Goal: Task Accomplishment & Management: Manage account settings

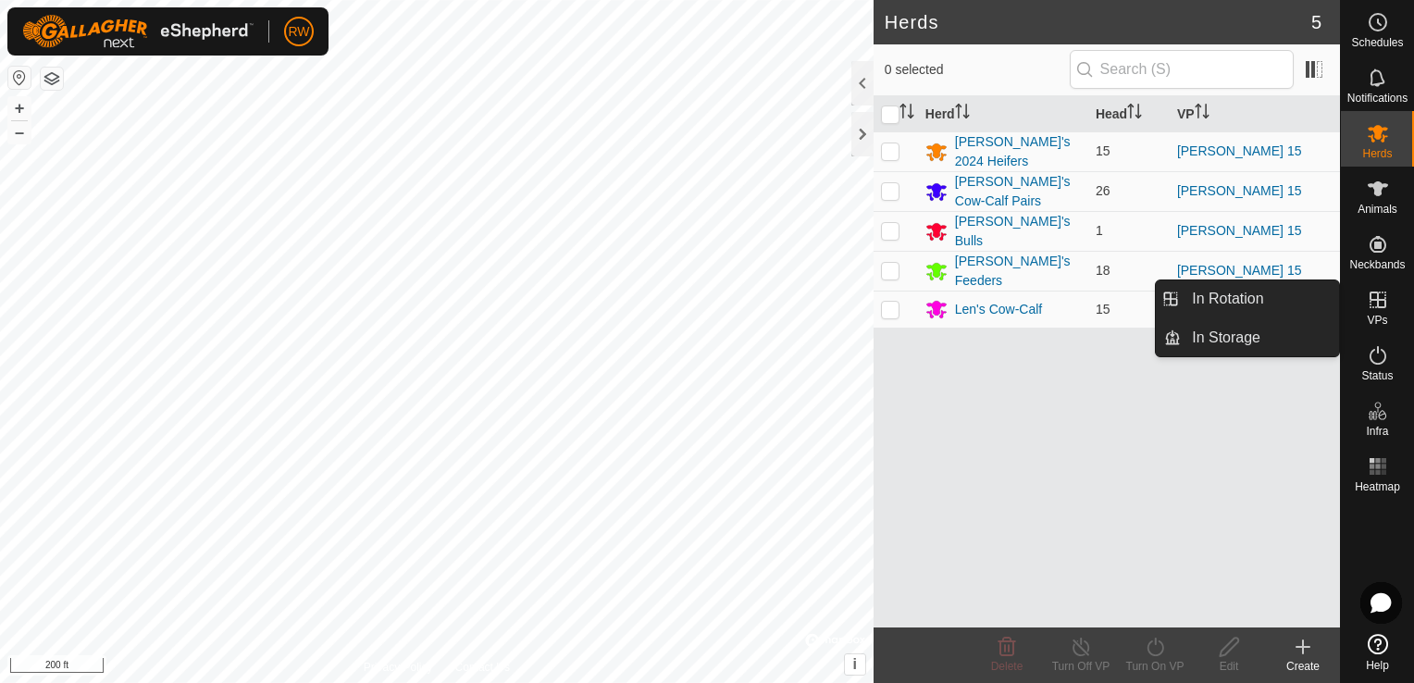
click at [1373, 300] on icon at bounding box center [1378, 299] width 17 height 17
click at [1212, 291] on link "In Rotation" at bounding box center [1260, 298] width 158 height 37
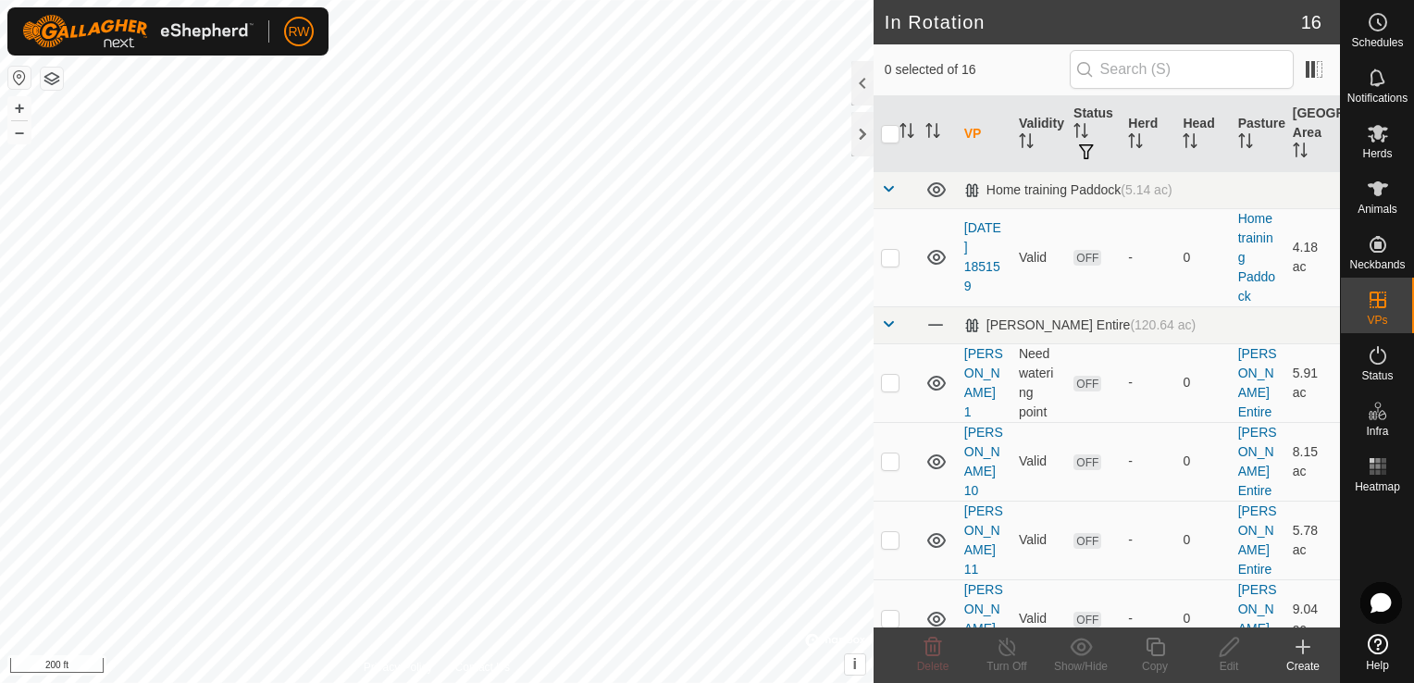
click at [1304, 650] on icon at bounding box center [1303, 647] width 22 height 22
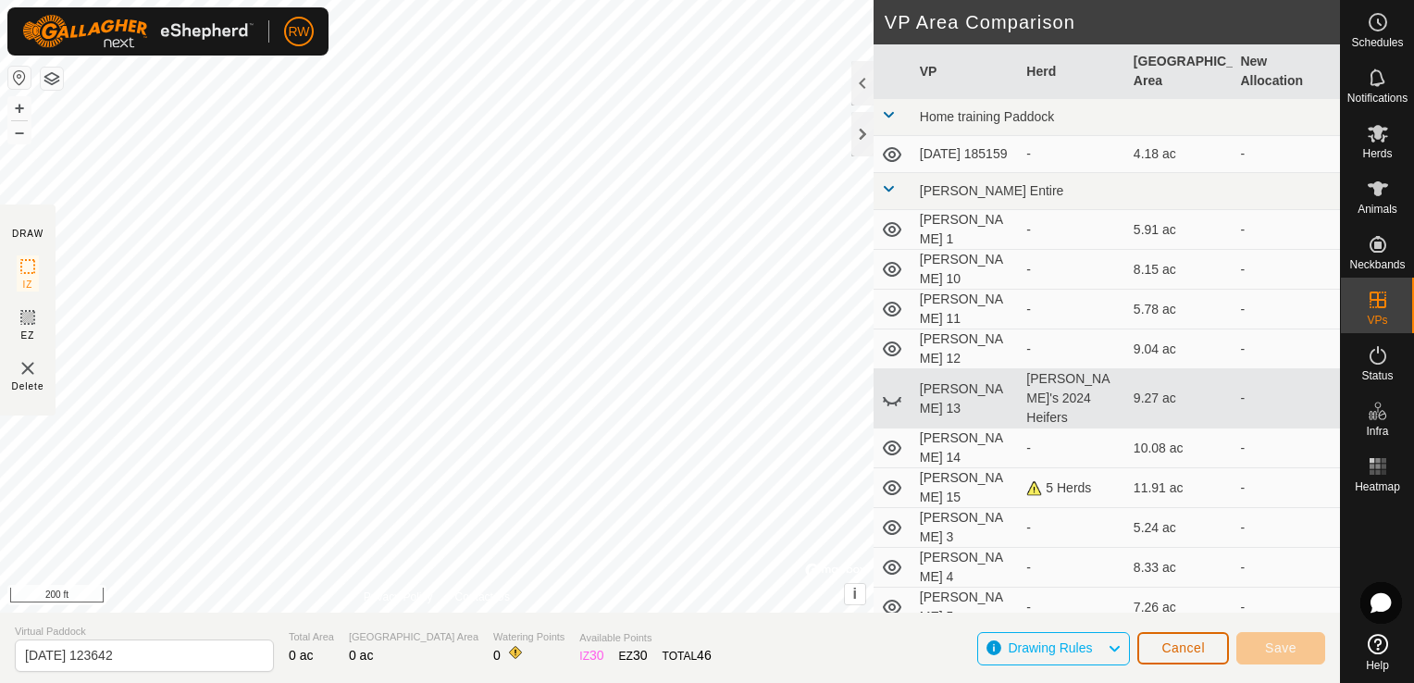
click at [1171, 649] on span "Cancel" at bounding box center [1182, 647] width 43 height 15
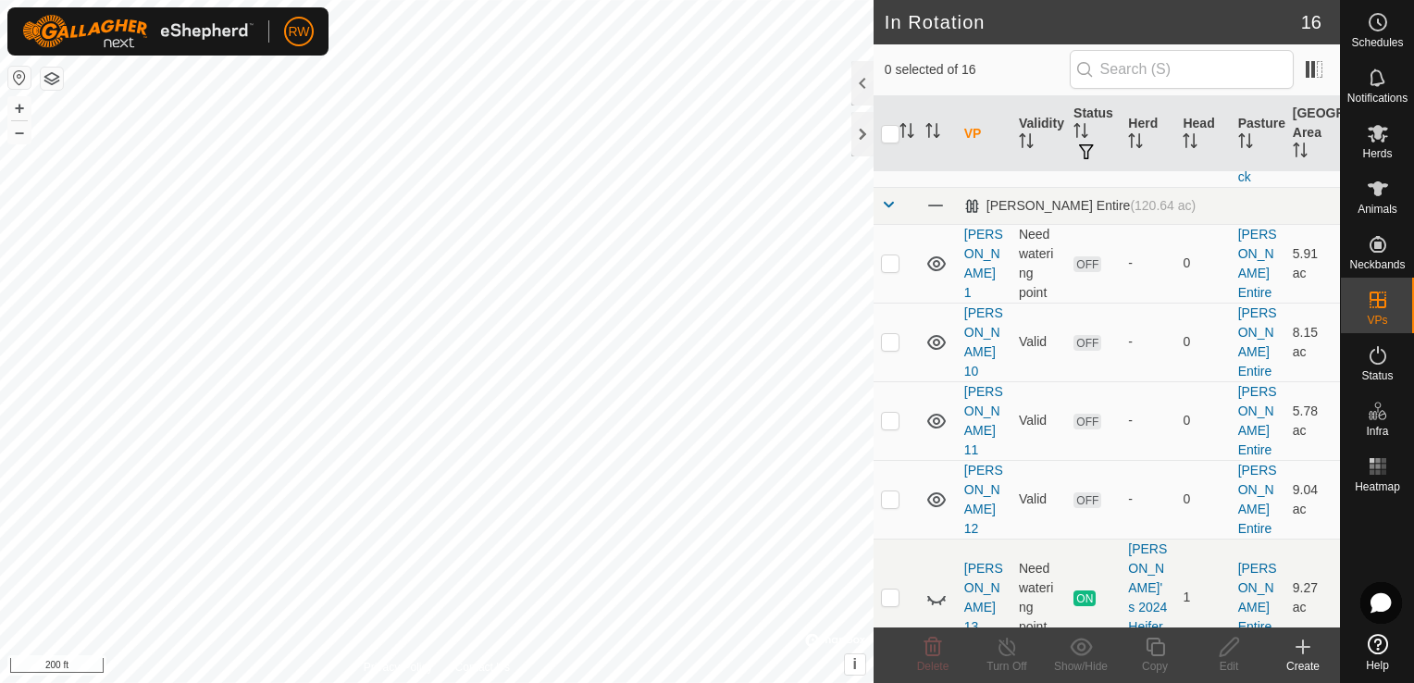
scroll to position [159, 0]
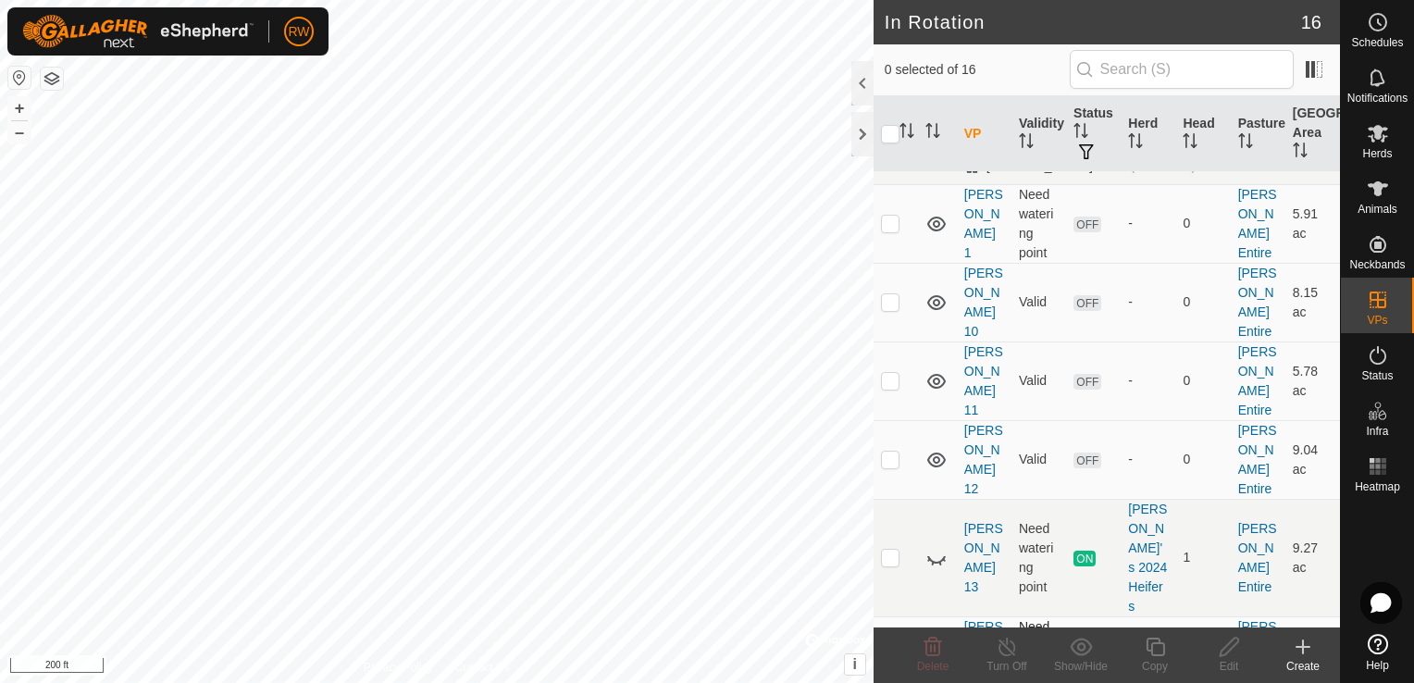
click at [976, 619] on link "[PERSON_NAME] 14" at bounding box center [983, 655] width 39 height 73
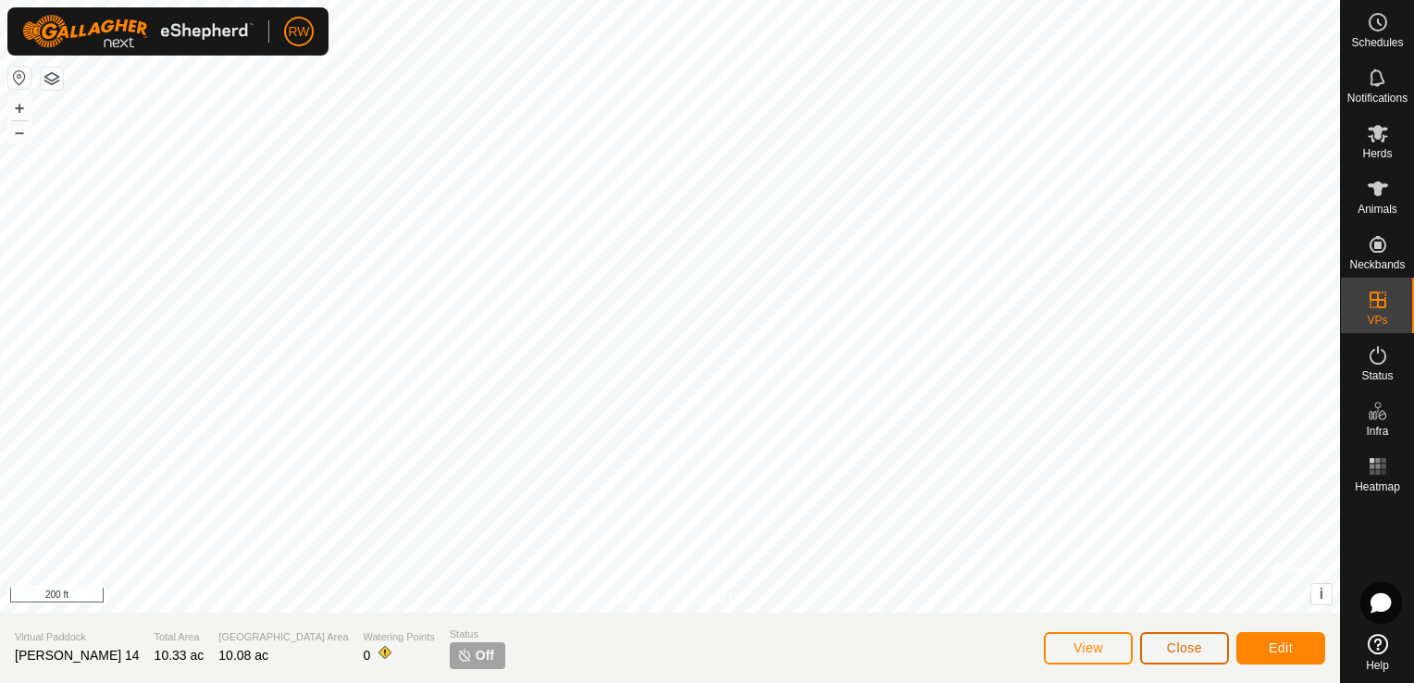
click at [1184, 641] on span "Close" at bounding box center [1184, 647] width 35 height 15
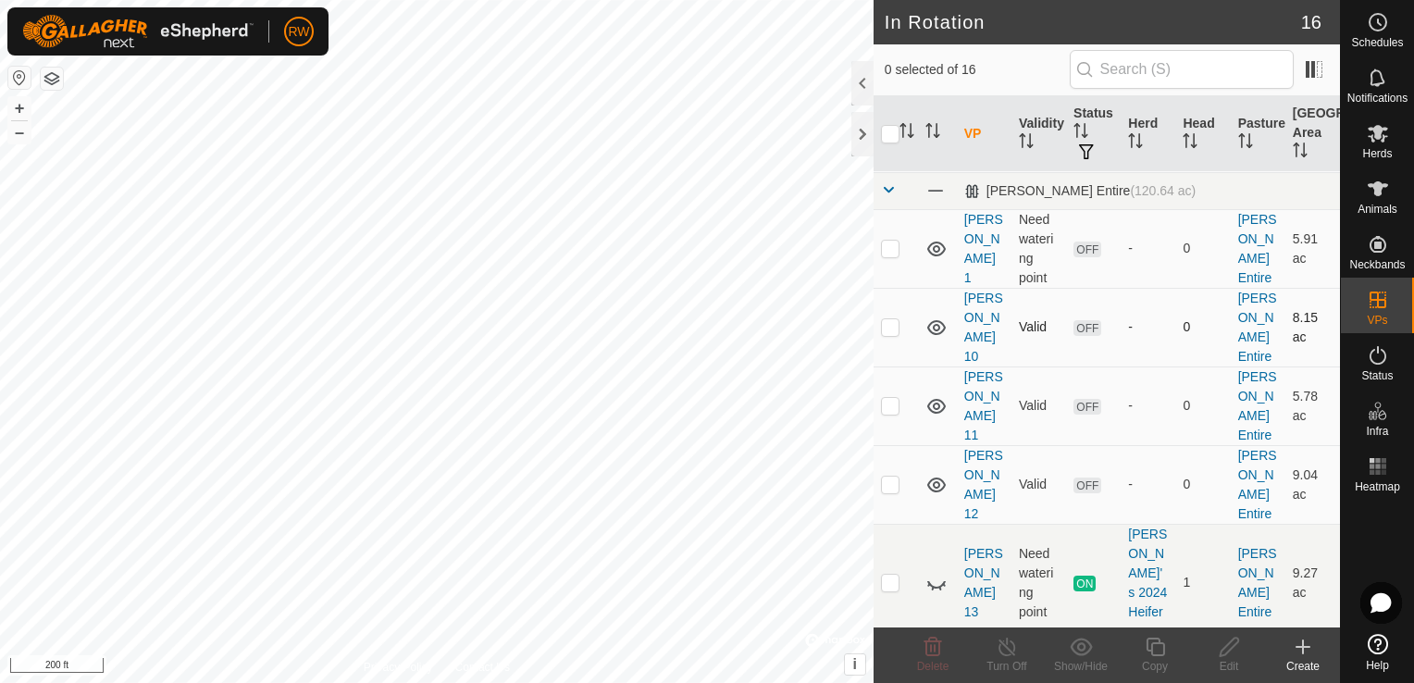
scroll to position [185, 0]
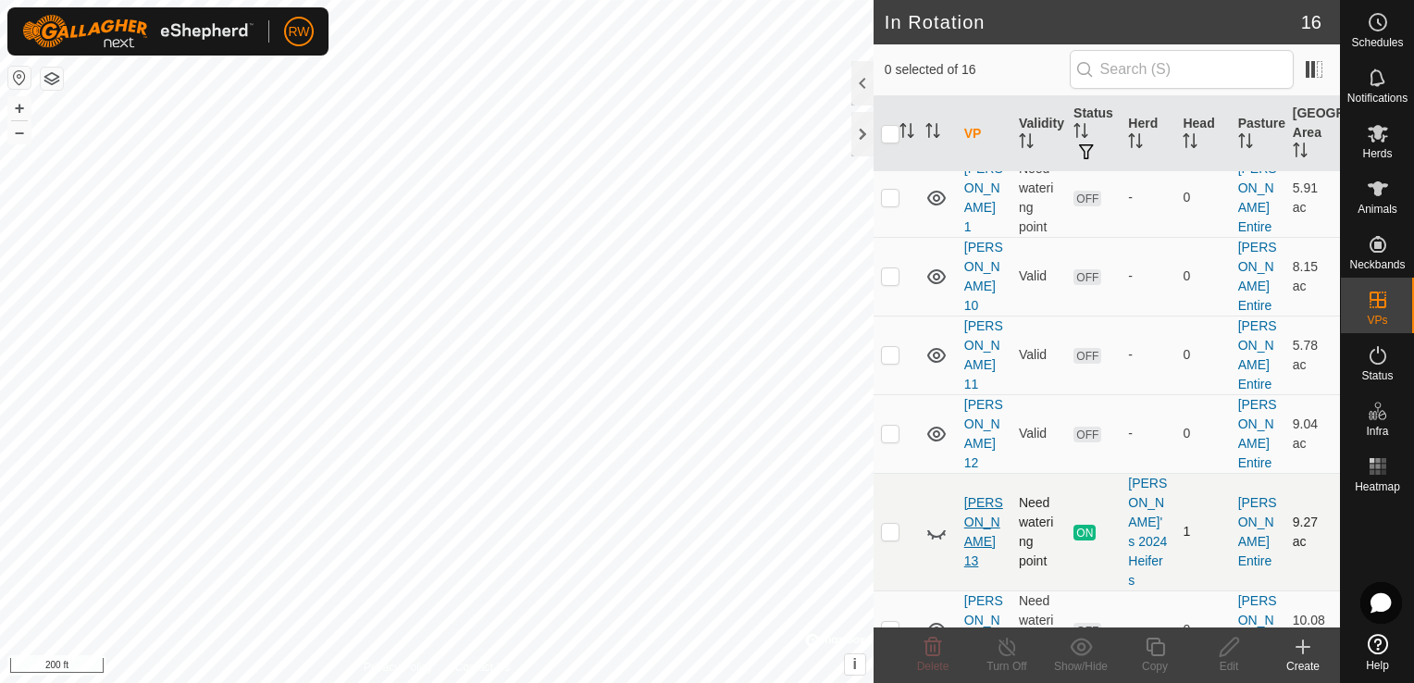
click at [973, 495] on link "[PERSON_NAME] 13" at bounding box center [983, 531] width 39 height 73
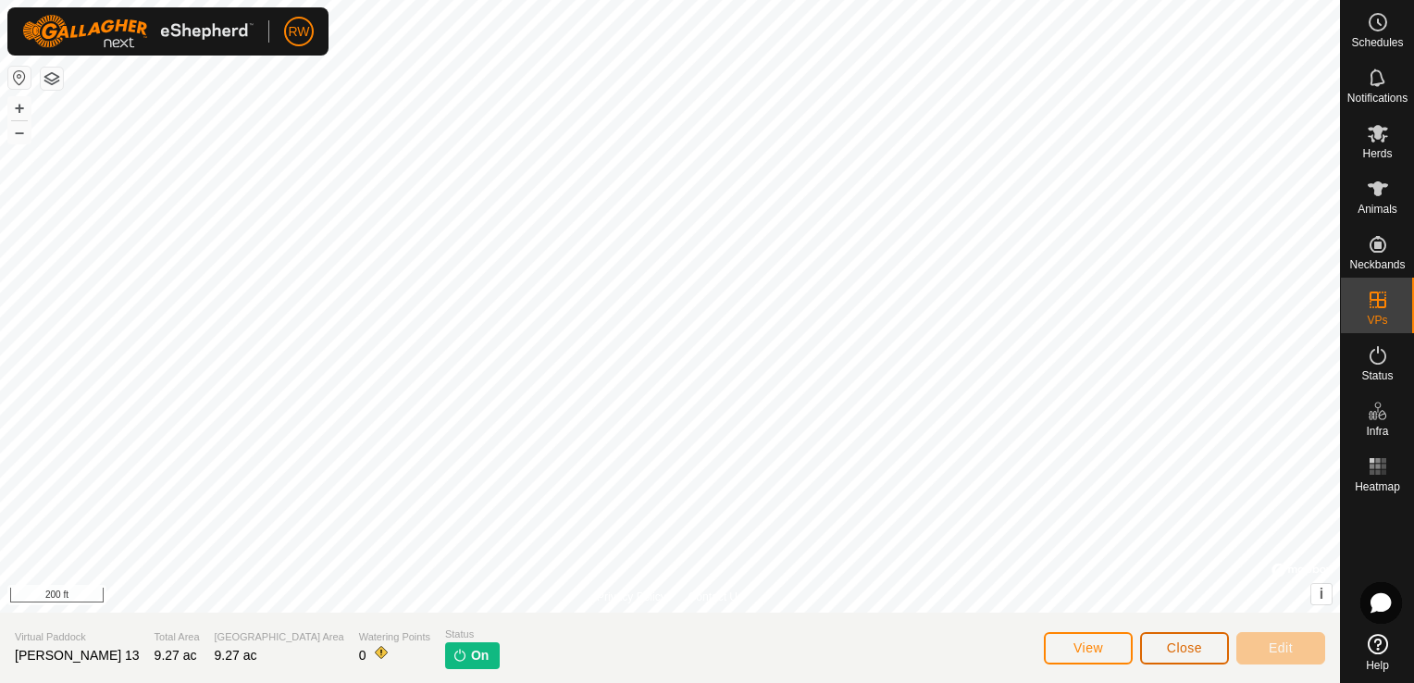
click at [1177, 649] on span "Close" at bounding box center [1184, 647] width 35 height 15
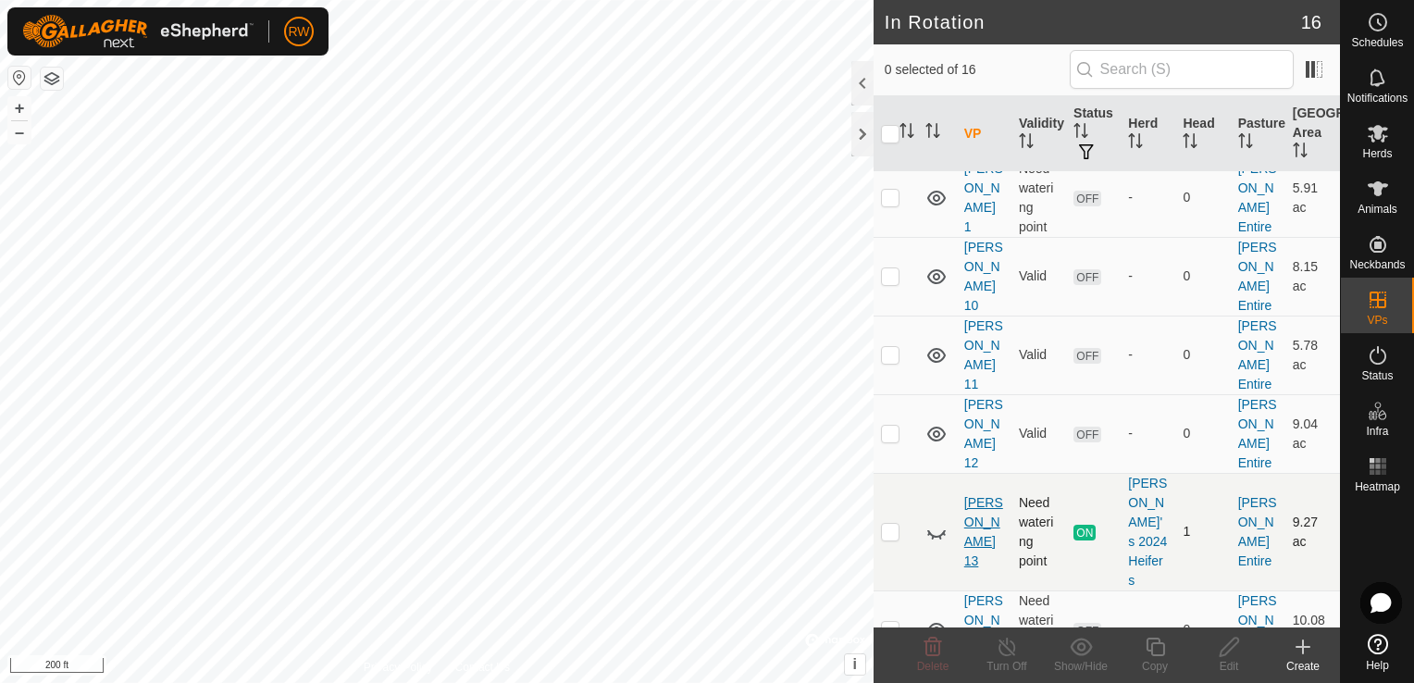
scroll to position [278, 0]
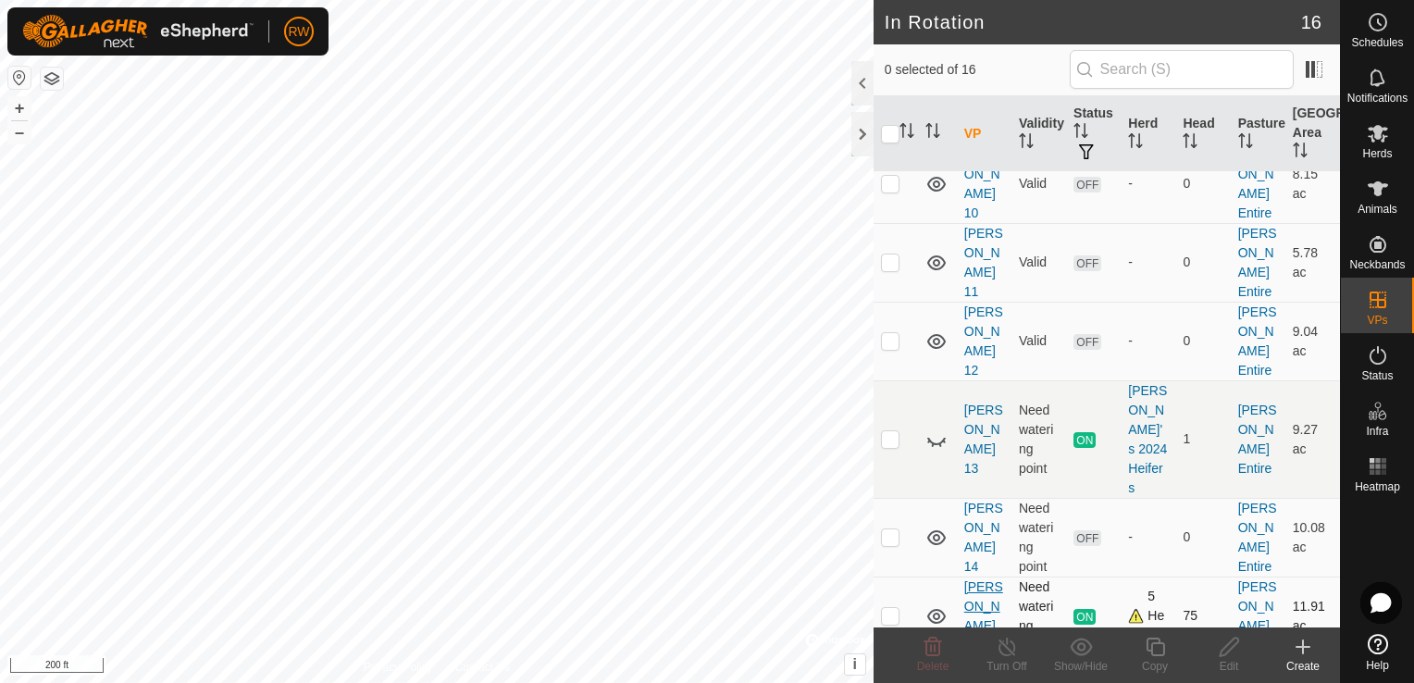
click at [980, 579] on link "[PERSON_NAME] 15" at bounding box center [983, 615] width 39 height 73
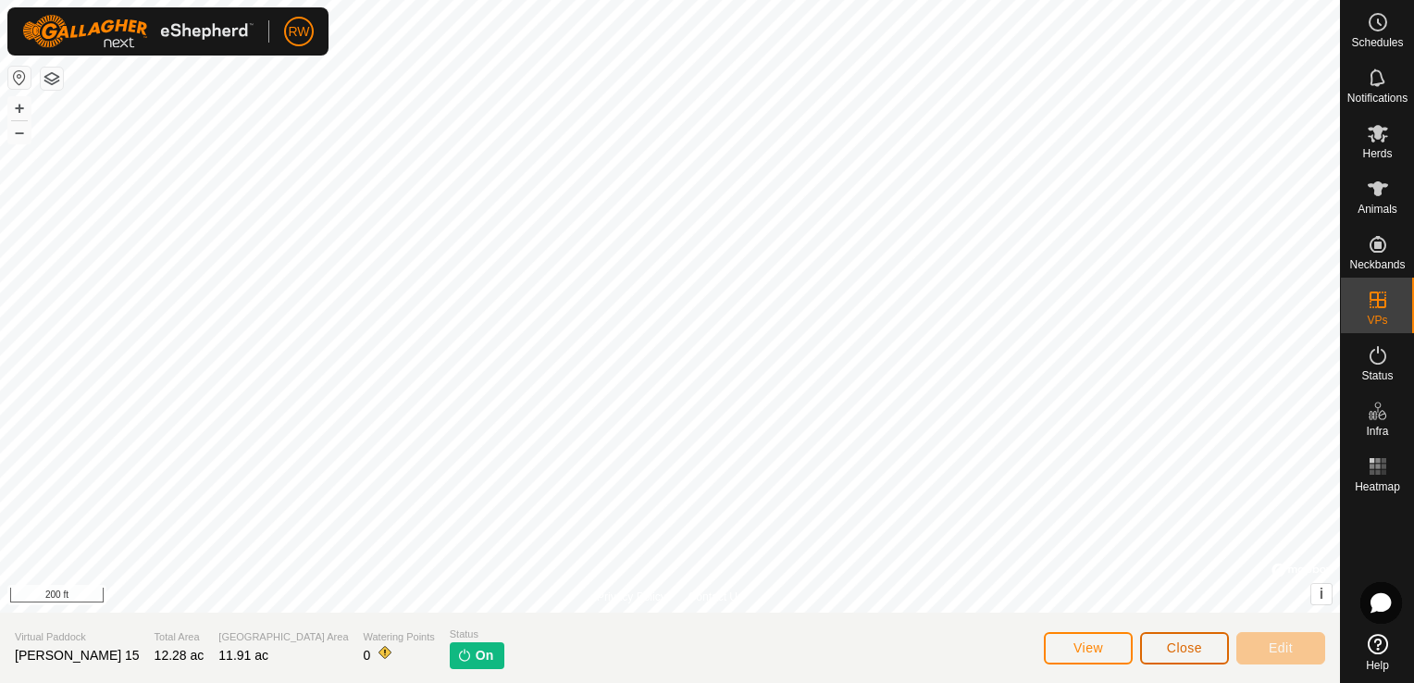
click at [1163, 651] on button "Close" at bounding box center [1184, 648] width 89 height 32
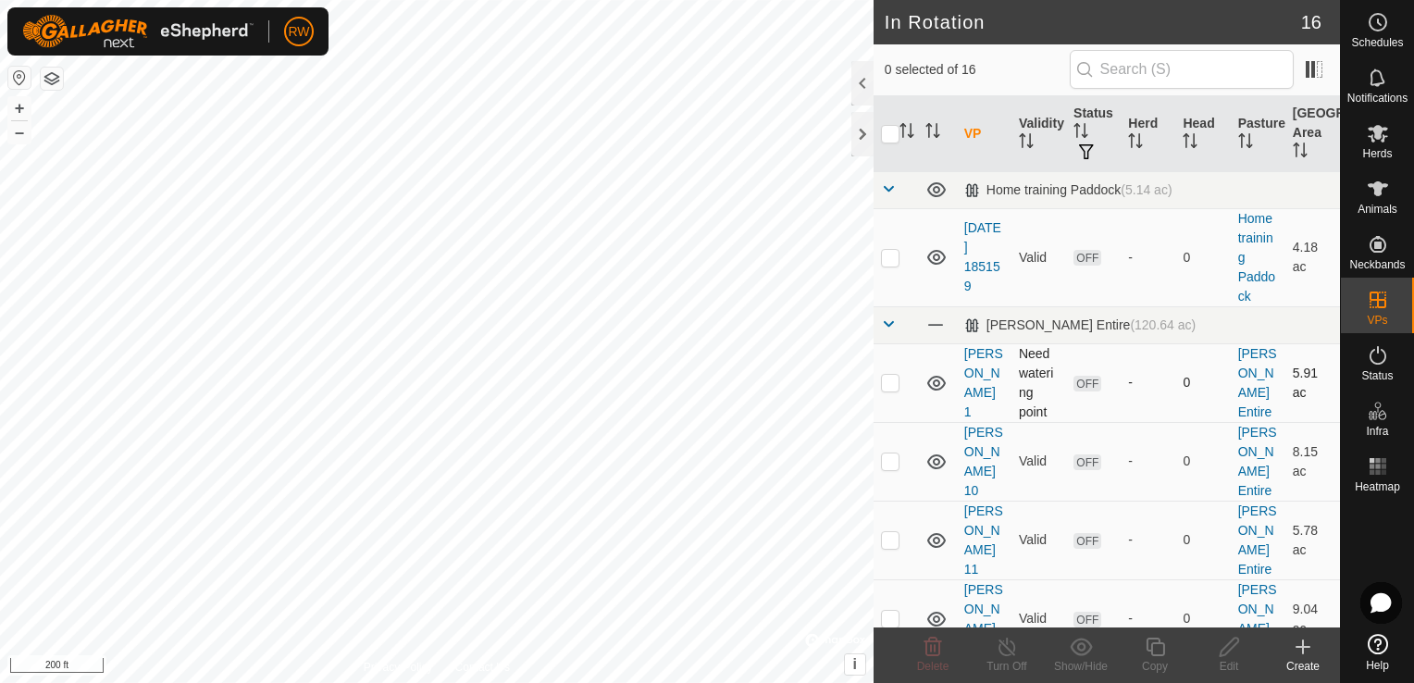
scroll to position [185, 0]
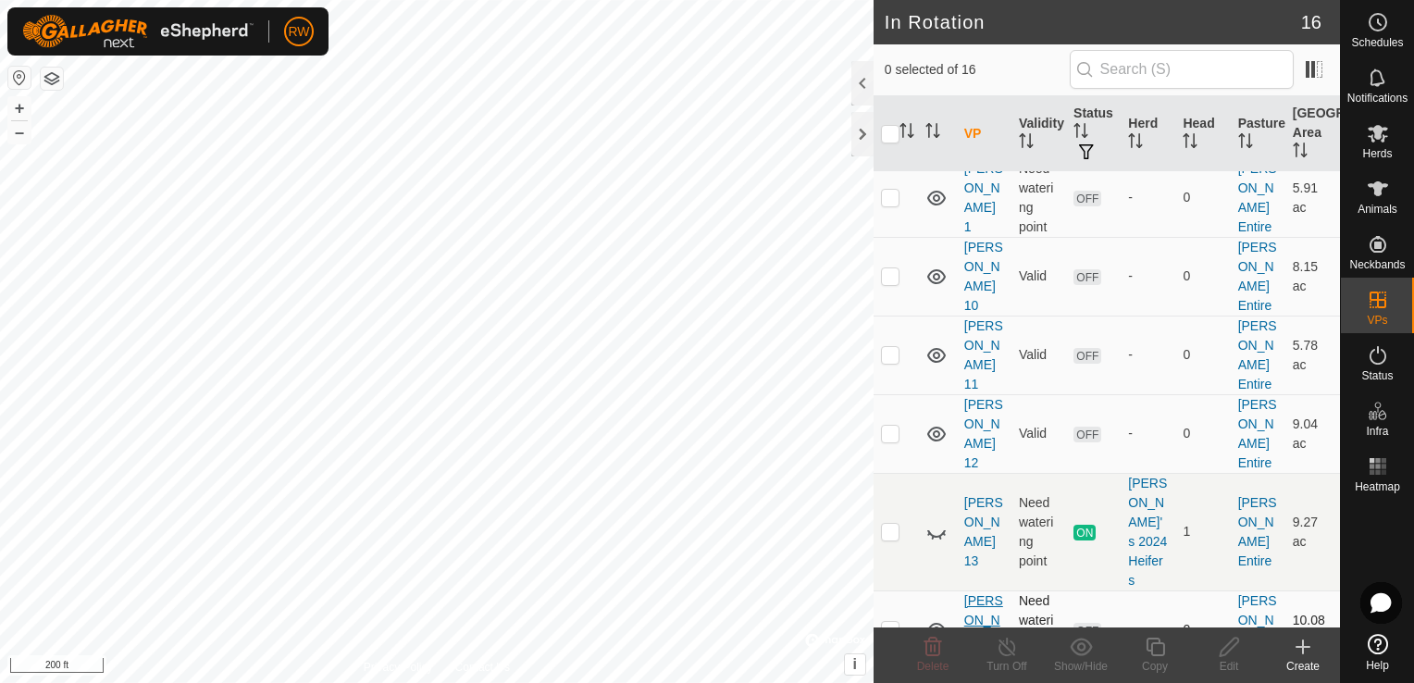
click at [986, 593] on link "[PERSON_NAME] 14" at bounding box center [983, 629] width 39 height 73
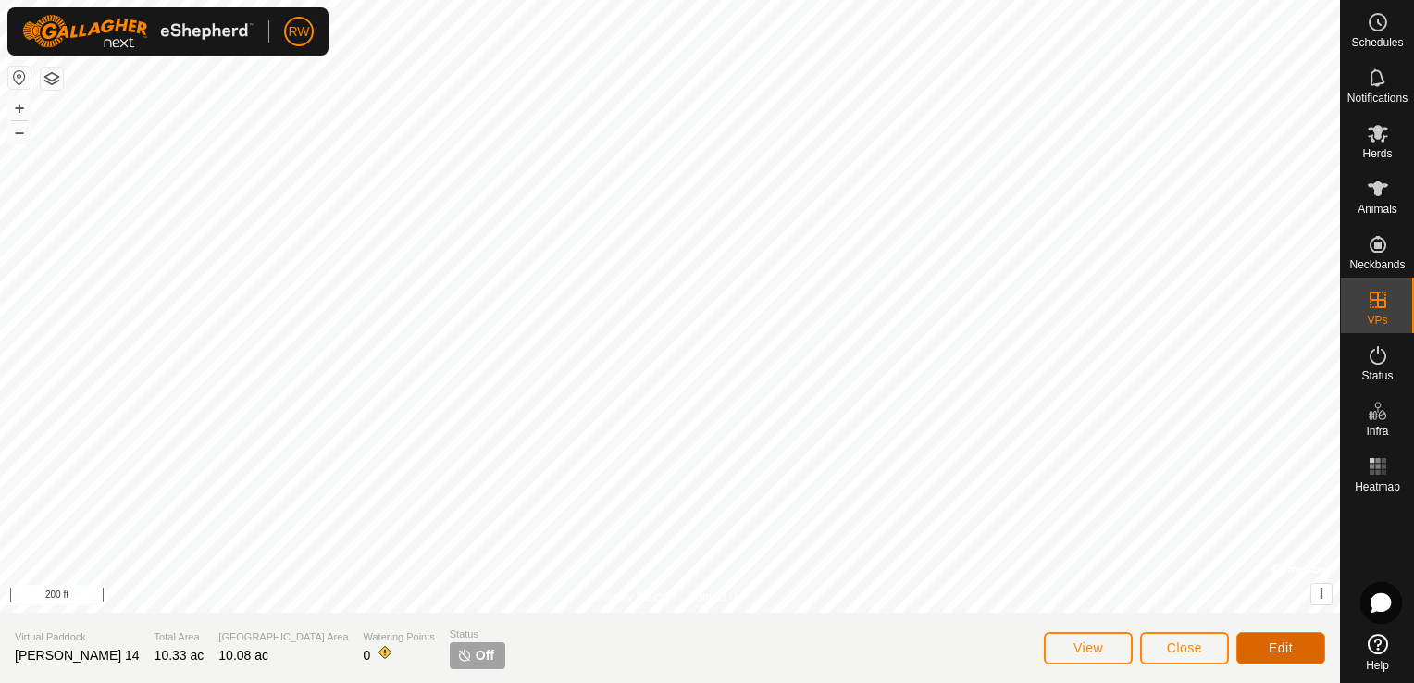
click at [1296, 649] on button "Edit" at bounding box center [1280, 648] width 89 height 32
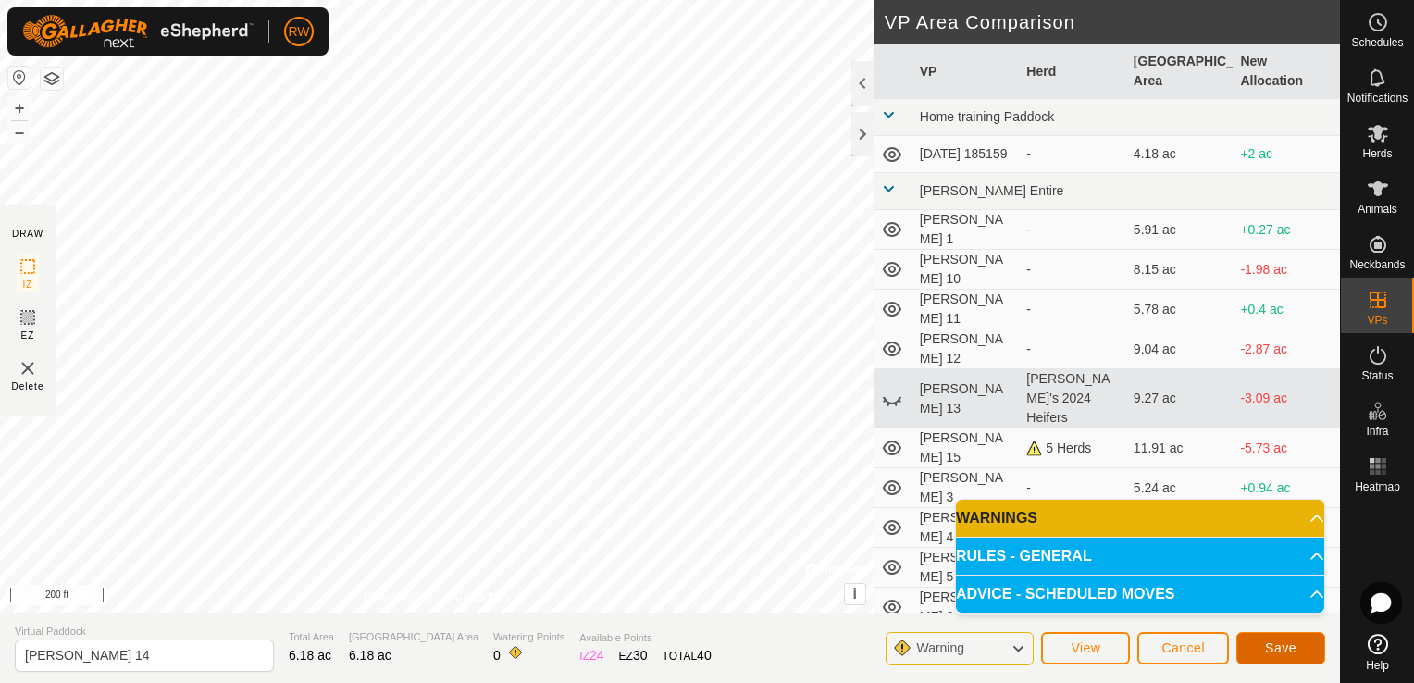
click at [1261, 645] on button "Save" at bounding box center [1280, 648] width 89 height 32
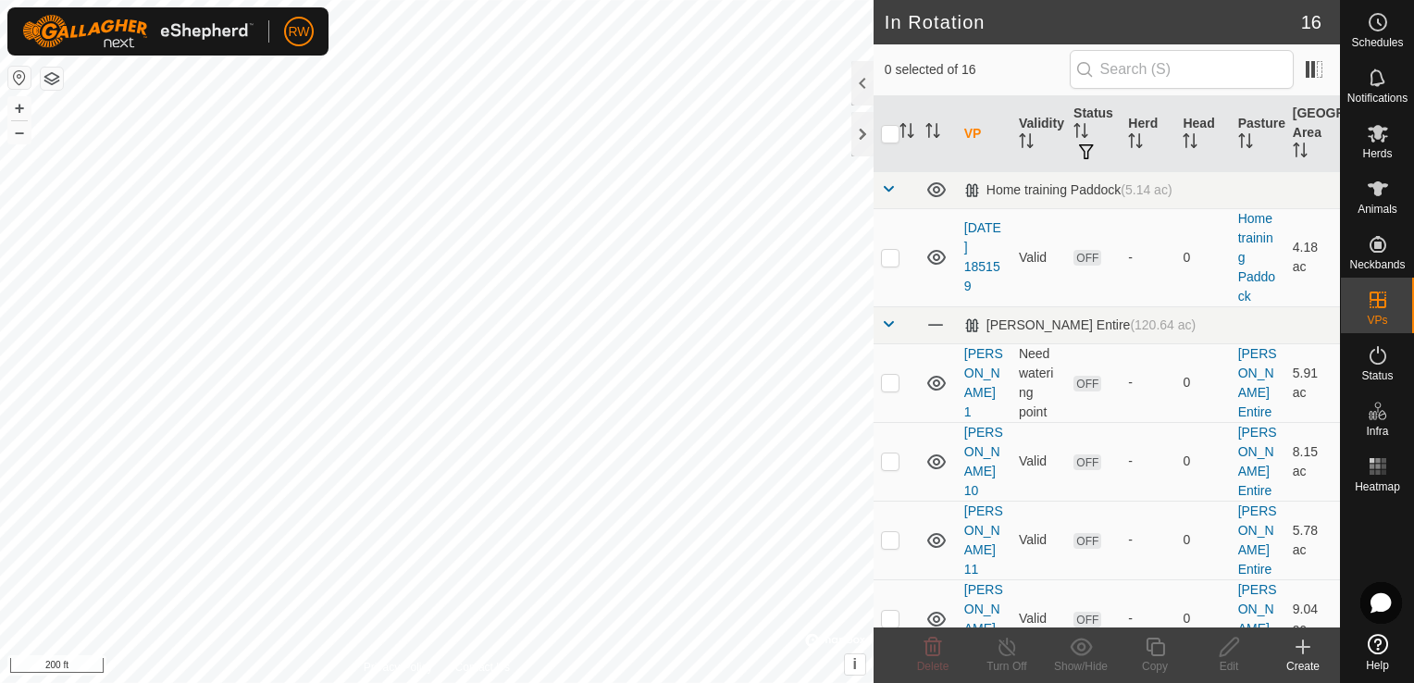
click at [1304, 643] on icon at bounding box center [1303, 647] width 22 height 22
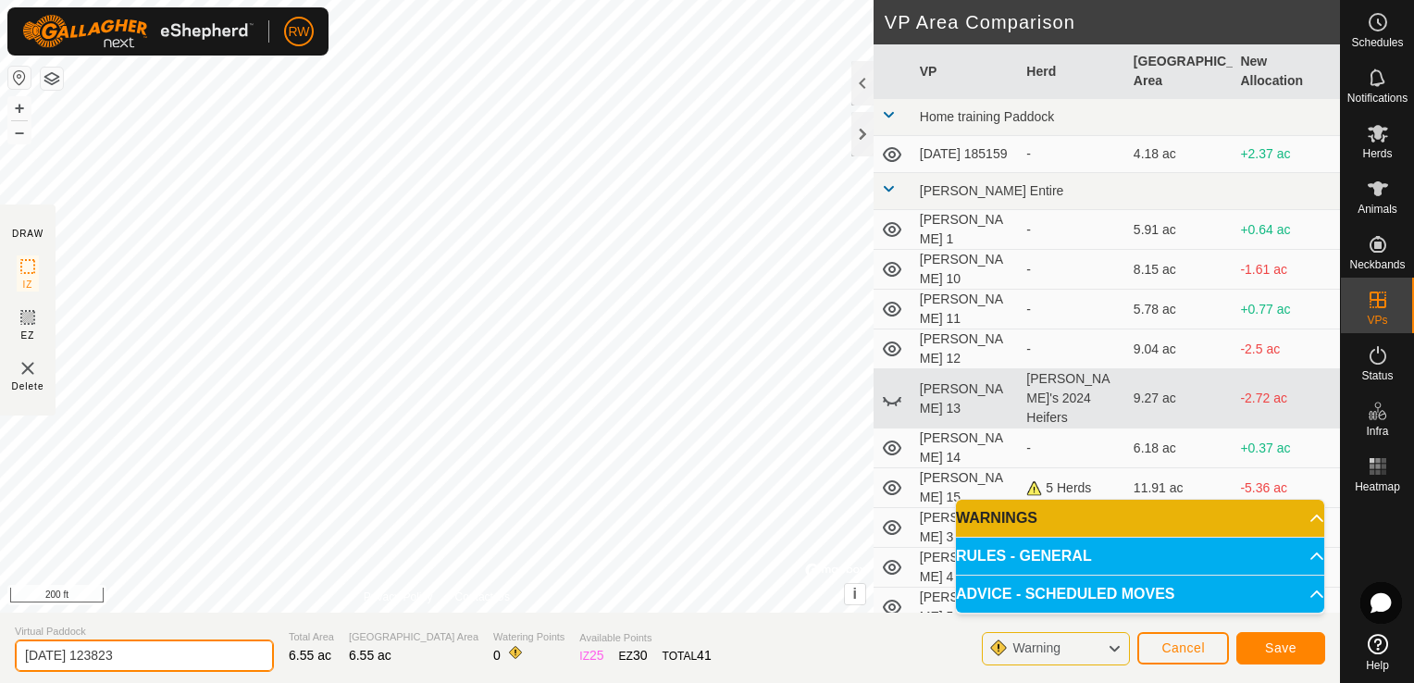
drag, startPoint x: 193, startPoint y: 614, endPoint x: 161, endPoint y: 649, distance: 47.1
click at [161, 649] on input "[DATE] 123823" at bounding box center [144, 655] width 259 height 32
type input "2"
click at [74, 662] on input "Mooney16" at bounding box center [144, 655] width 259 height 32
type input "[PERSON_NAME] 16"
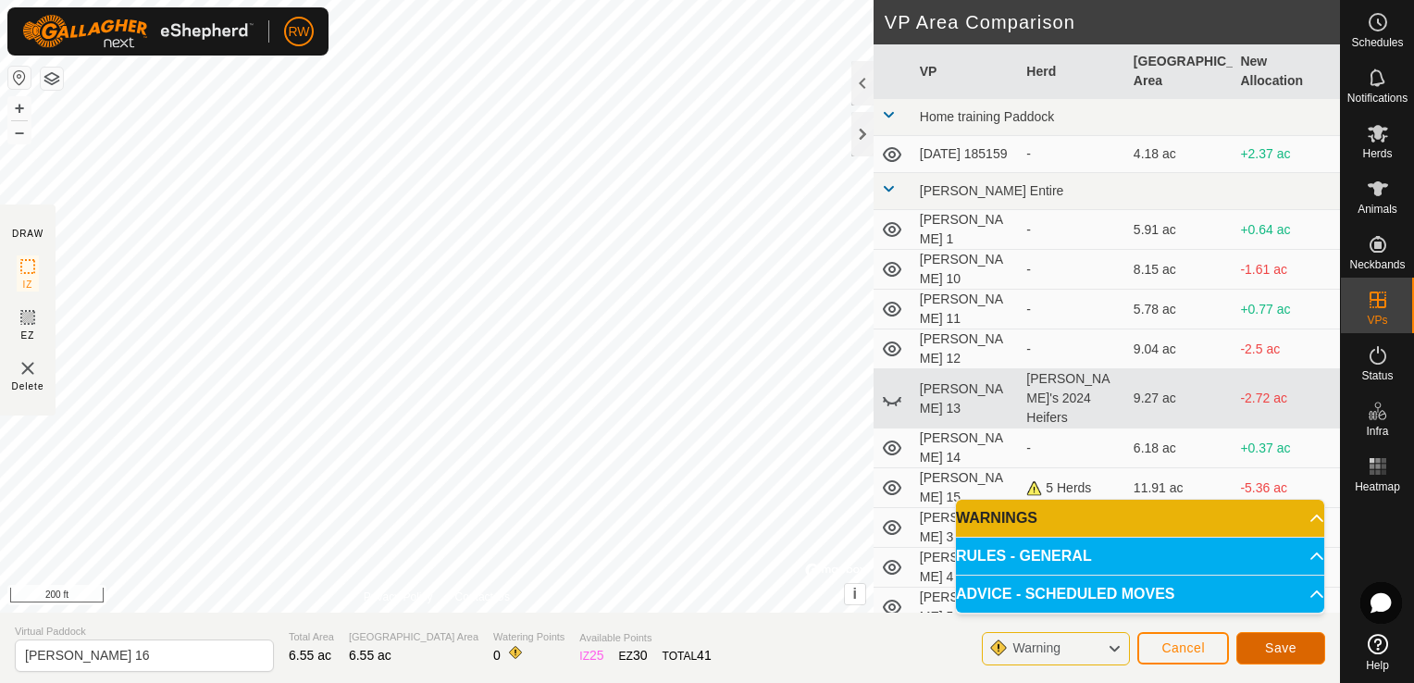
click at [1305, 647] on button "Save" at bounding box center [1280, 648] width 89 height 32
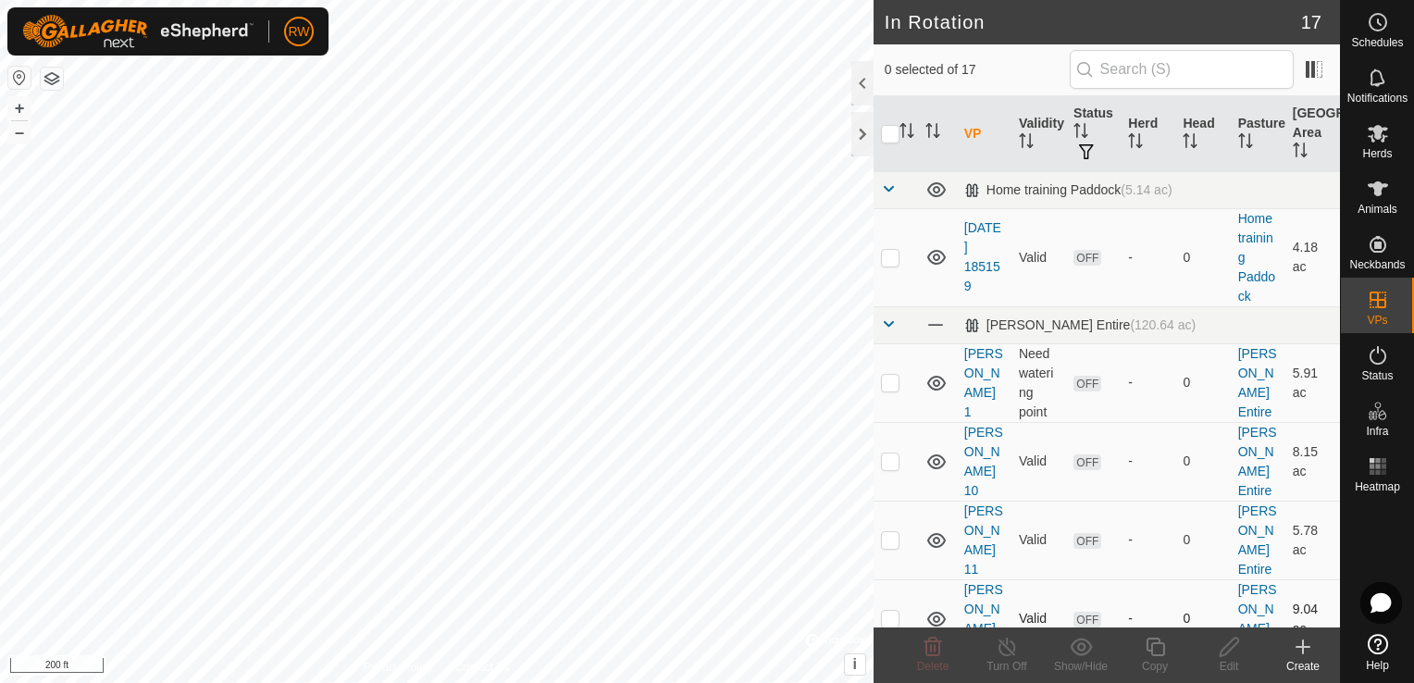
checkbox input "true"
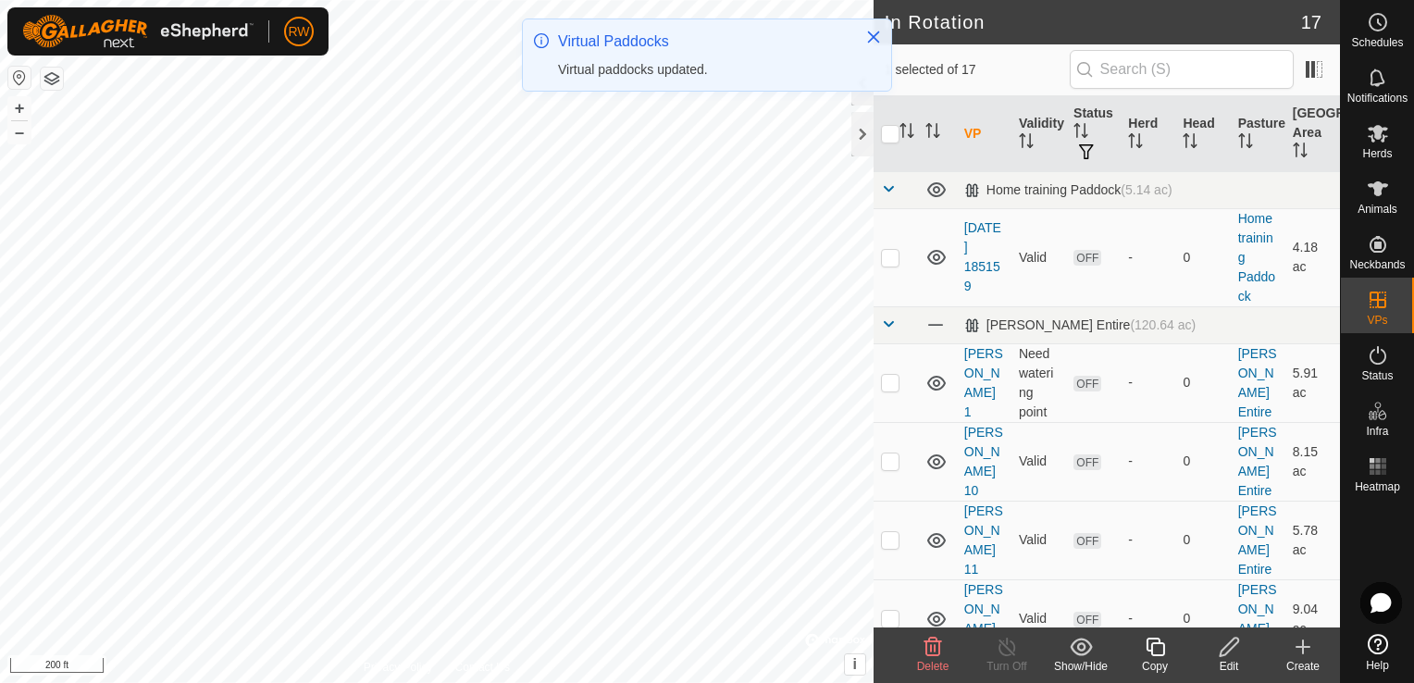
click at [1147, 643] on icon at bounding box center [1155, 647] width 19 height 19
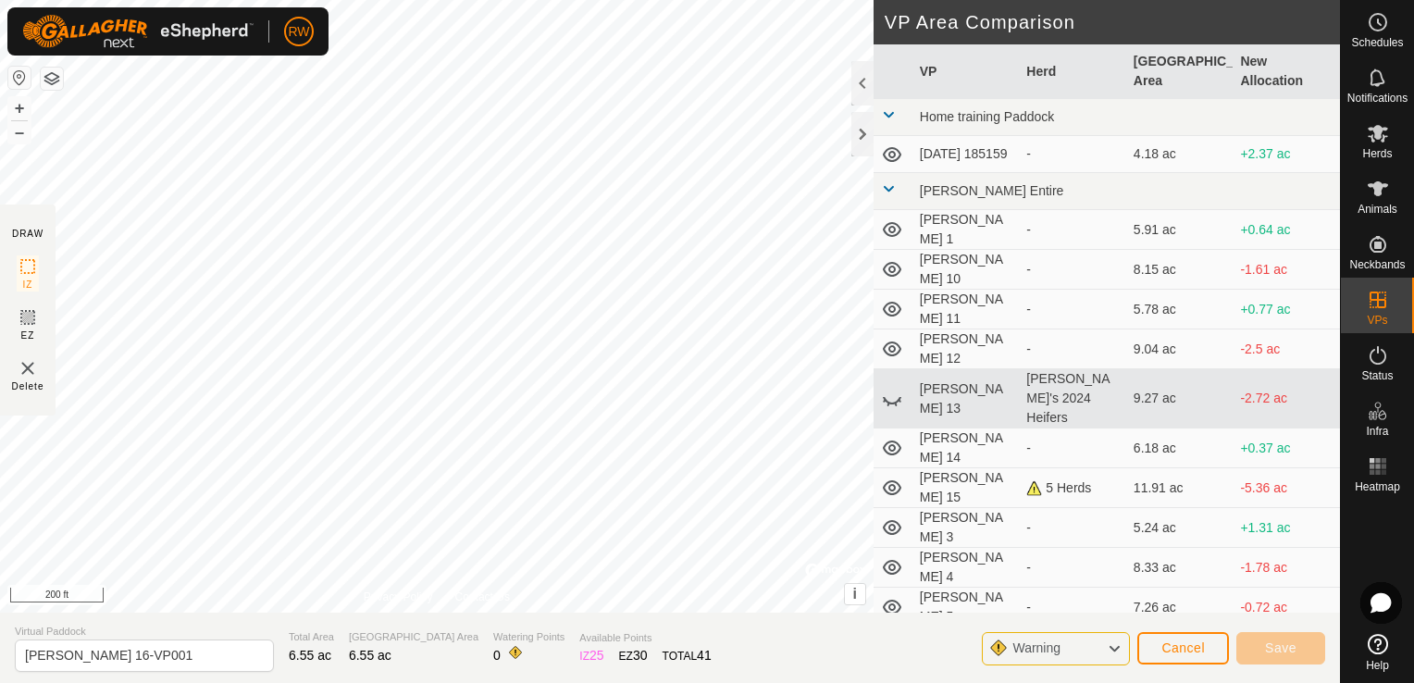
click at [137, 43] on div "RW Schedules Notifications Herds Animals Neckbands VPs Status Infra Heatmap Hel…" at bounding box center [707, 341] width 1414 height 683
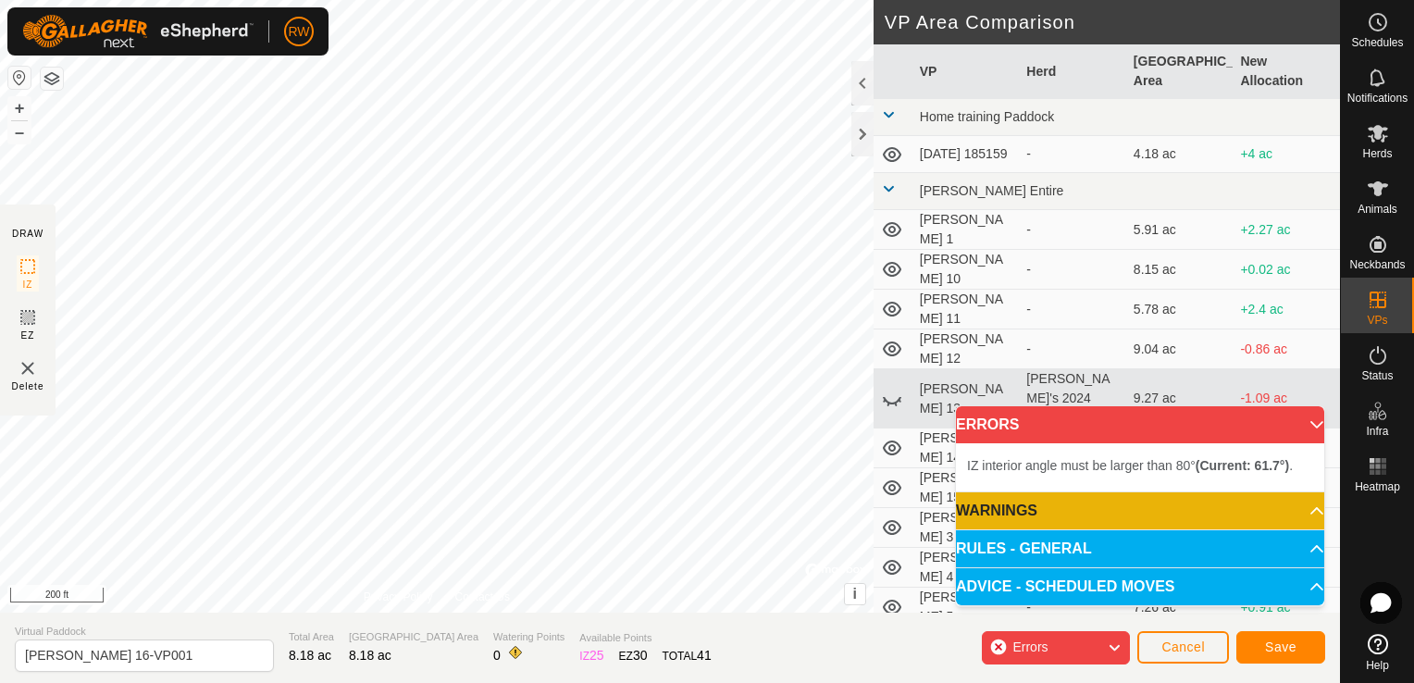
click at [366, 0] on html "RW Schedules Notifications Herds Animals Neckbands VPs Status Infra Heatmap Hel…" at bounding box center [707, 341] width 1414 height 683
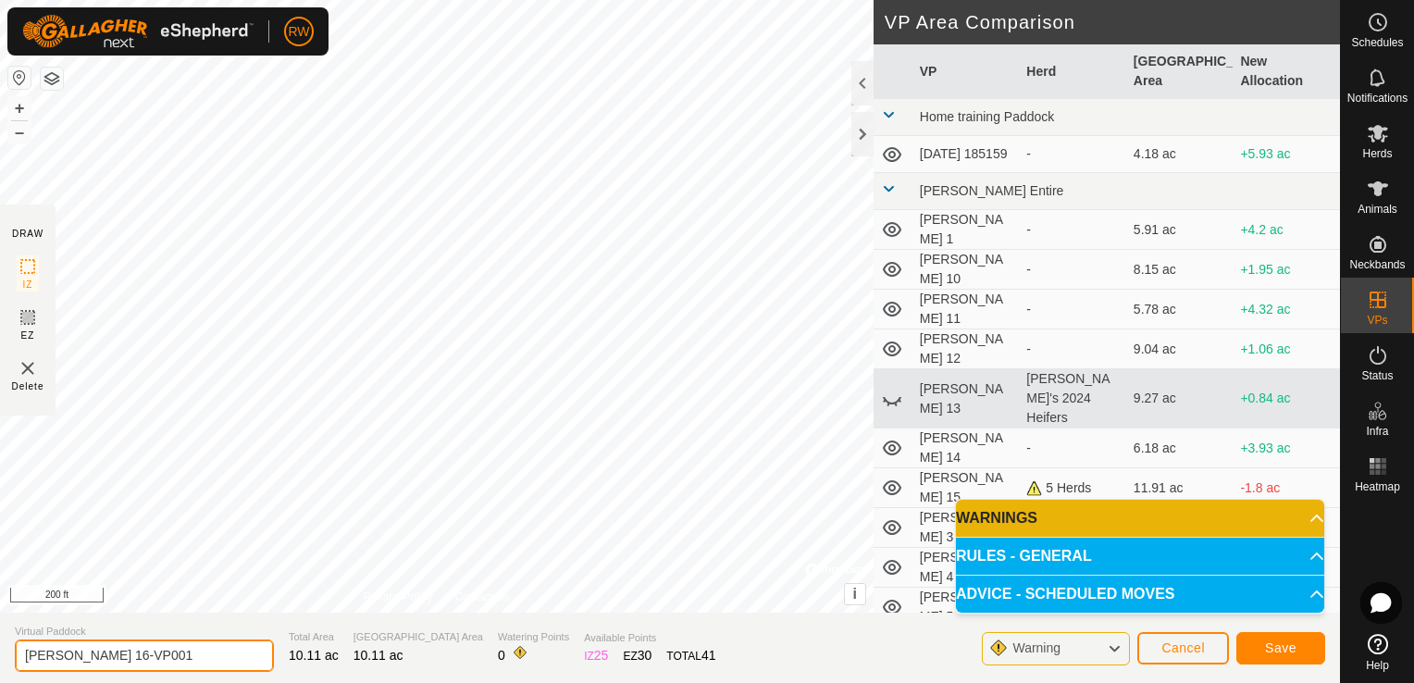
drag, startPoint x: 155, startPoint y: 652, endPoint x: 83, endPoint y: 656, distance: 72.3
click at [83, 656] on input "[PERSON_NAME] 16-VP001" at bounding box center [144, 655] width 259 height 32
type input "[PERSON_NAME] 17"
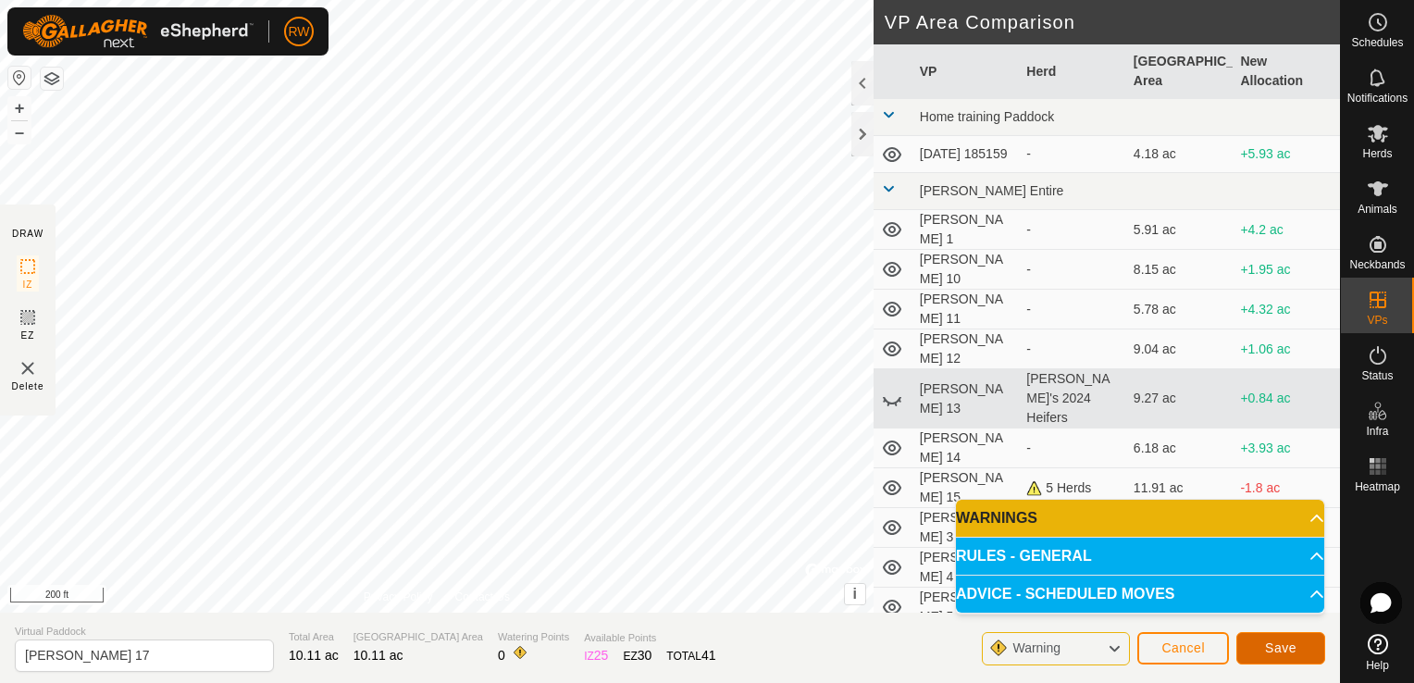
click at [1289, 646] on span "Save" at bounding box center [1280, 647] width 31 height 15
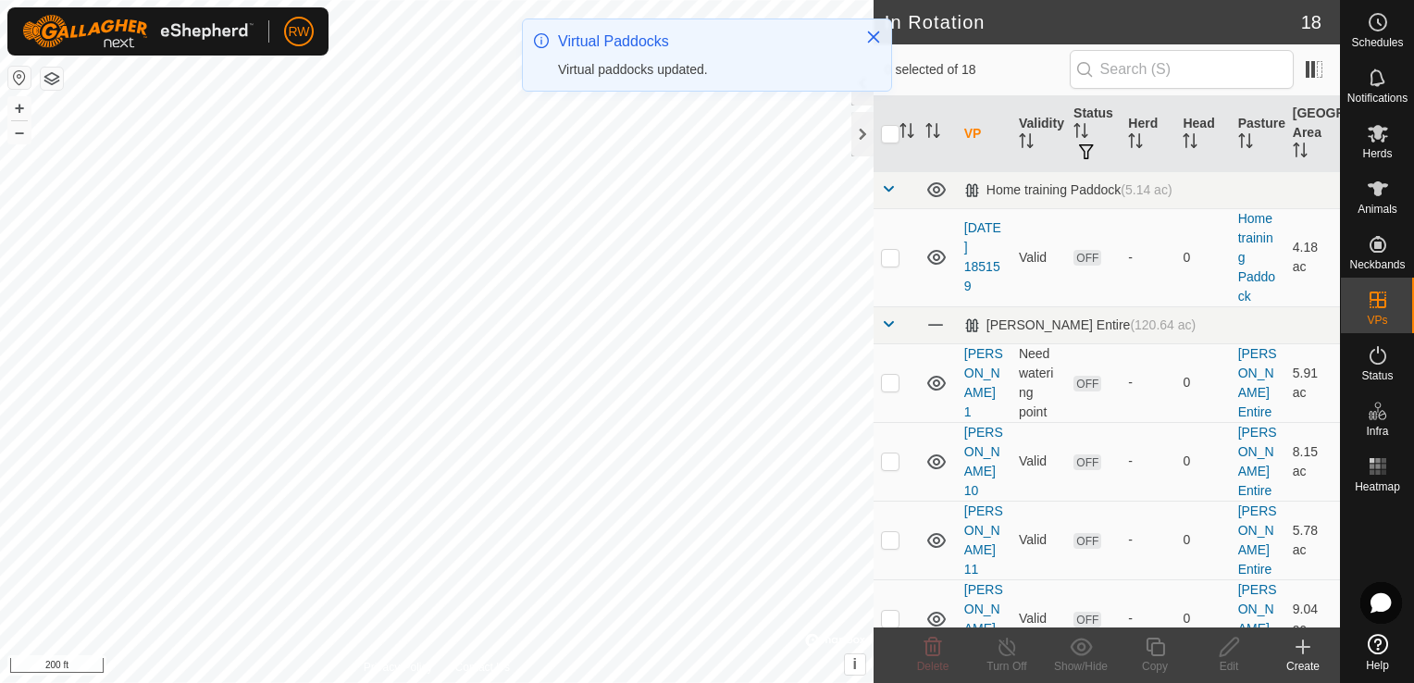
checkbox input "true"
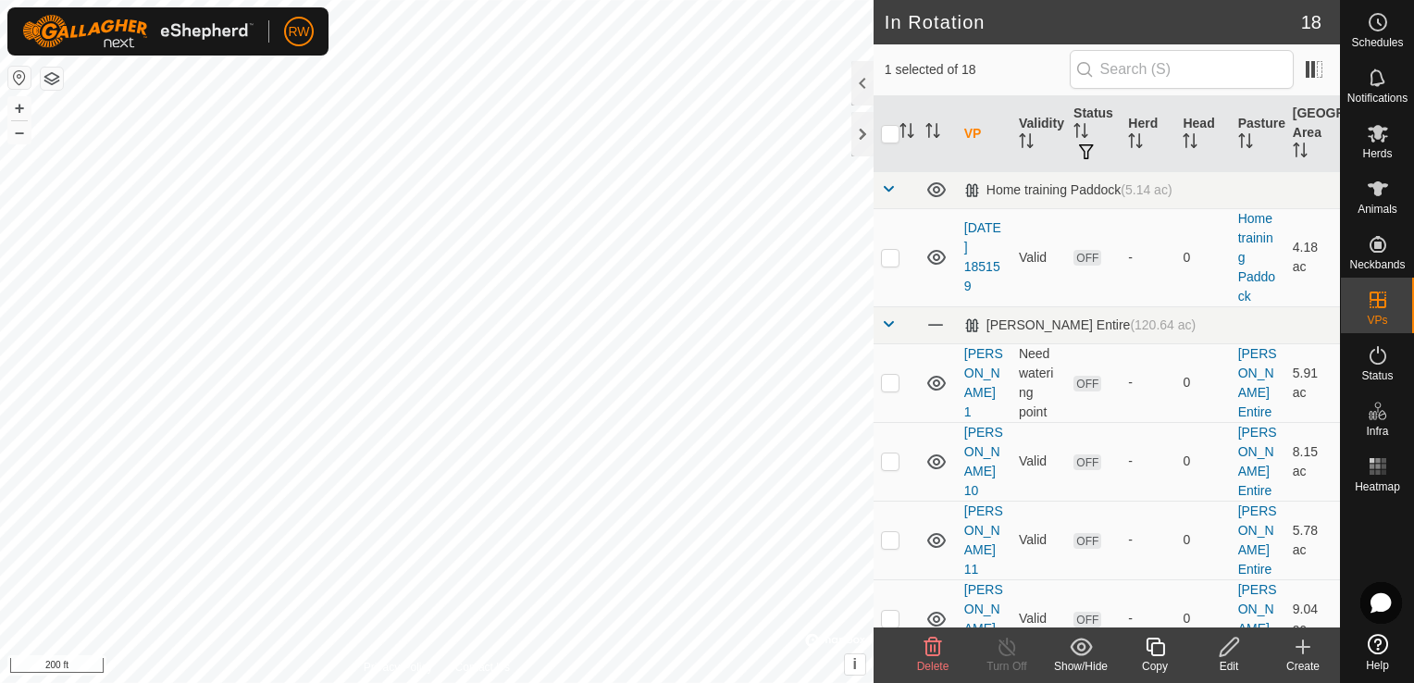
click at [1159, 651] on icon at bounding box center [1155, 647] width 23 height 22
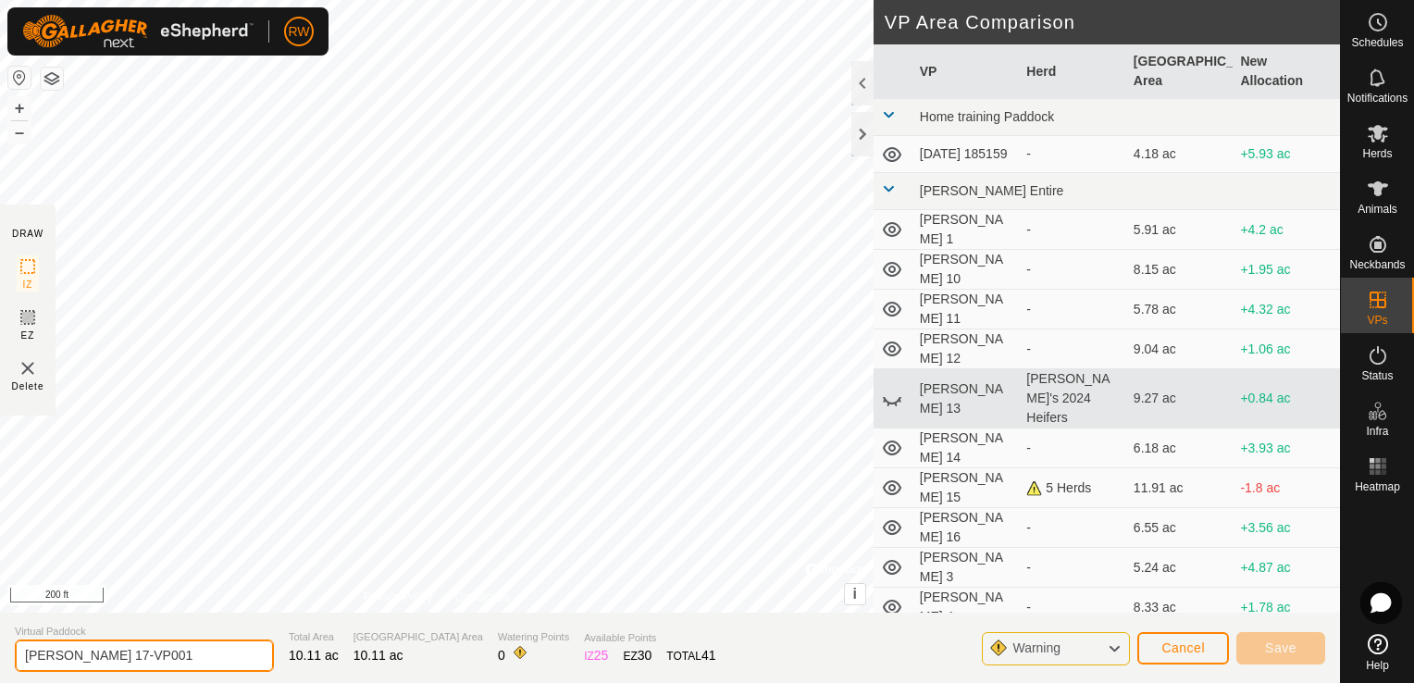
drag, startPoint x: 152, startPoint y: 661, endPoint x: 84, endPoint y: 657, distance: 67.7
click at [84, 657] on input "[PERSON_NAME] 17-VP001" at bounding box center [144, 655] width 259 height 32
type input "[PERSON_NAME] 18"
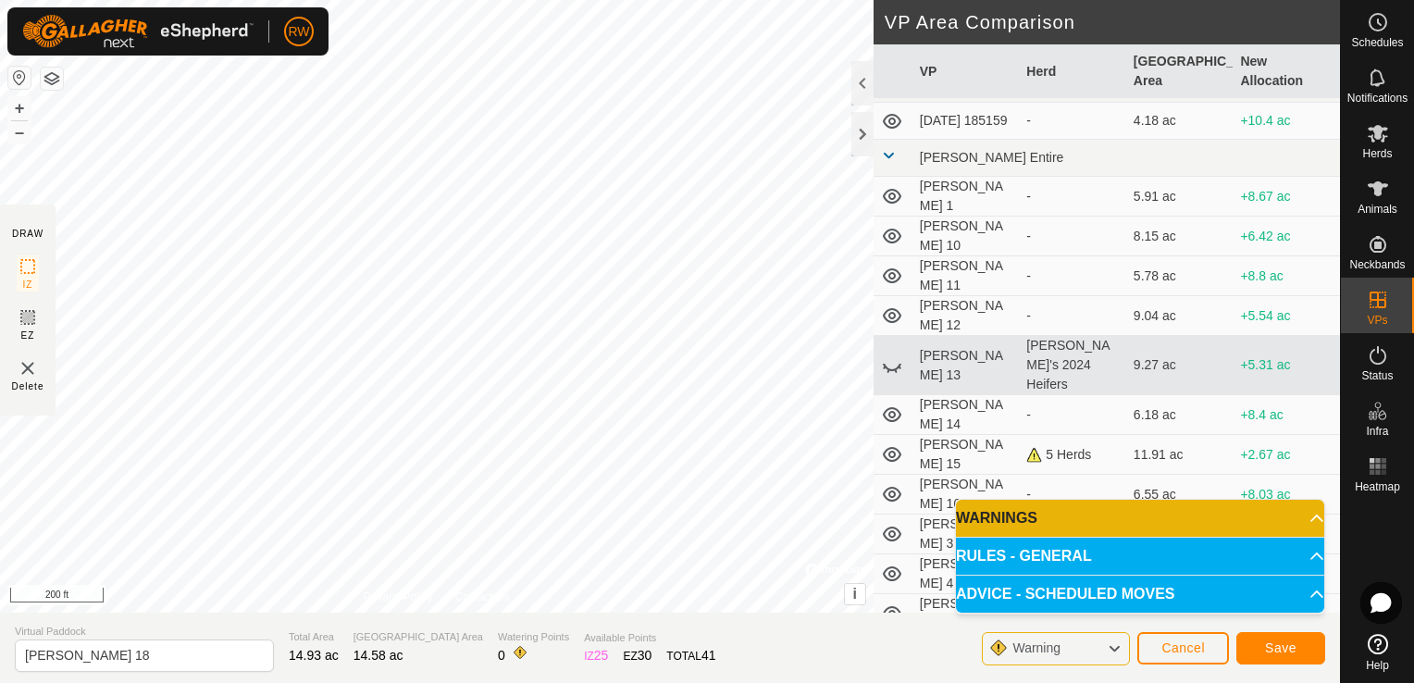
scroll to position [133, 0]
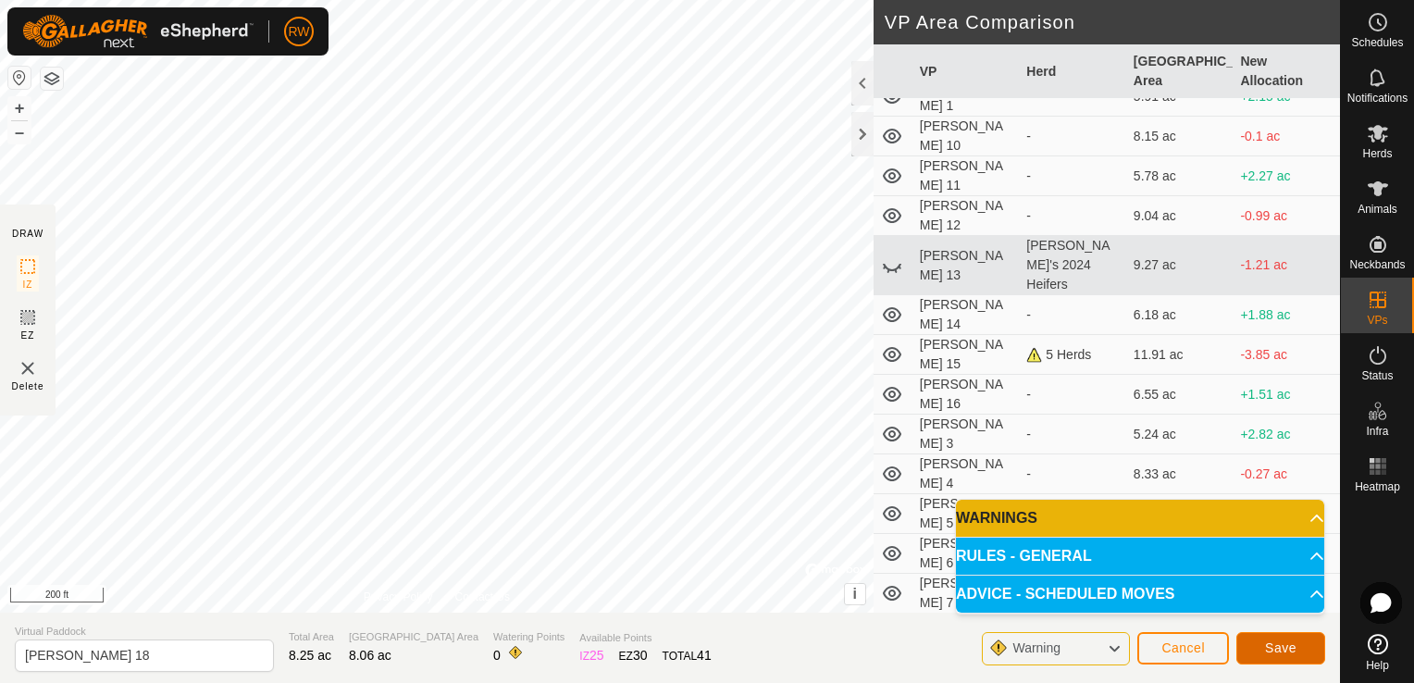
click at [1273, 645] on span "Save" at bounding box center [1280, 647] width 31 height 15
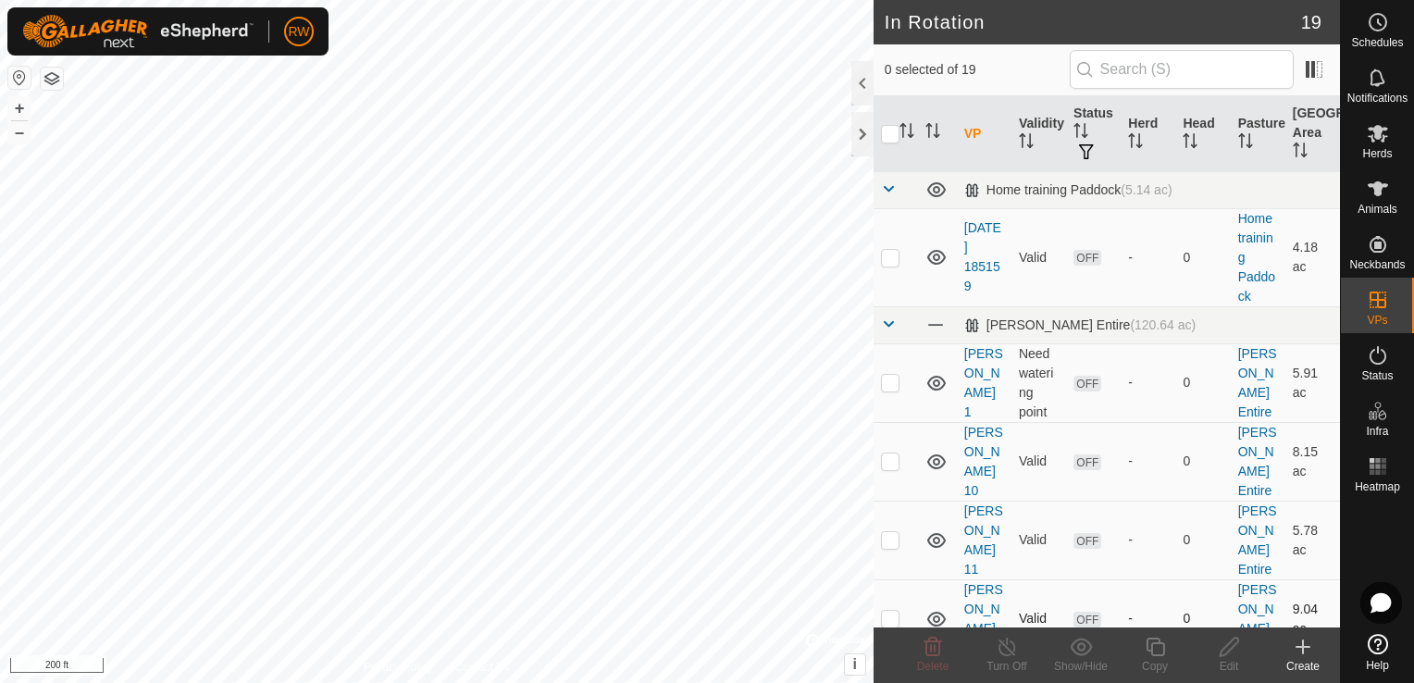
checkbox input "true"
click at [1147, 646] on icon at bounding box center [1155, 647] width 23 height 22
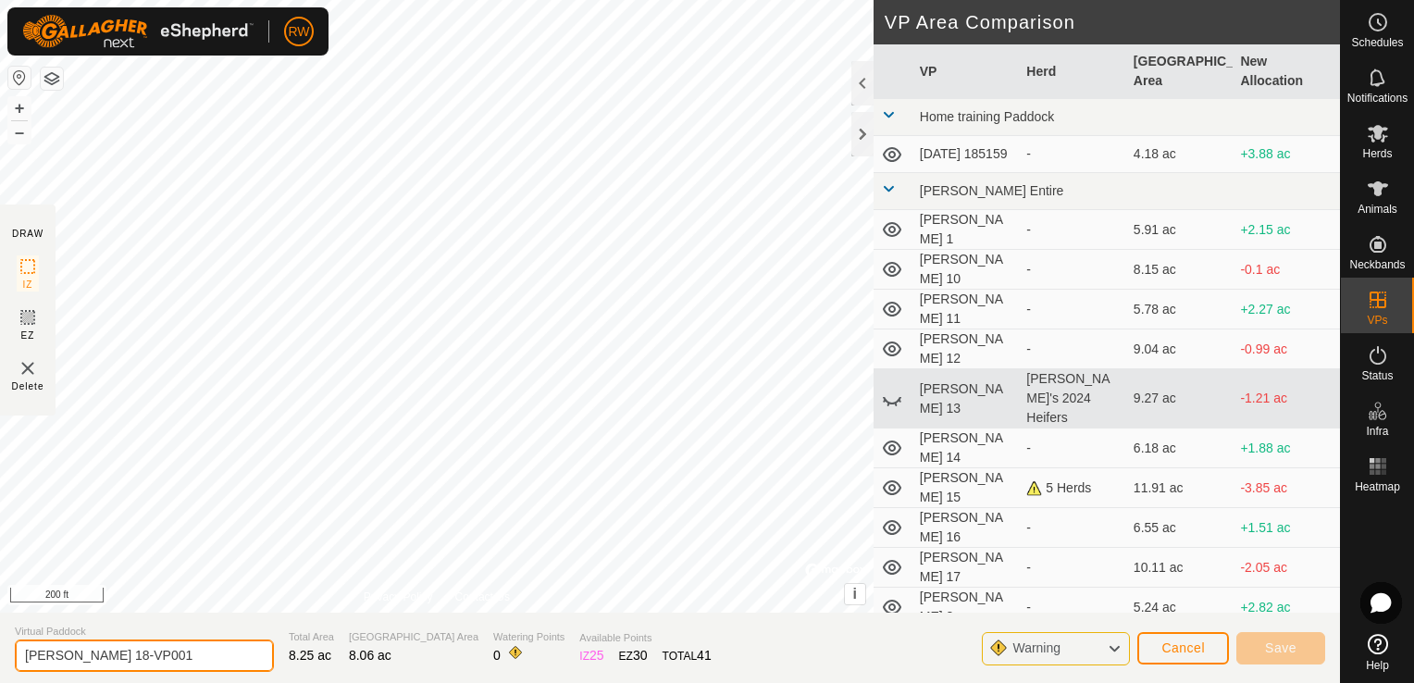
drag, startPoint x: 155, startPoint y: 657, endPoint x: 81, endPoint y: 655, distance: 74.1
click at [81, 655] on input "[PERSON_NAME] 18-VP001" at bounding box center [144, 655] width 259 height 32
type input "[PERSON_NAME] 19"
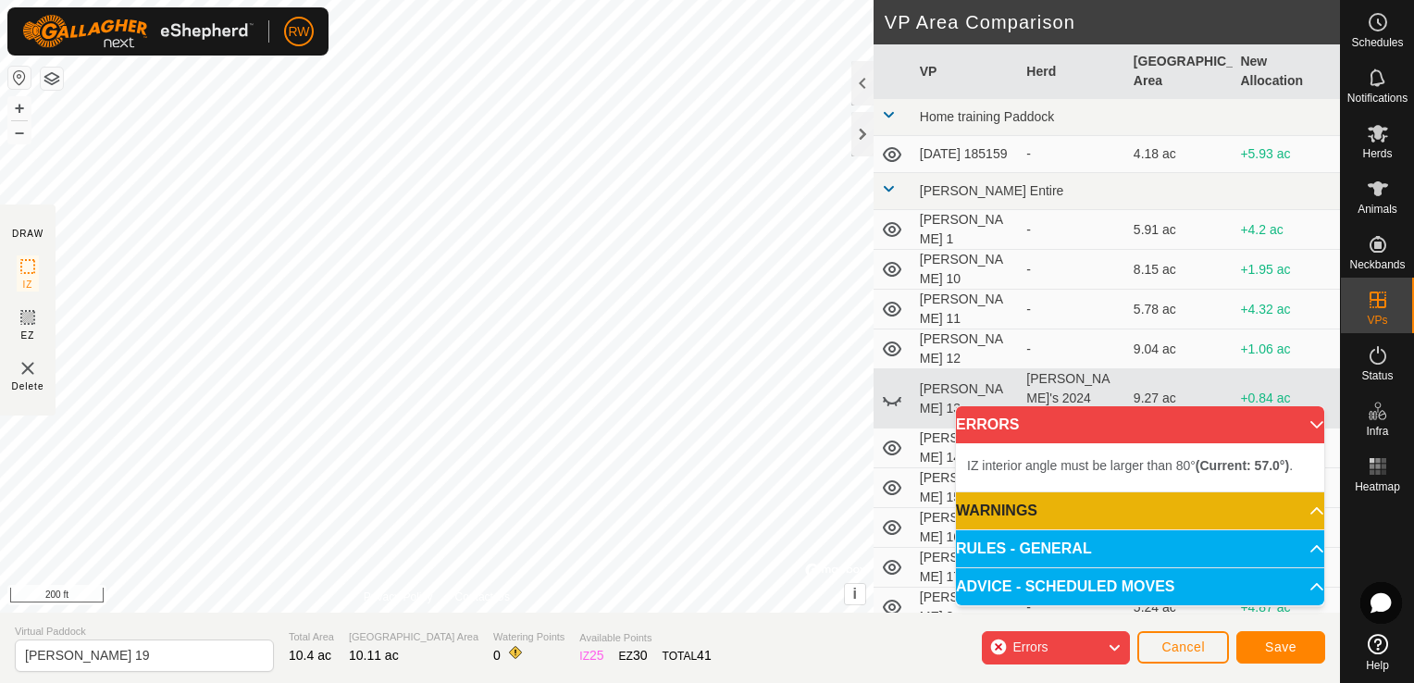
click at [502, 0] on html "RW Schedules Notifications Herds Animals Neckbands VPs Status Infra Heatmap Hel…" at bounding box center [707, 341] width 1414 height 683
click at [530, 154] on div "IZ interior angle must be larger than 80° (Current: 77.7°) . + – ⇧ i © Mapbox ,…" at bounding box center [437, 306] width 874 height 613
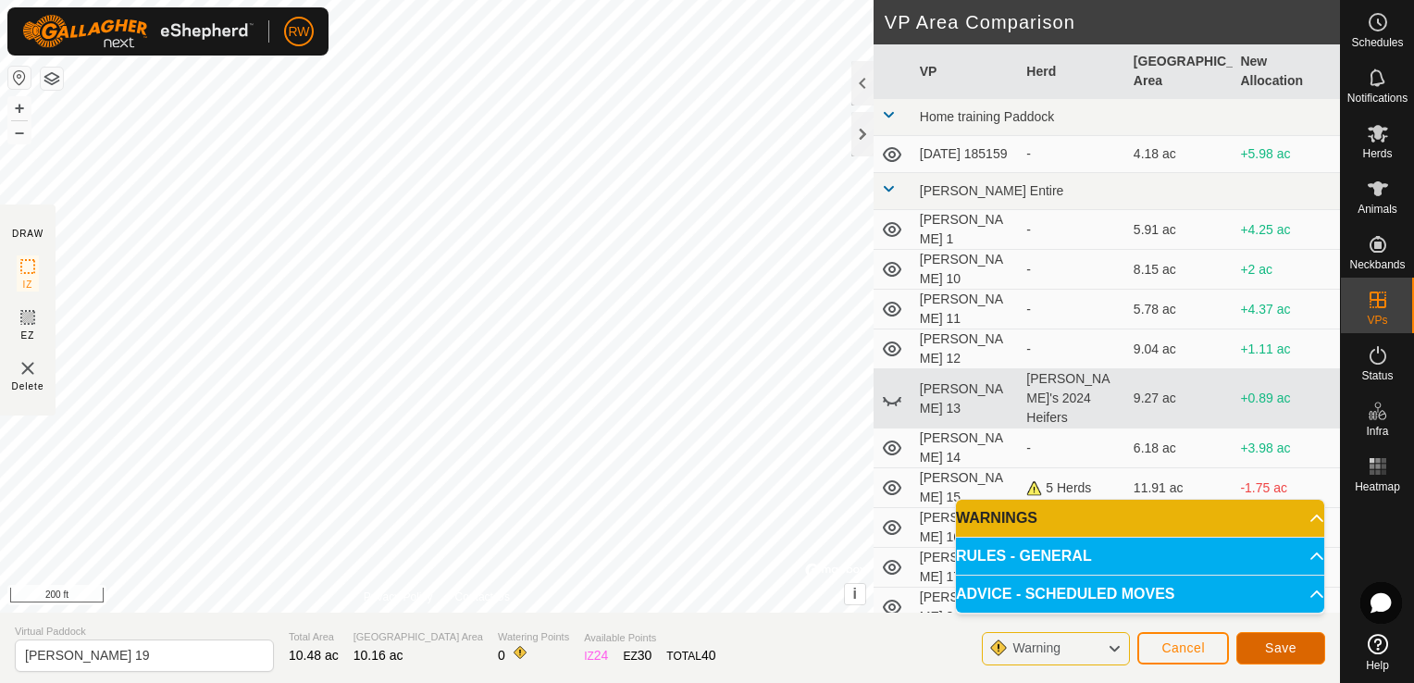
click at [1281, 646] on span "Save" at bounding box center [1280, 647] width 31 height 15
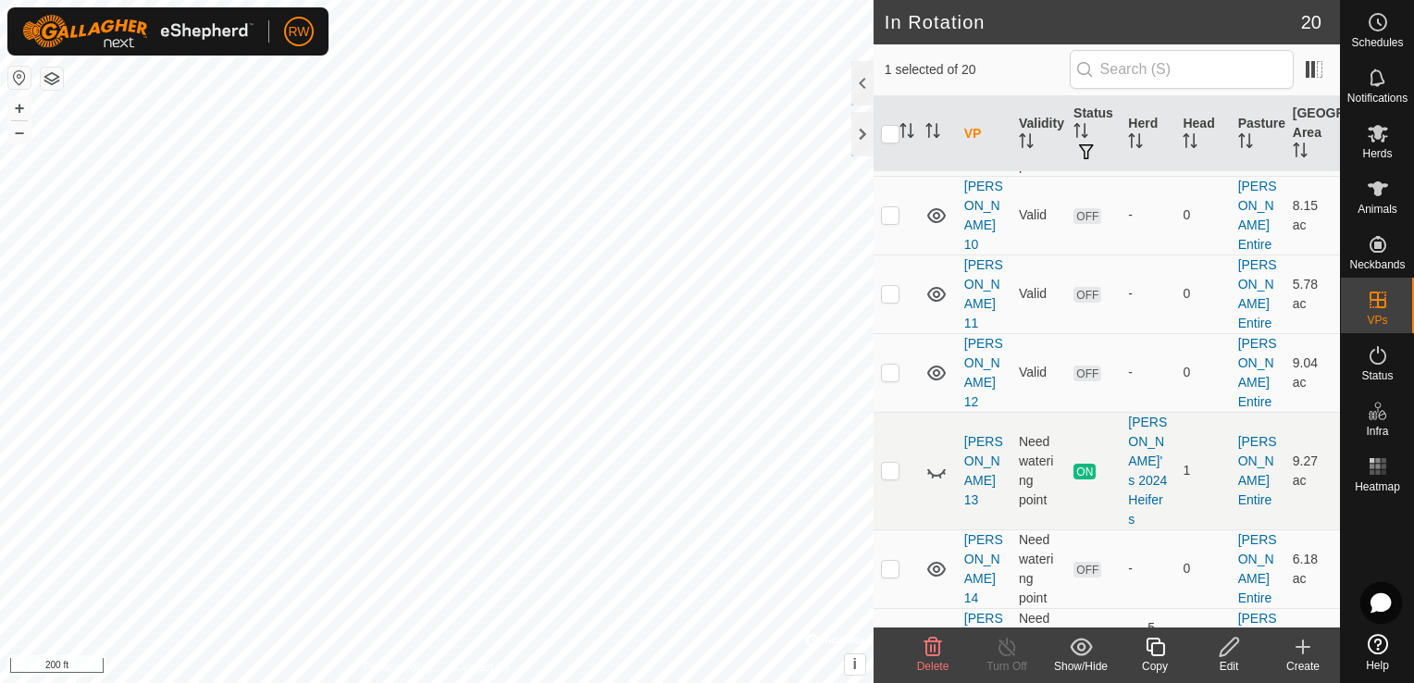
scroll to position [281, 0]
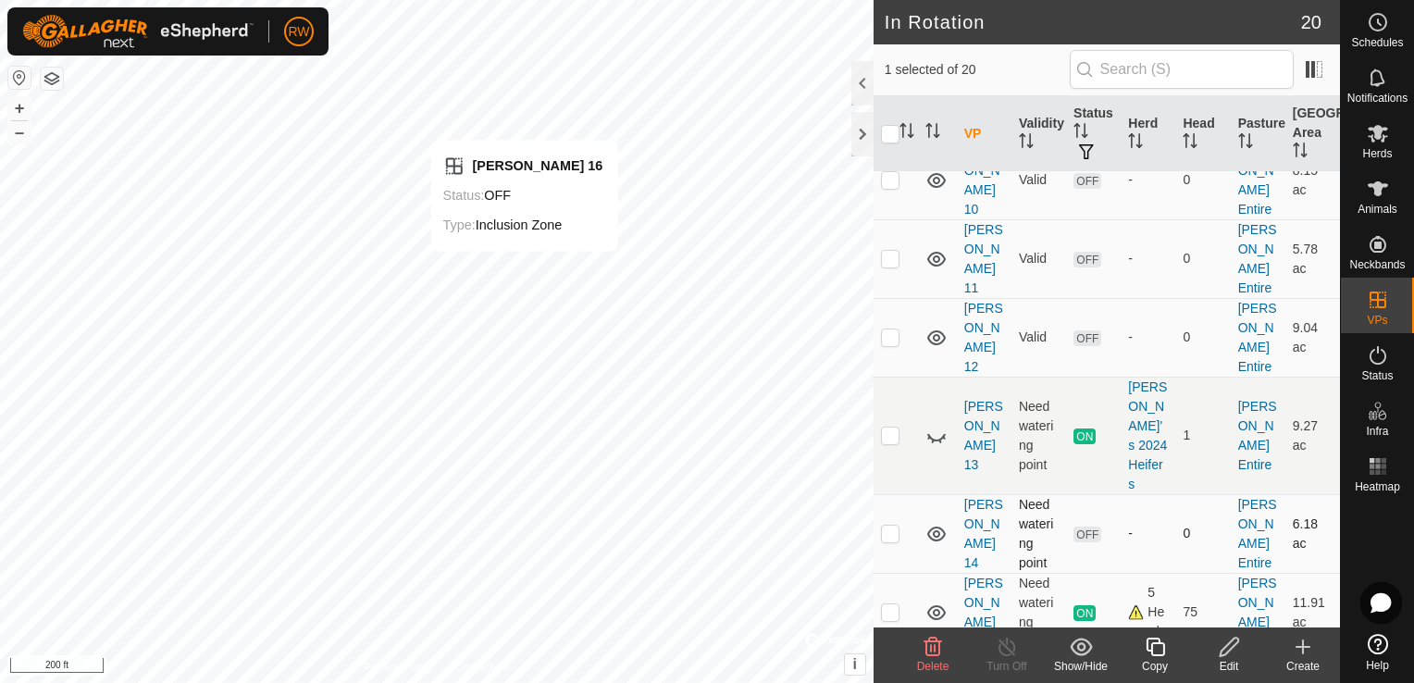
checkbox input "false"
checkbox input "true"
checkbox input "false"
click at [1223, 647] on icon at bounding box center [1229, 647] width 19 height 19
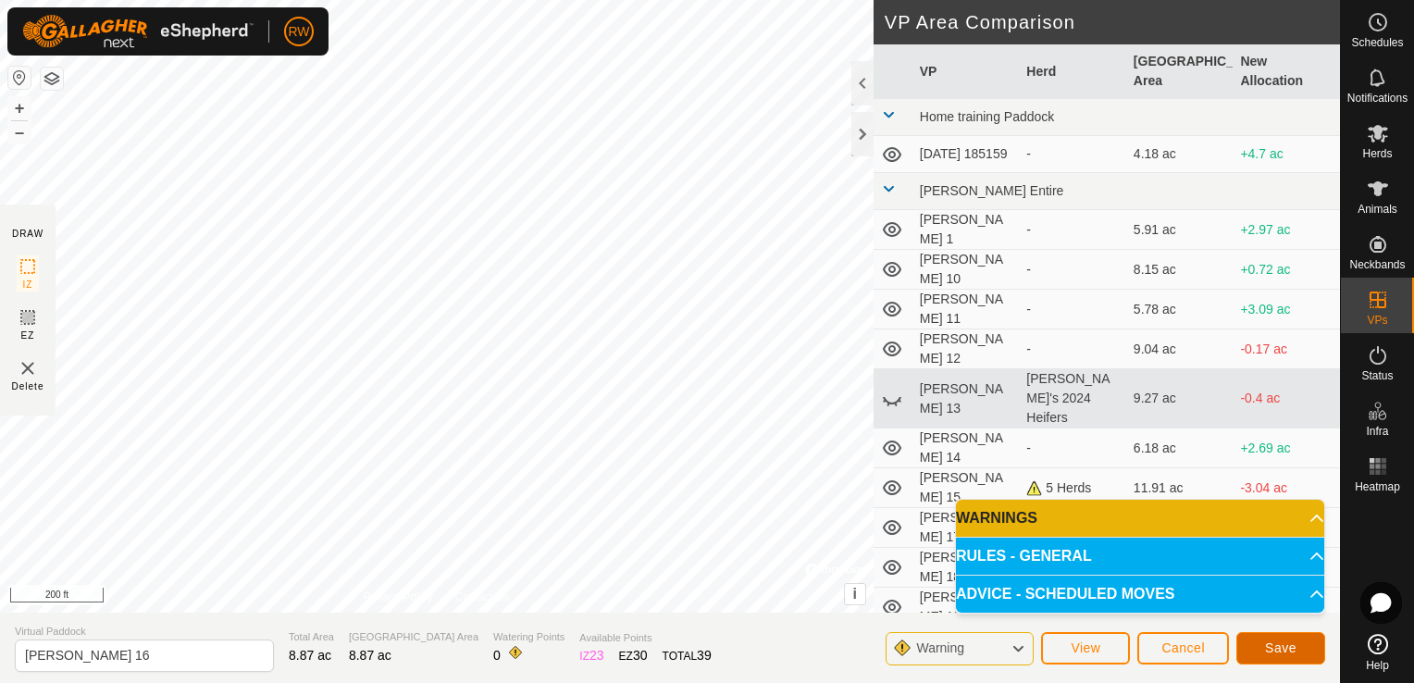
click at [1294, 643] on span "Save" at bounding box center [1280, 647] width 31 height 15
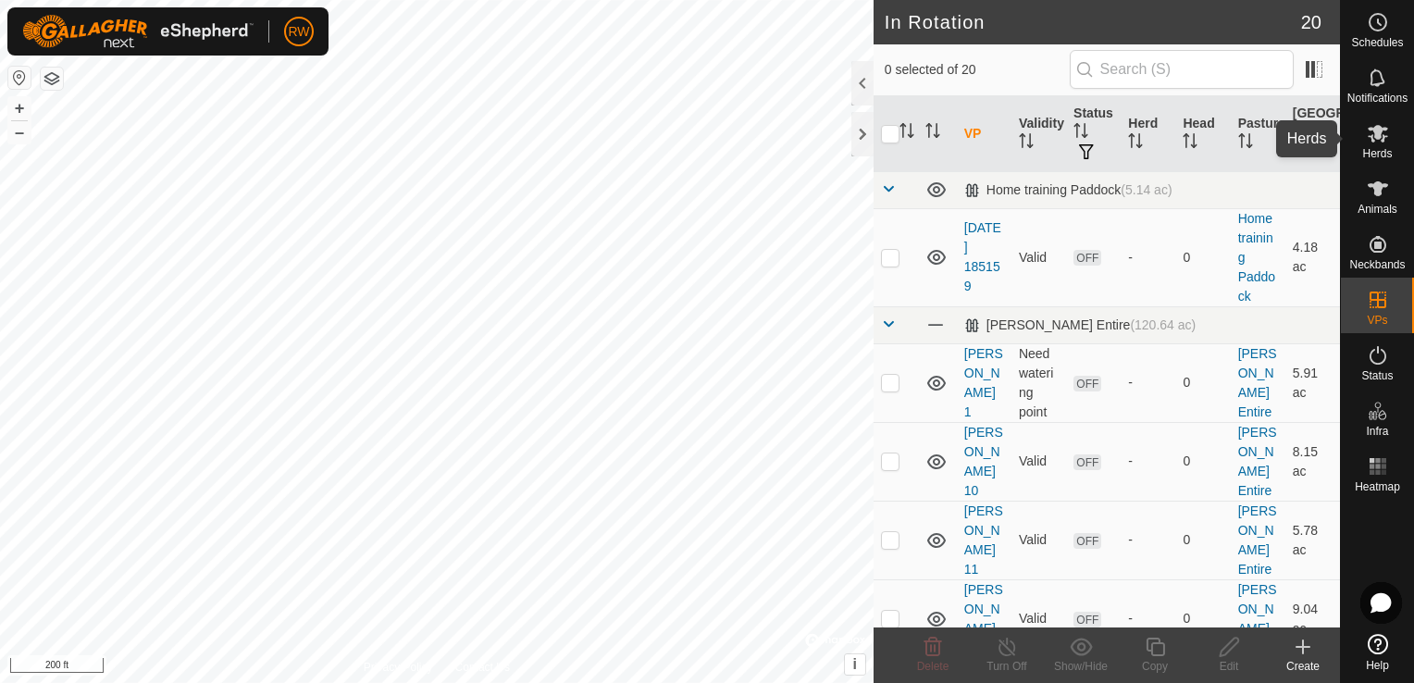
click at [1381, 128] on icon at bounding box center [1378, 134] width 20 height 18
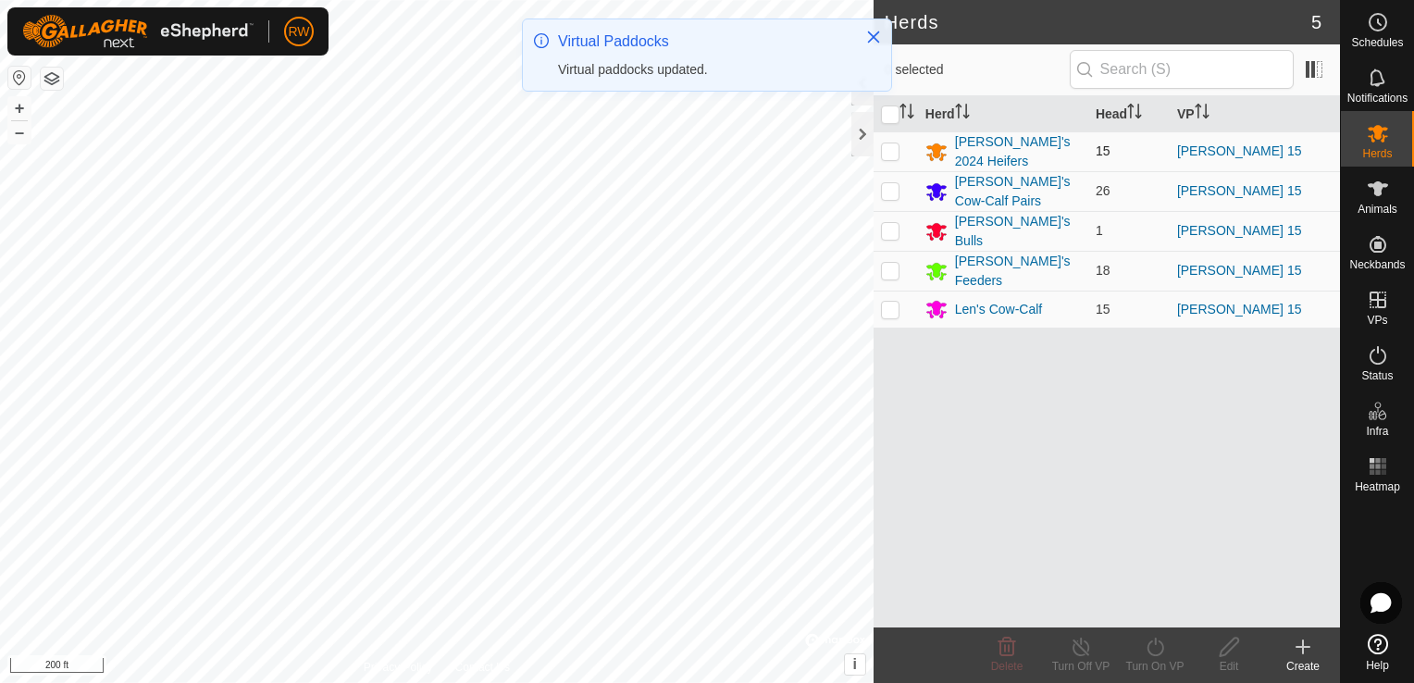
click at [888, 147] on p-checkbox at bounding box center [890, 150] width 19 height 15
checkbox input "true"
click at [891, 183] on p-checkbox at bounding box center [890, 190] width 19 height 15
checkbox input "true"
click at [893, 223] on p-checkbox at bounding box center [890, 230] width 19 height 15
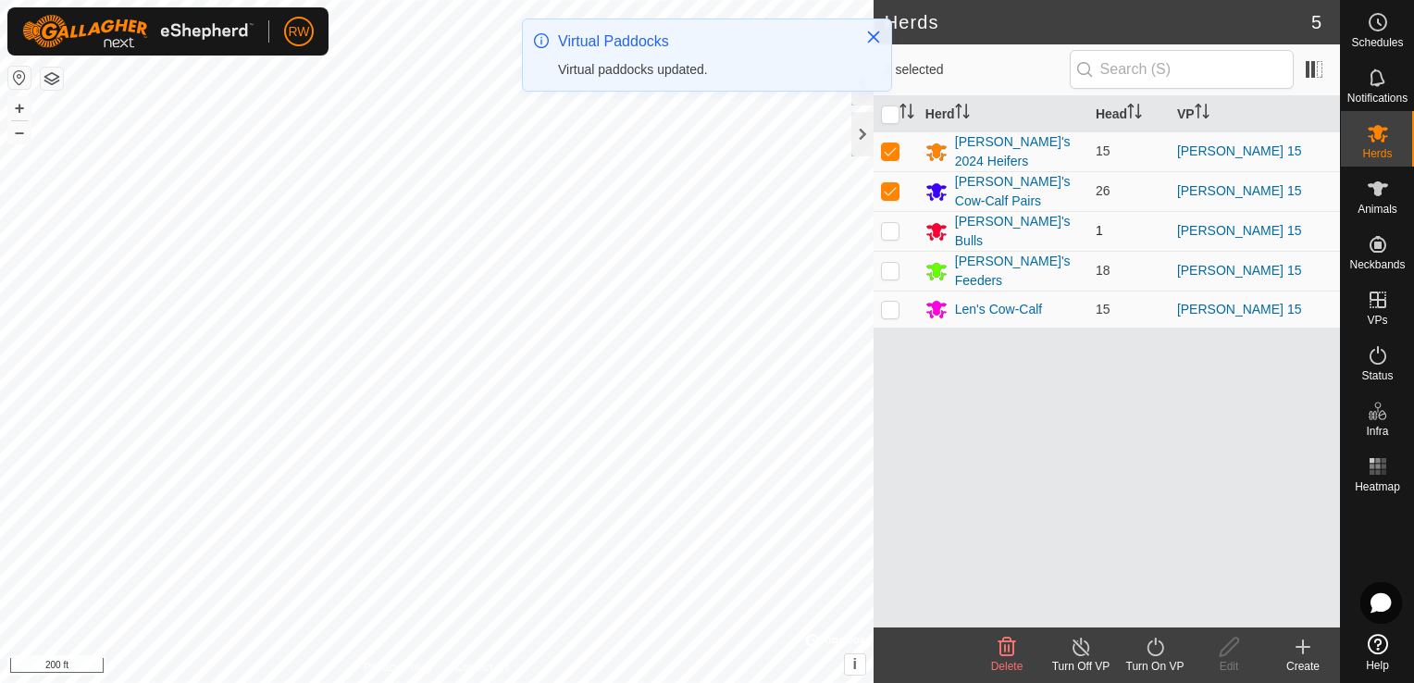
checkbox input "true"
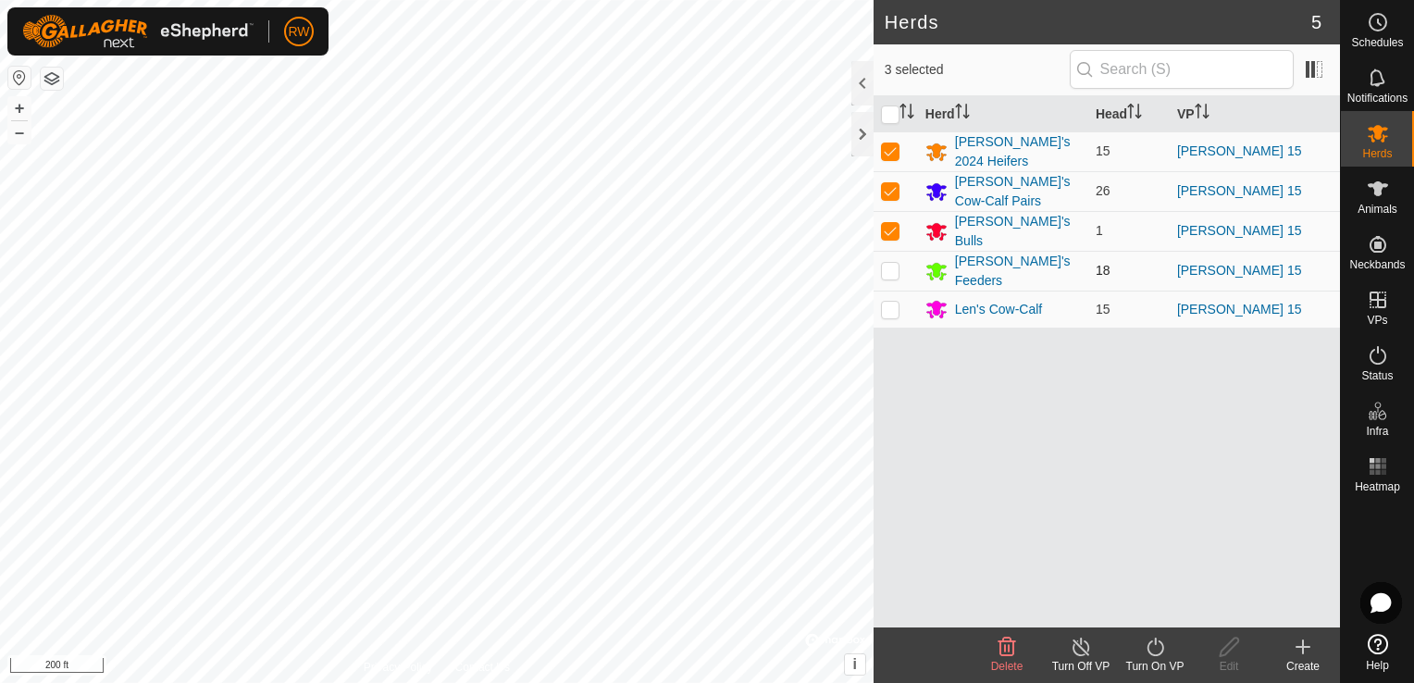
click at [892, 263] on p-checkbox at bounding box center [890, 270] width 19 height 15
checkbox input "true"
click at [889, 302] on p-checkbox at bounding box center [890, 309] width 19 height 15
checkbox input "true"
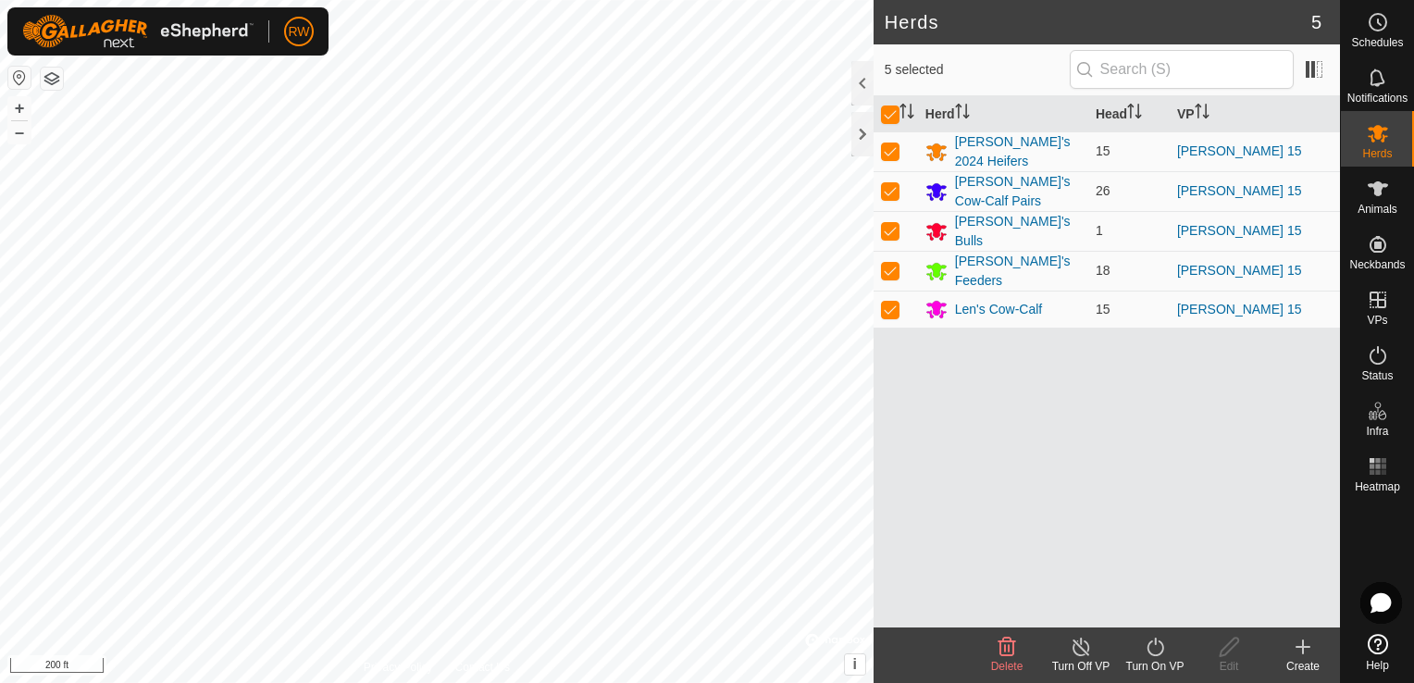
click at [1157, 648] on icon at bounding box center [1155, 647] width 23 height 22
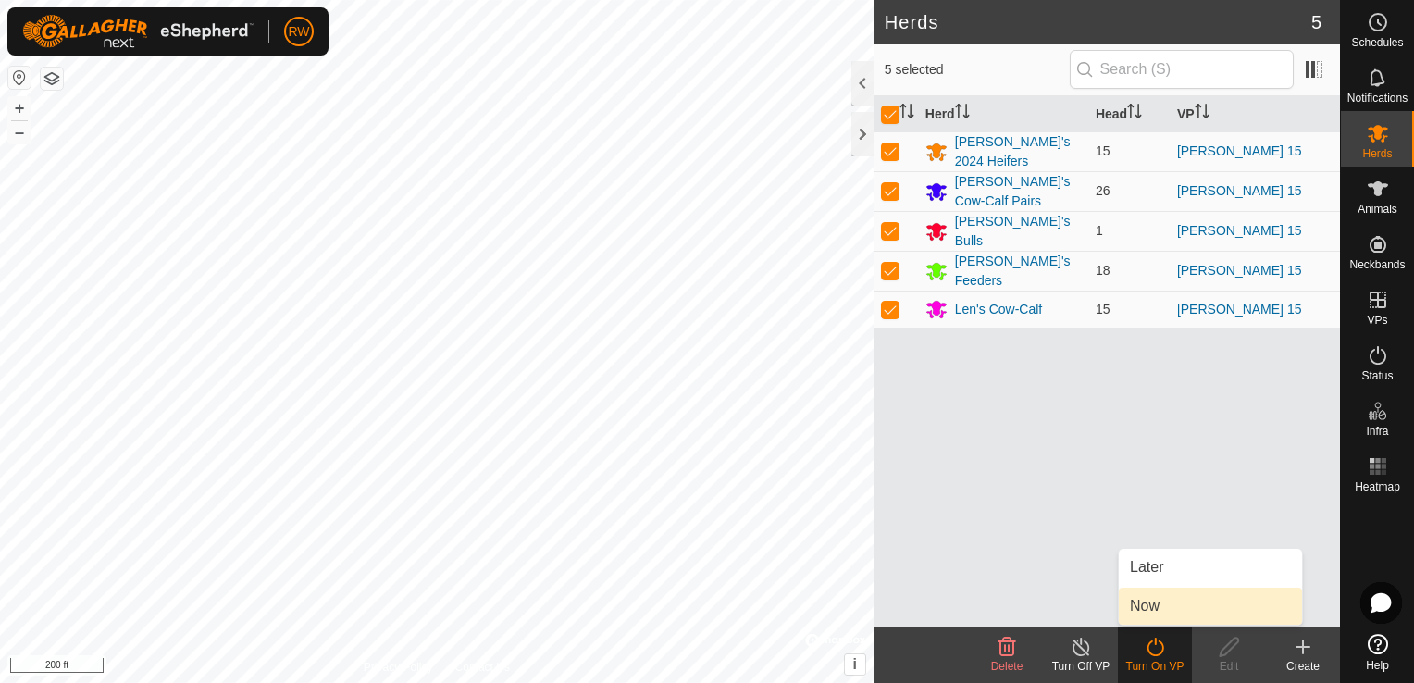
click at [1166, 613] on link "Now" at bounding box center [1210, 606] width 183 height 37
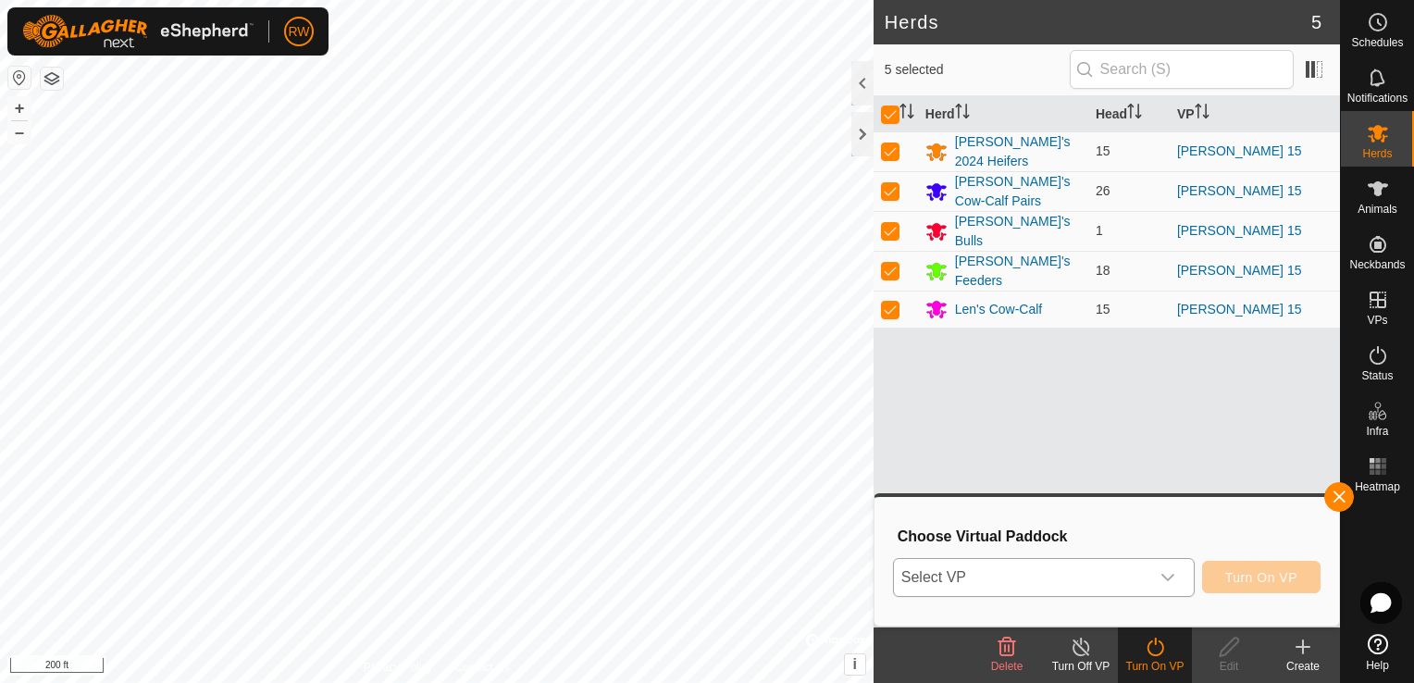
drag, startPoint x: 1174, startPoint y: 576, endPoint x: 1159, endPoint y: 578, distance: 16.0
click at [1173, 576] on icon "dropdown trigger" at bounding box center [1167, 577] width 15 height 15
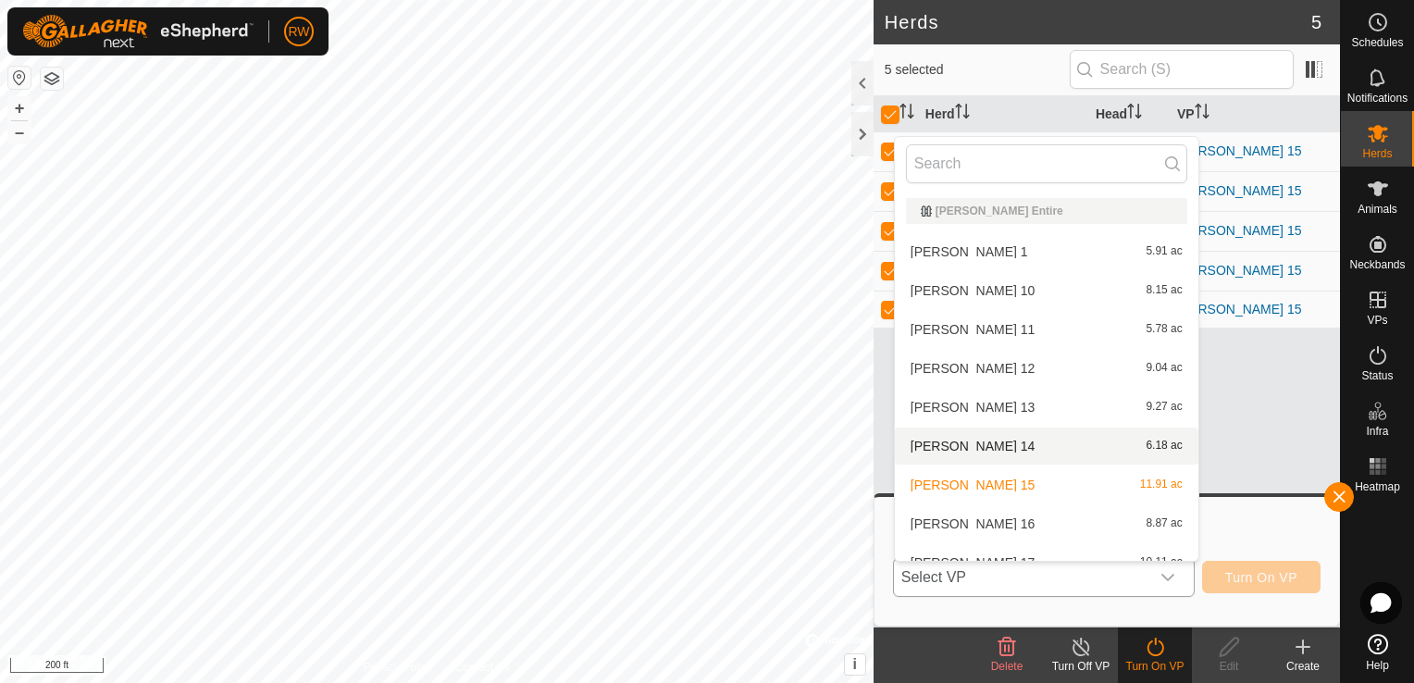
scroll to position [93, 0]
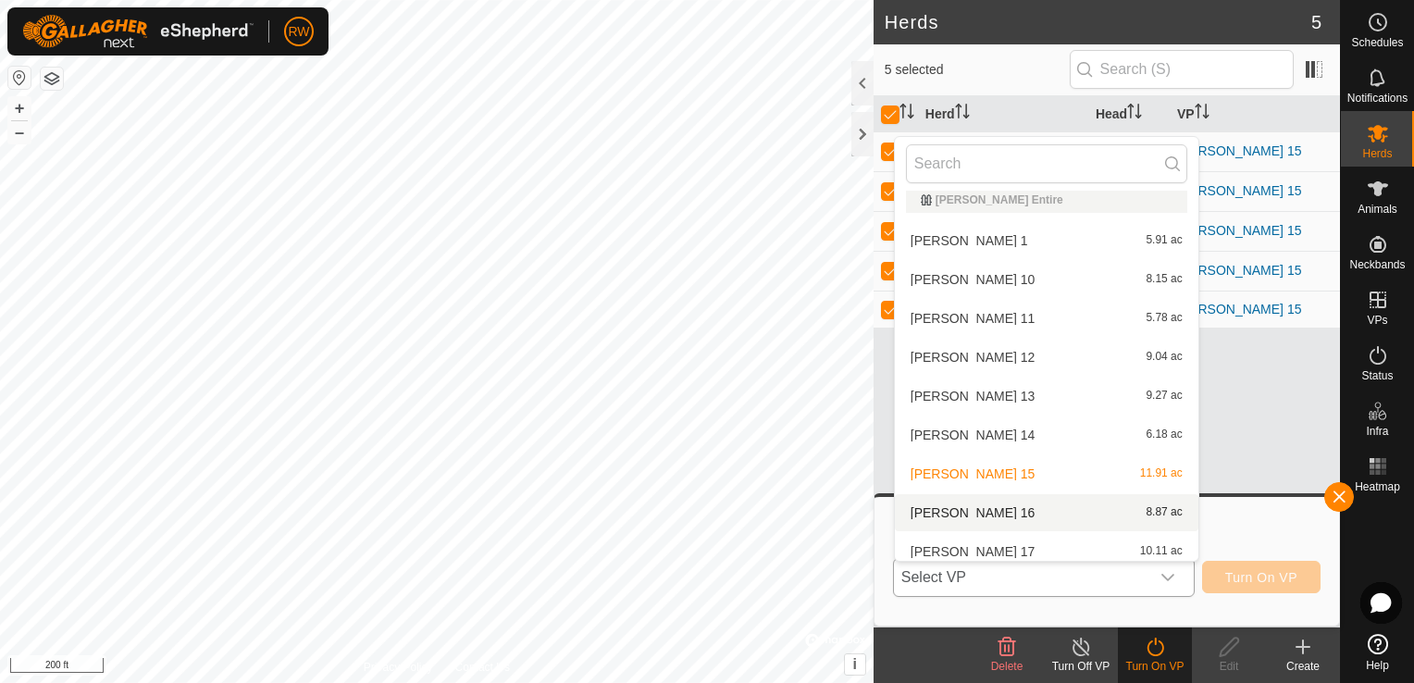
click at [979, 510] on li "[PERSON_NAME] 16 8.87 ac" at bounding box center [1047, 512] width 304 height 37
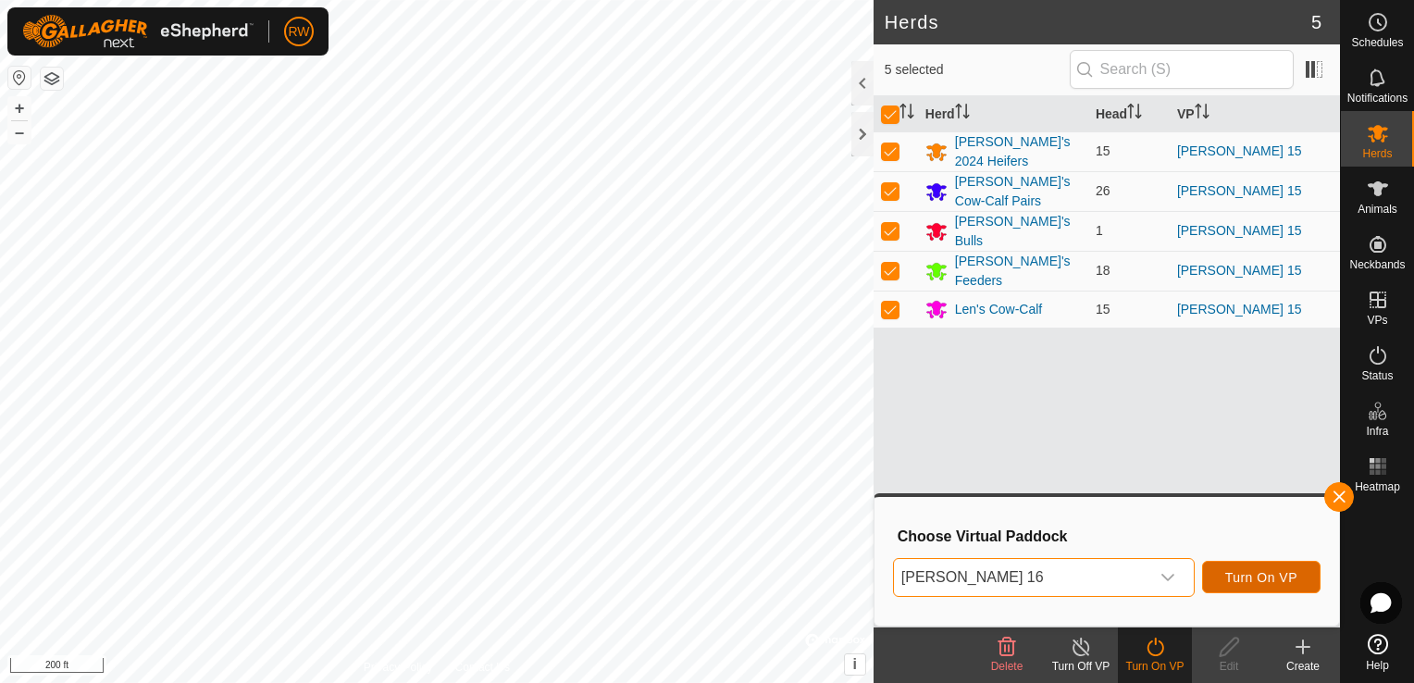
click at [1248, 575] on span "Turn On VP" at bounding box center [1261, 577] width 72 height 15
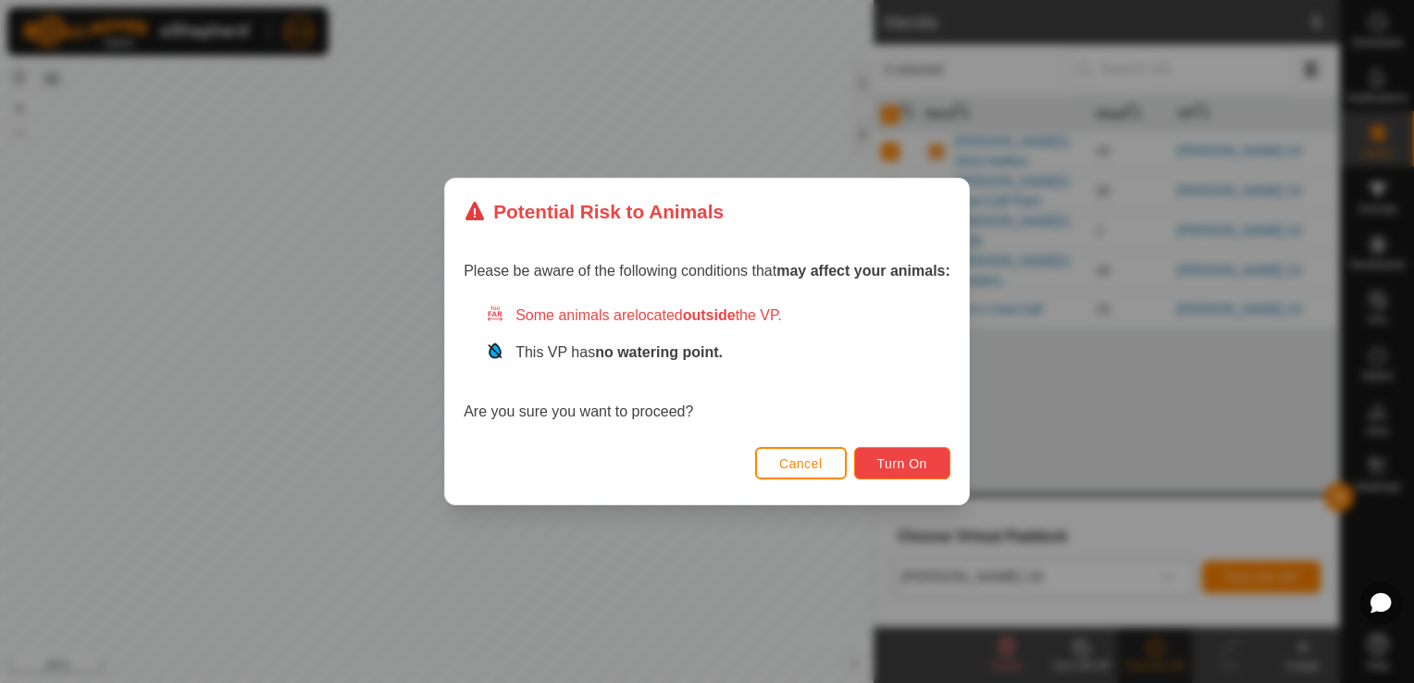
click at [918, 460] on span "Turn On" at bounding box center [902, 463] width 50 height 15
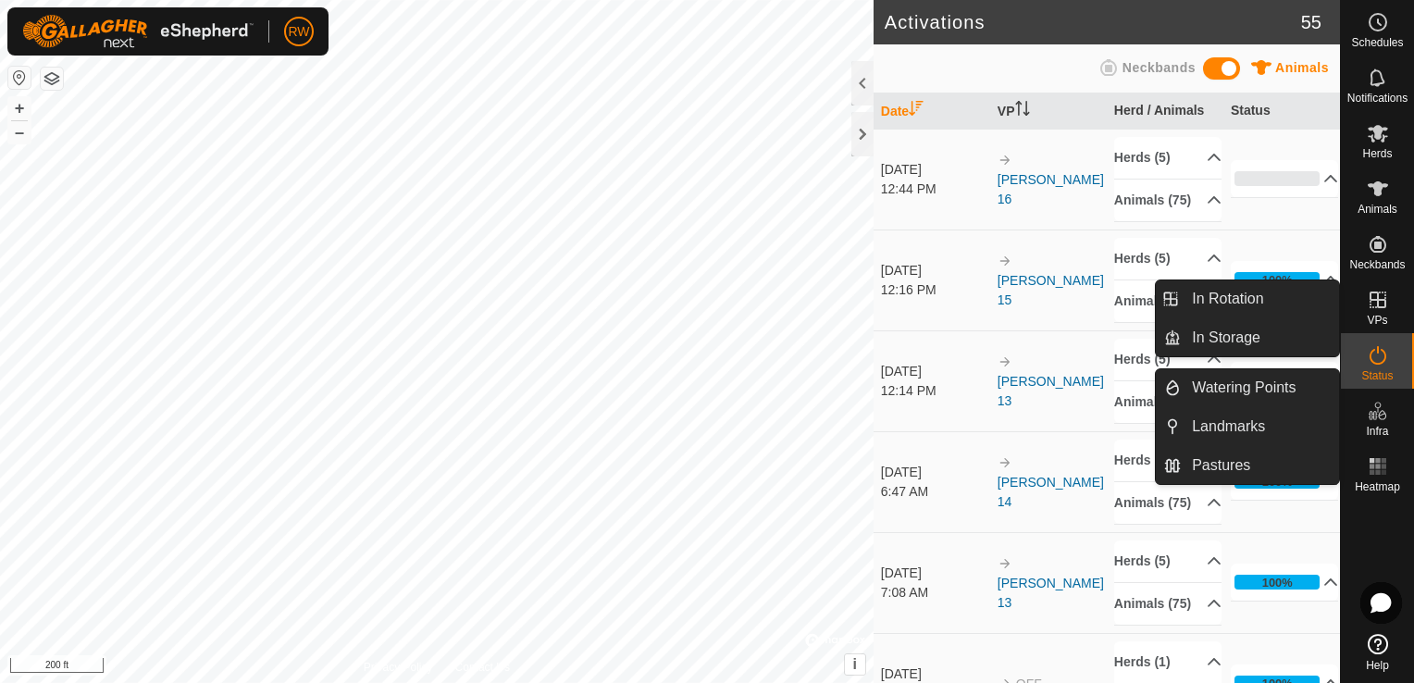
click at [1385, 418] on icon at bounding box center [1378, 411] width 22 height 22
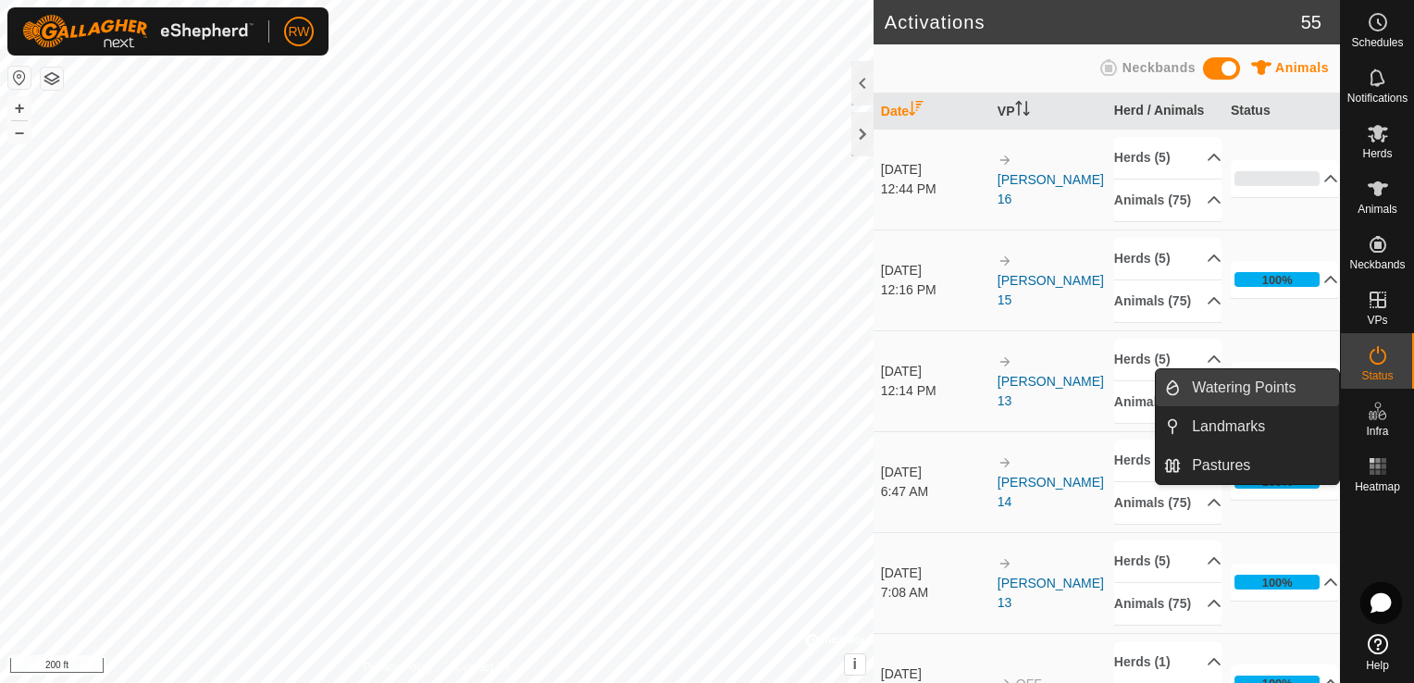
click at [1232, 392] on link "Watering Points" at bounding box center [1260, 387] width 158 height 37
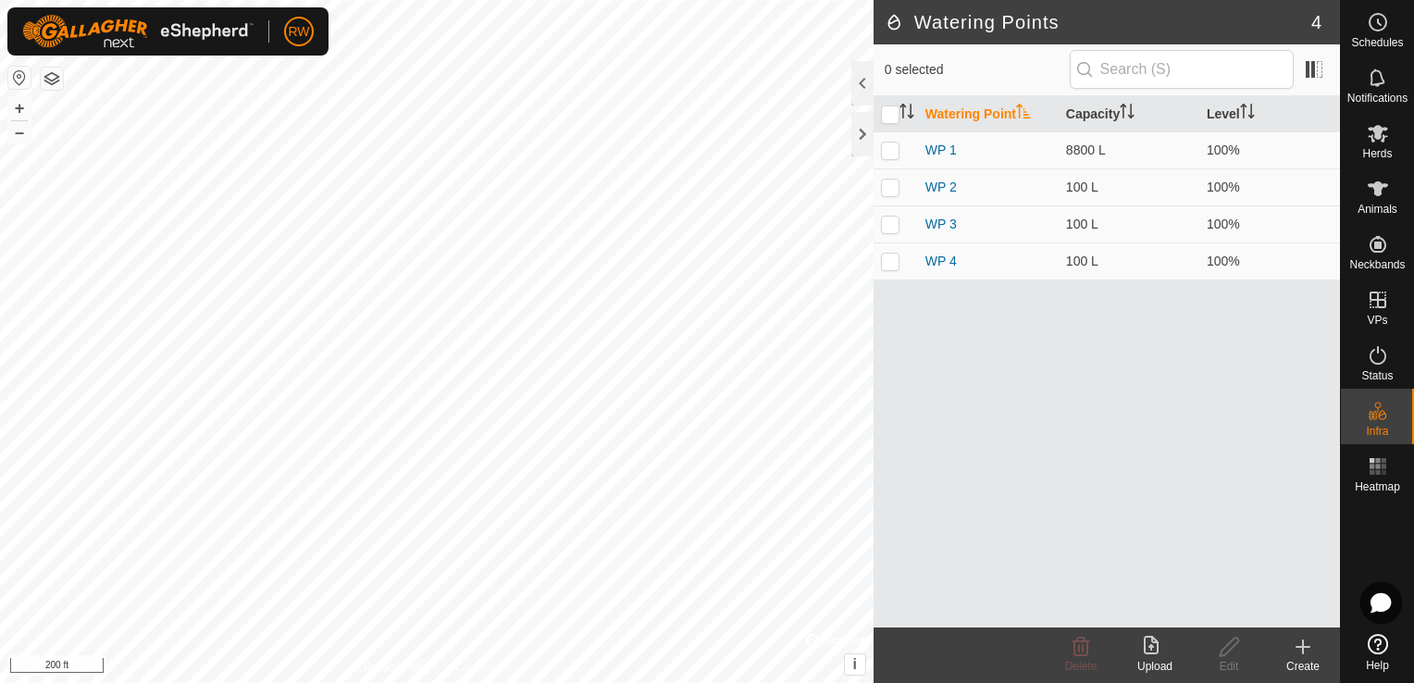
click at [1301, 646] on icon at bounding box center [1303, 647] width 22 height 22
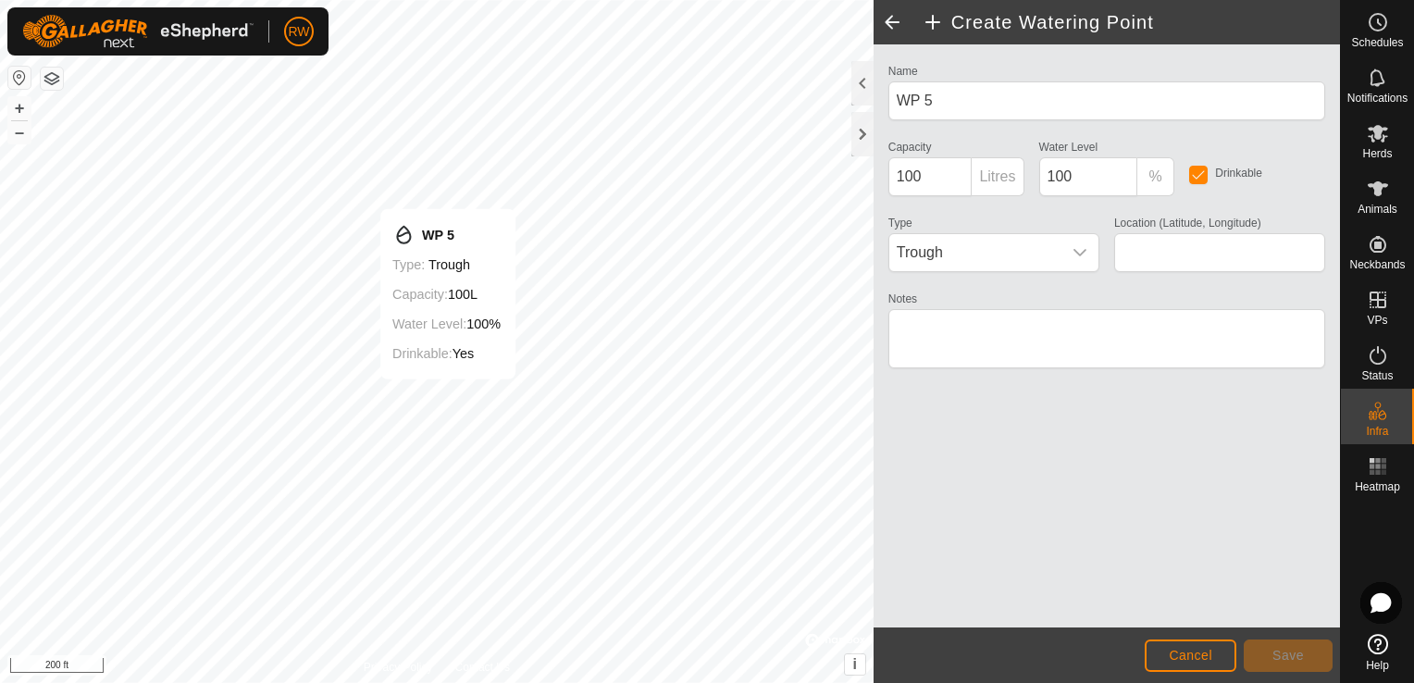
type input "46.378324, -62.198684"
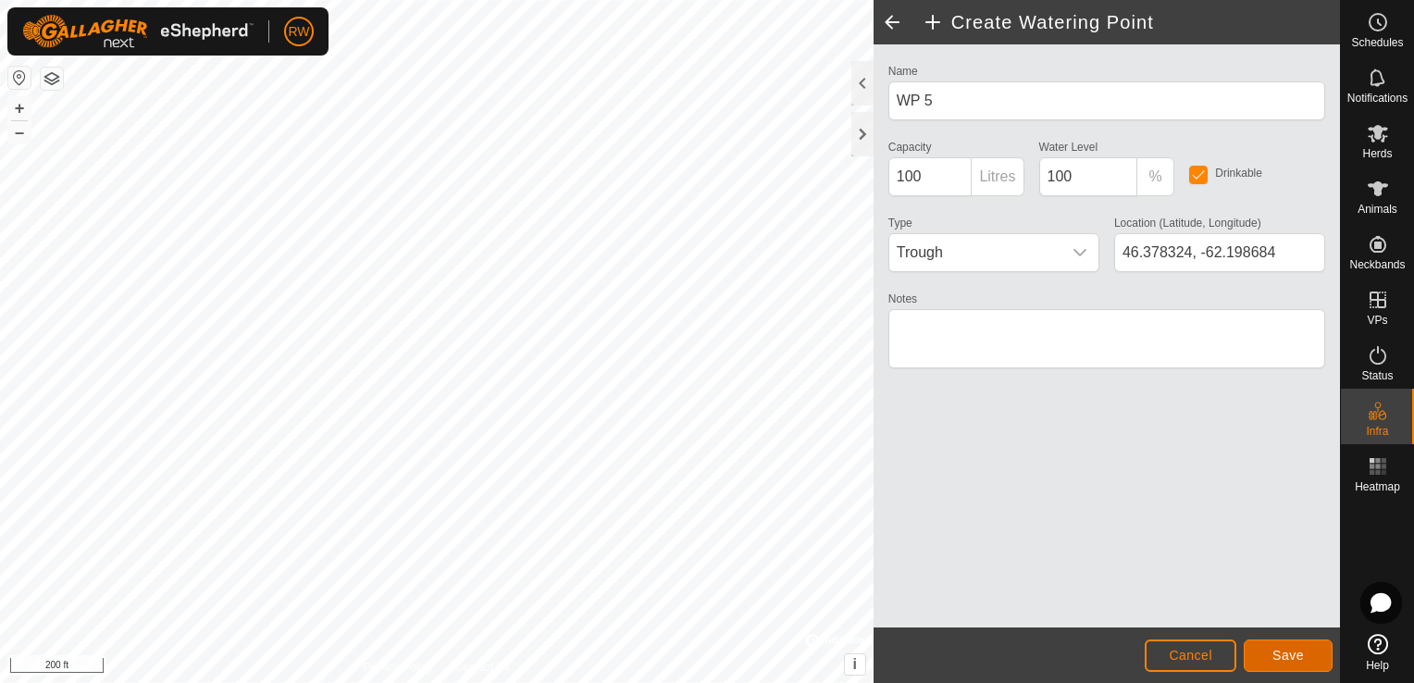
click at [1288, 661] on span "Save" at bounding box center [1287, 655] width 31 height 15
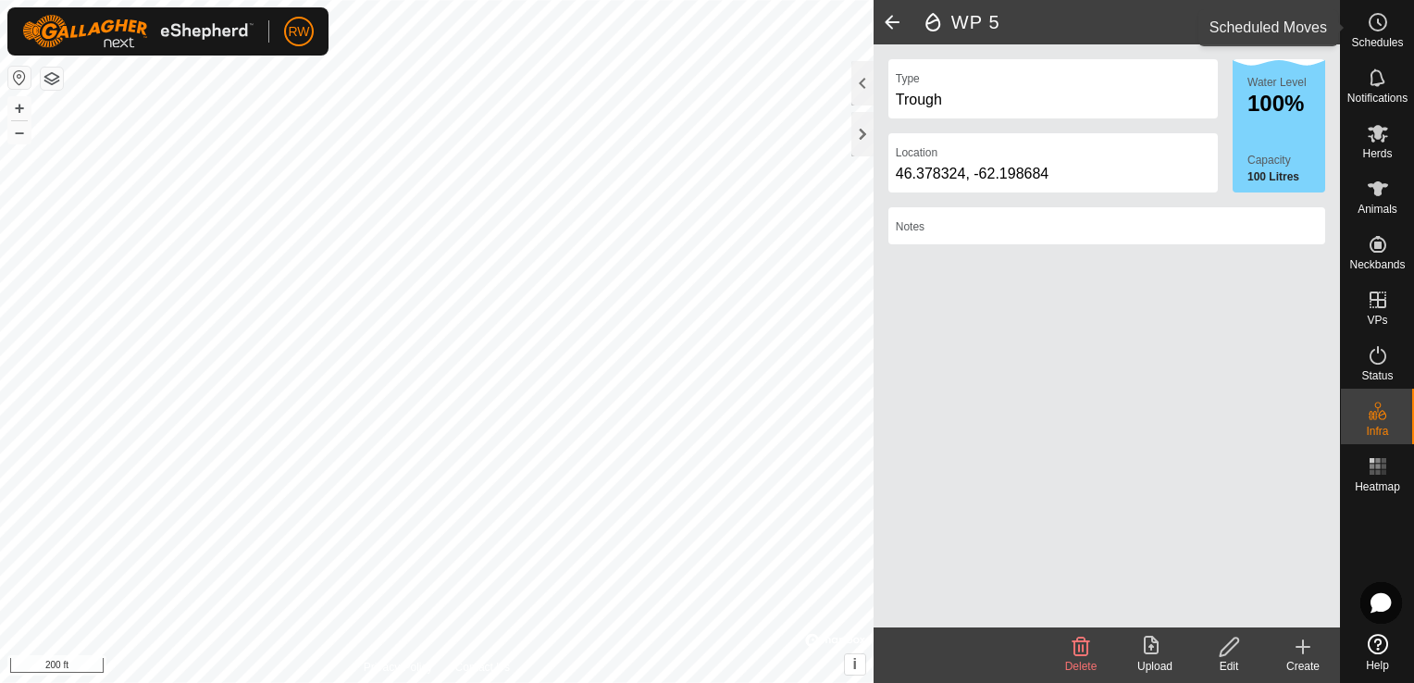
click at [1376, 30] on circle at bounding box center [1378, 22] width 17 height 17
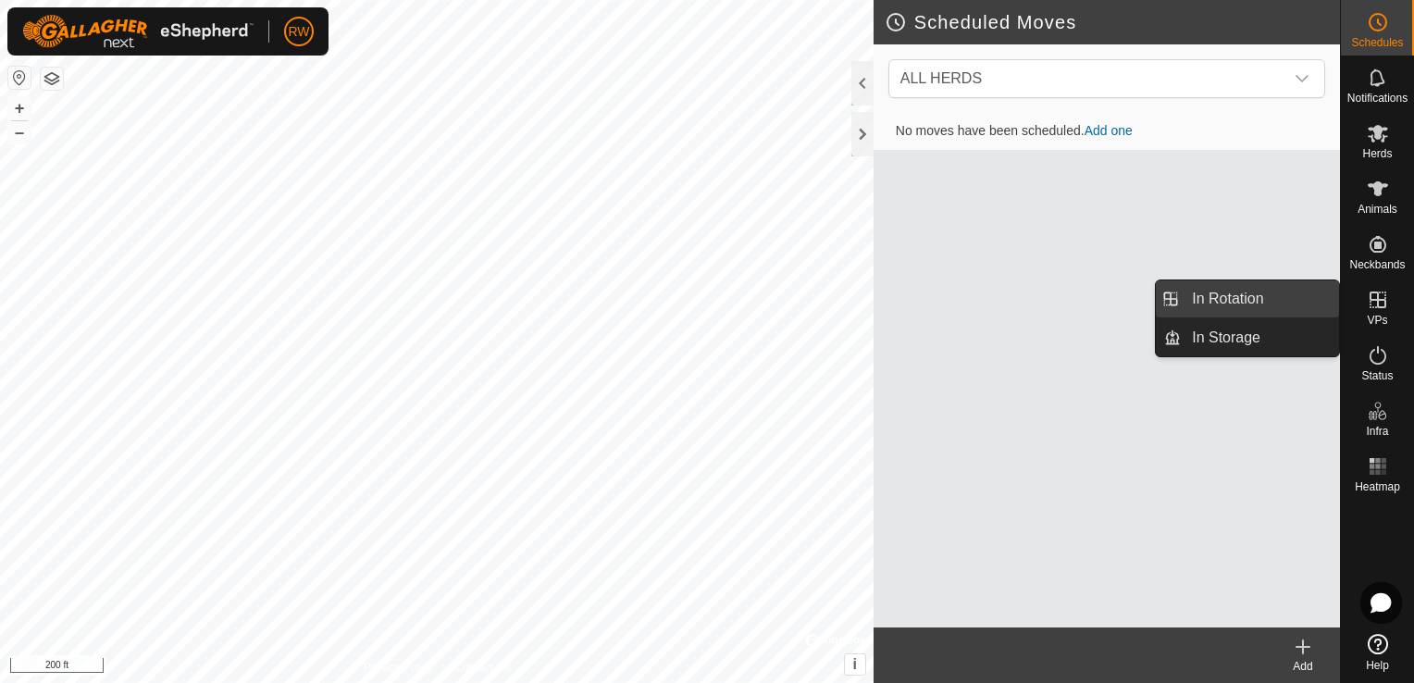
drag, startPoint x: 1333, startPoint y: 304, endPoint x: 1260, endPoint y: 302, distance: 72.2
click at [1260, 302] on link "In Rotation" at bounding box center [1260, 298] width 158 height 37
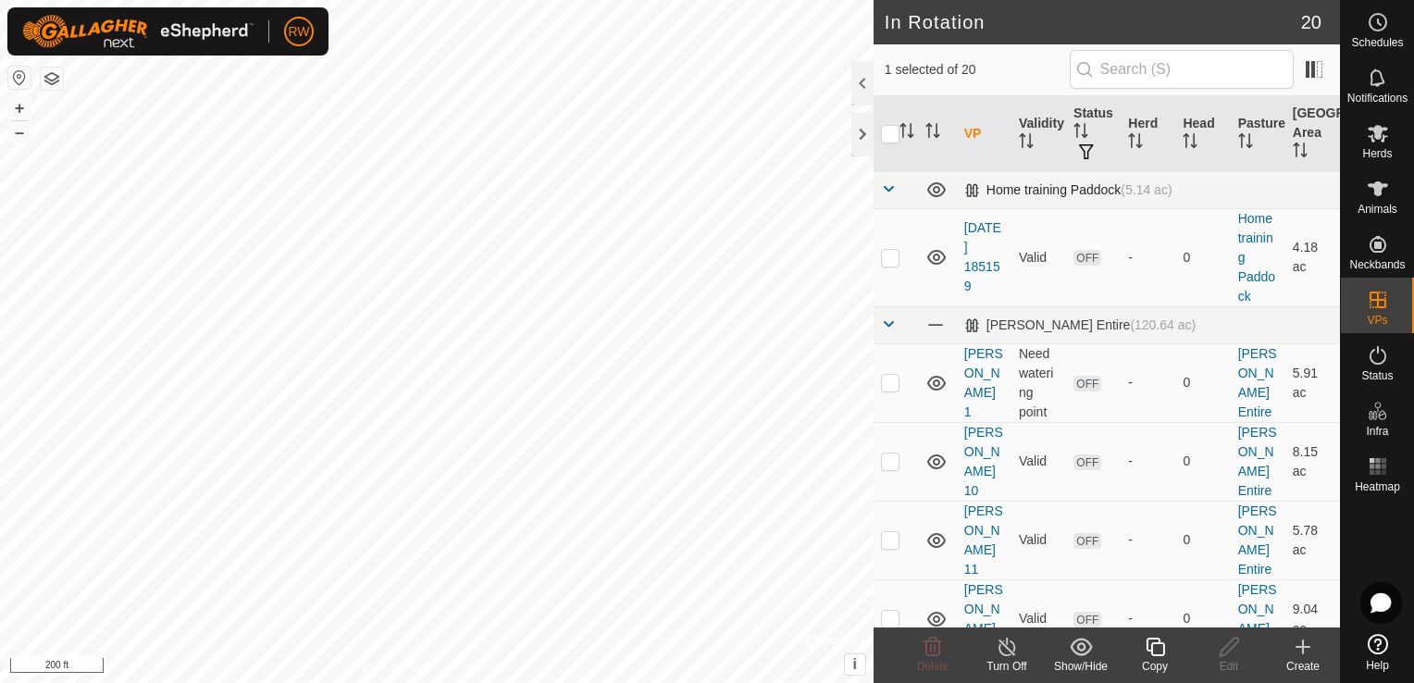
click at [892, 191] on span at bounding box center [888, 188] width 15 height 15
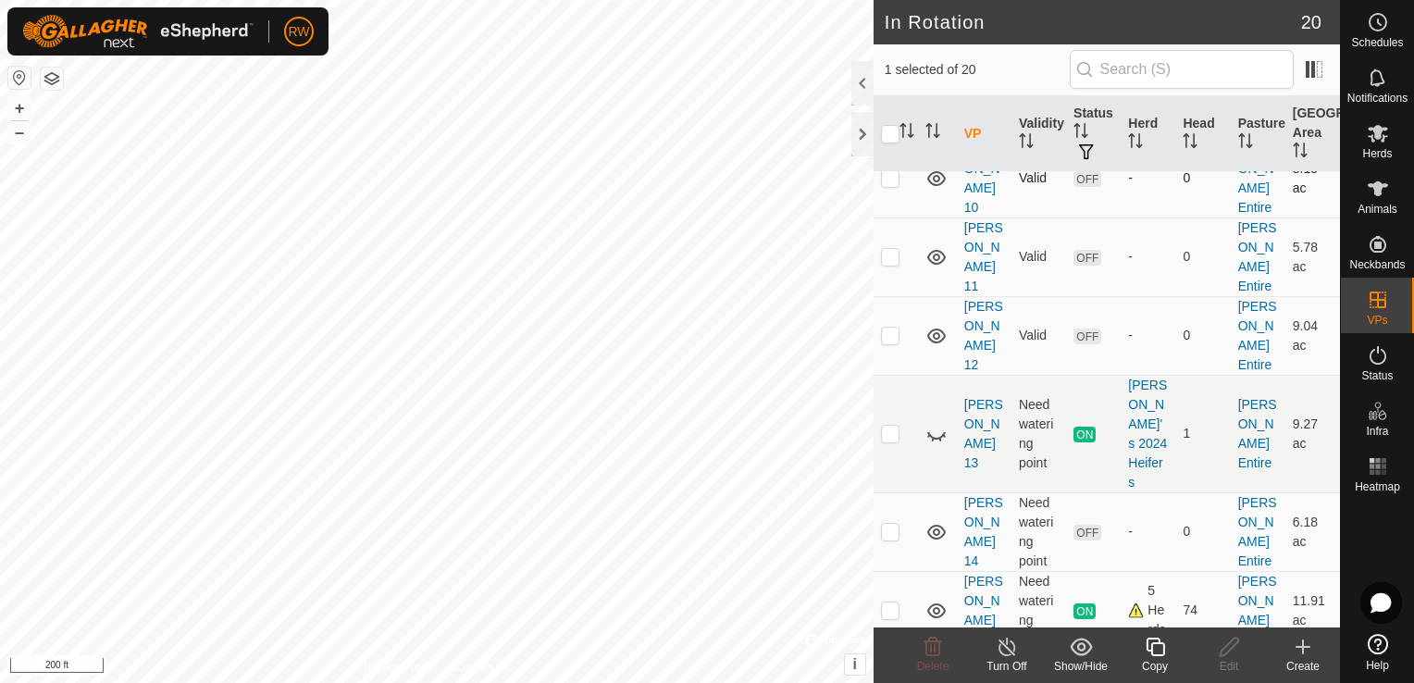
scroll to position [278, 0]
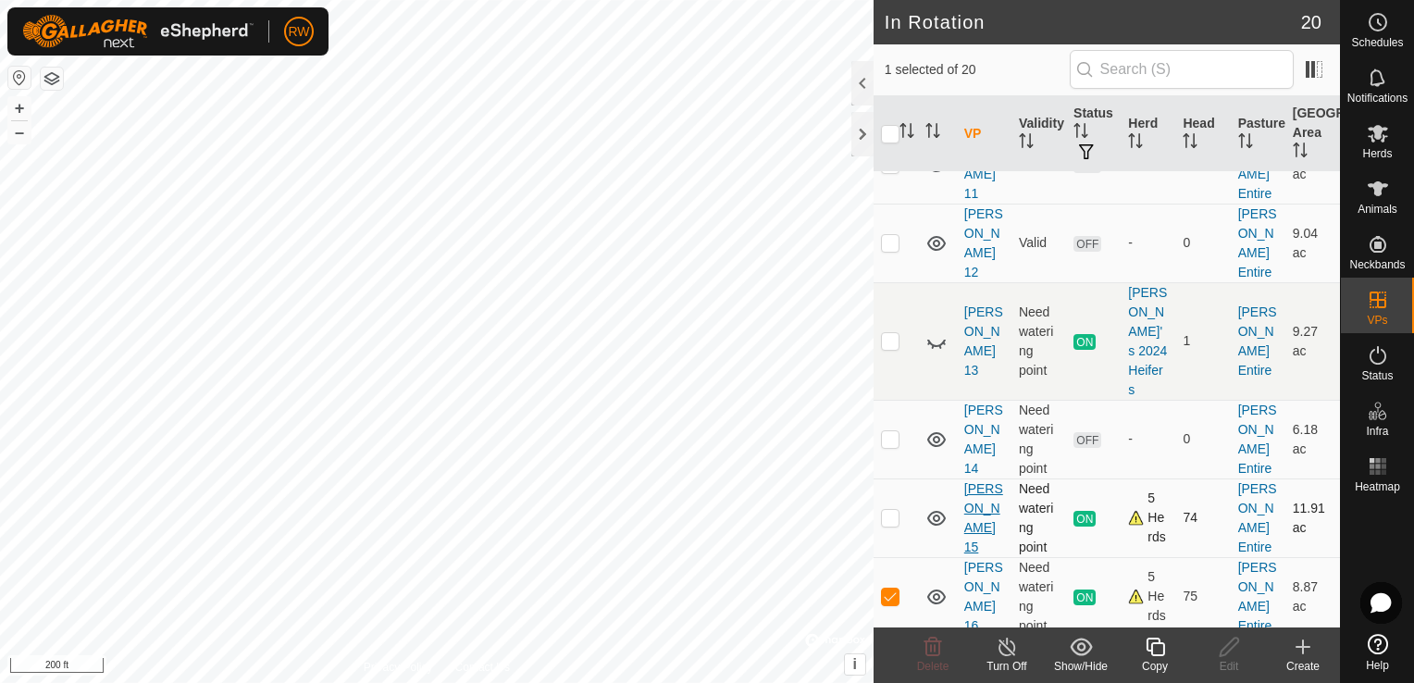
click at [980, 481] on link "[PERSON_NAME] 15" at bounding box center [983, 517] width 39 height 73
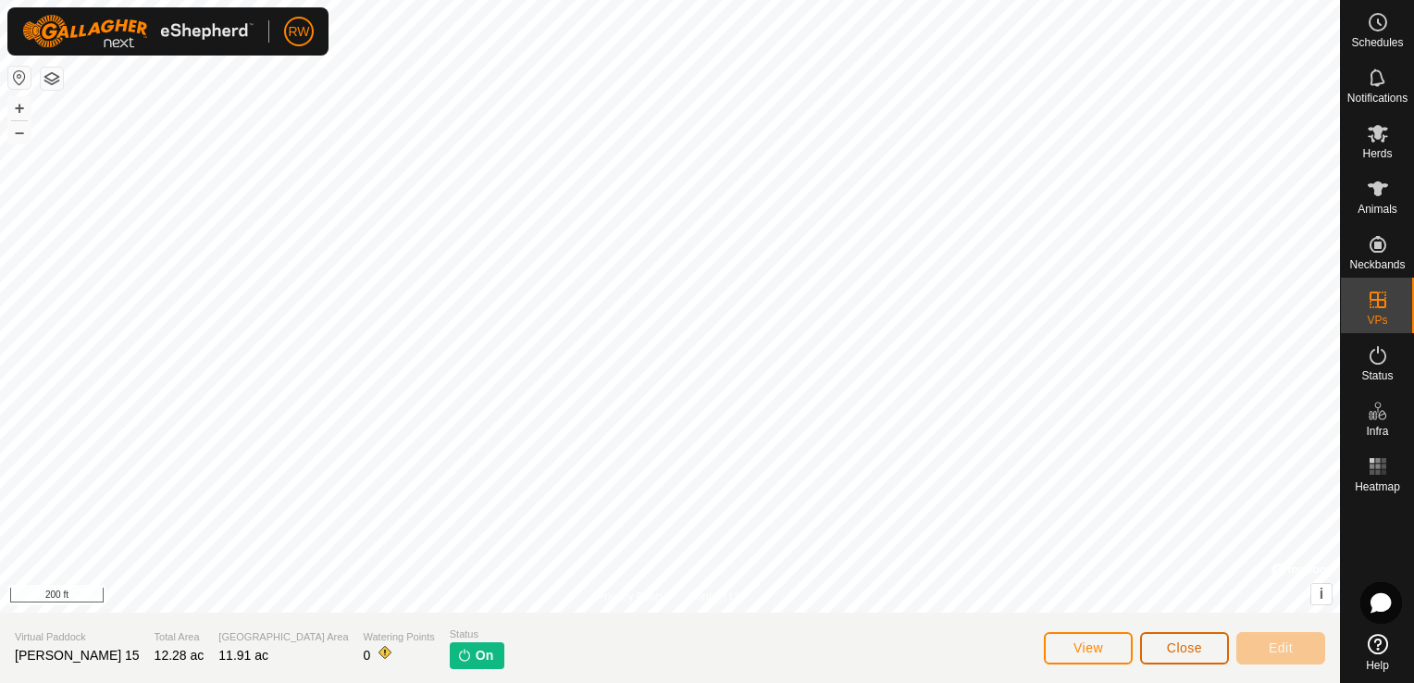
click at [1181, 650] on span "Close" at bounding box center [1184, 647] width 35 height 15
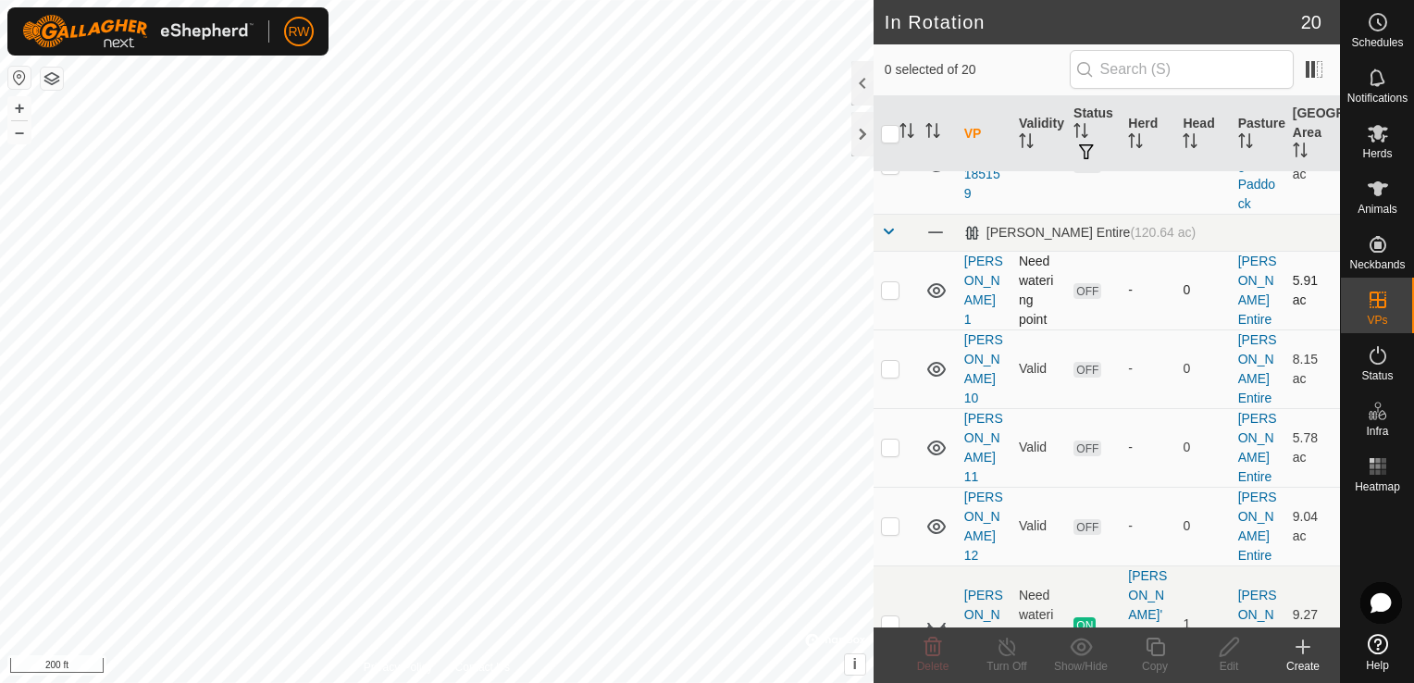
scroll to position [185, 0]
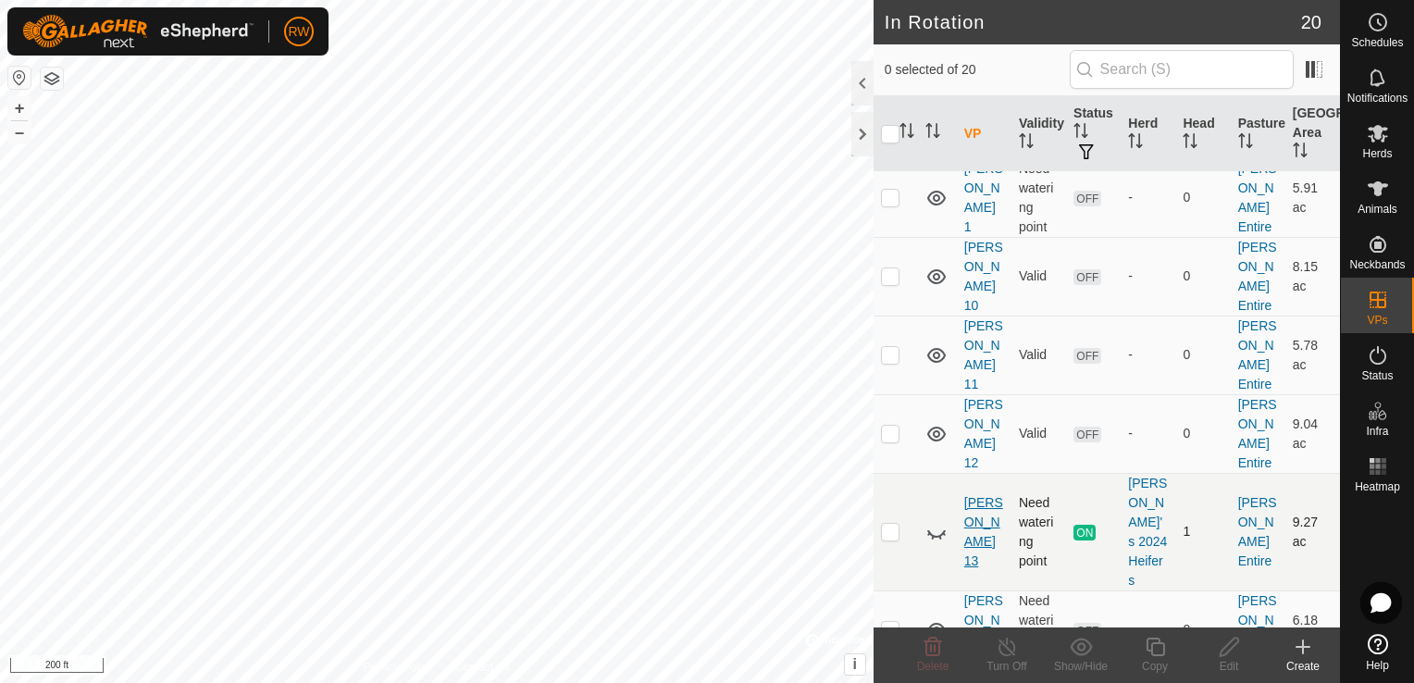
click at [981, 495] on link "[PERSON_NAME] 13" at bounding box center [983, 531] width 39 height 73
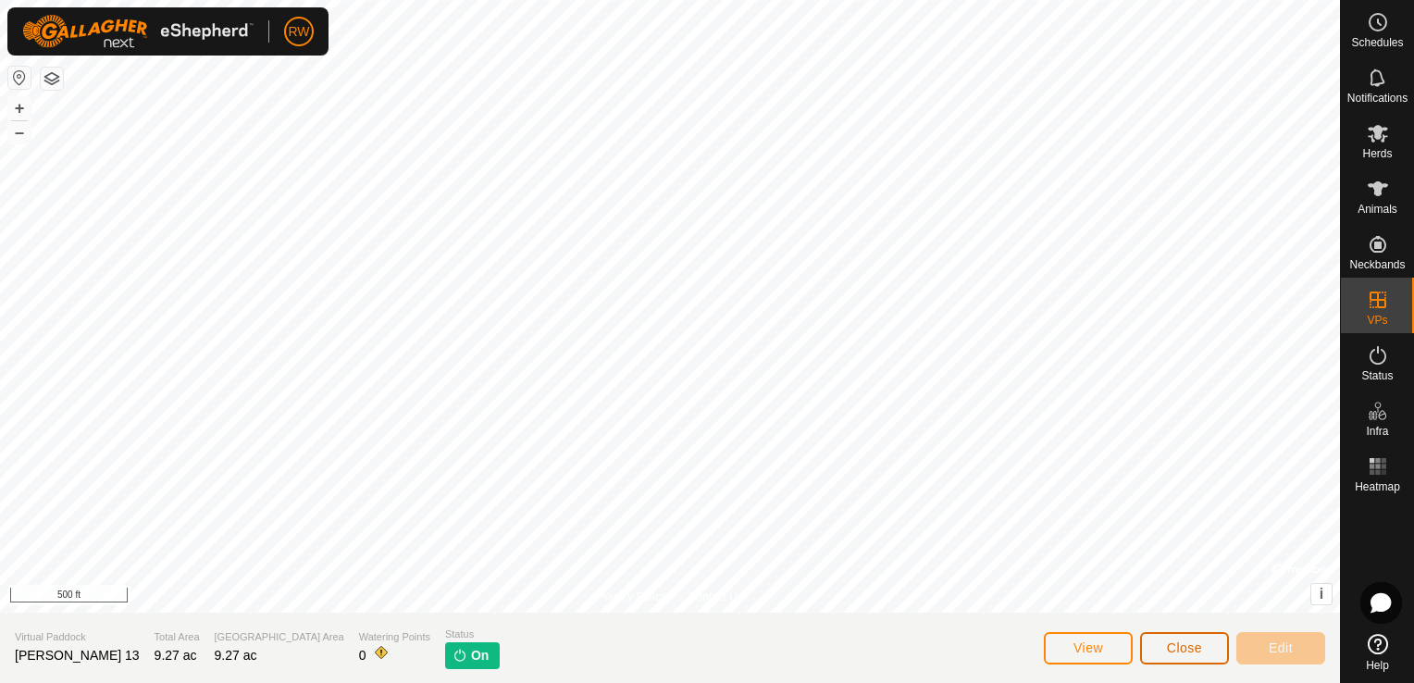
click at [1188, 638] on button "Close" at bounding box center [1184, 648] width 89 height 32
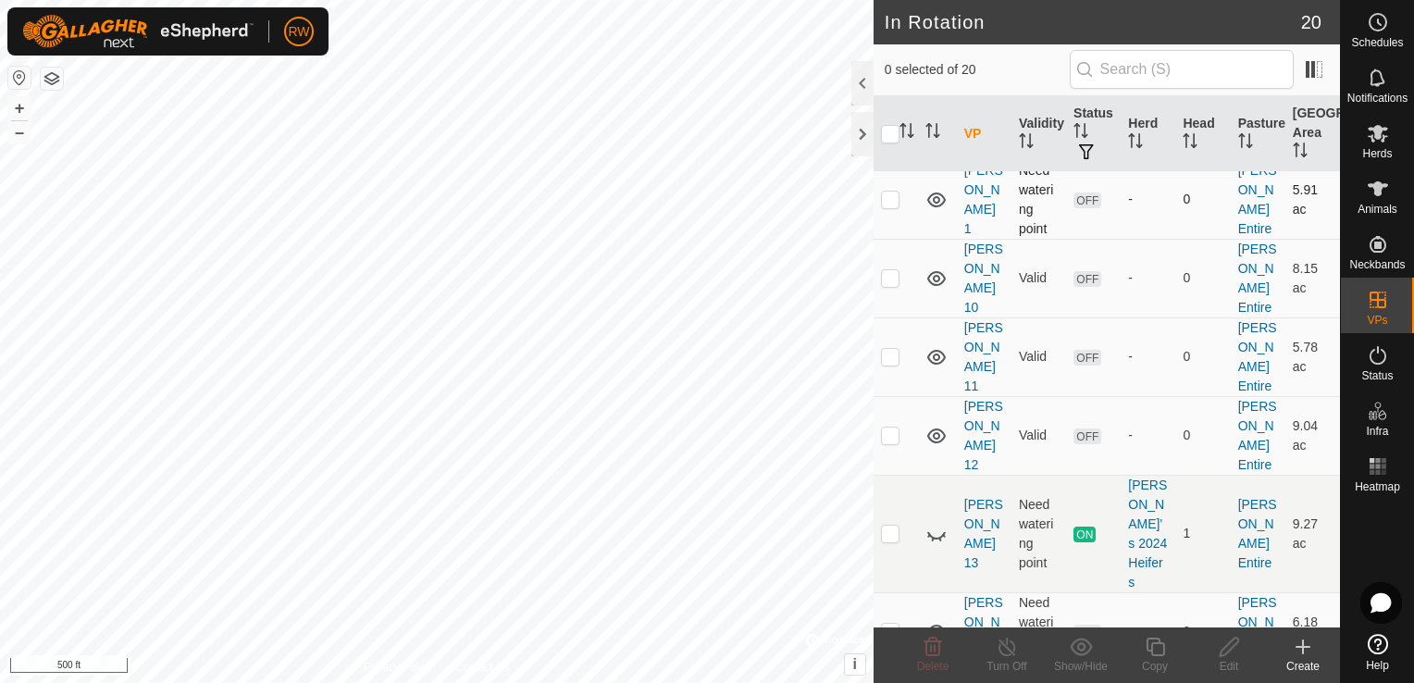
scroll to position [185, 0]
click at [993, 495] on link "[PERSON_NAME] 13" at bounding box center [983, 531] width 39 height 73
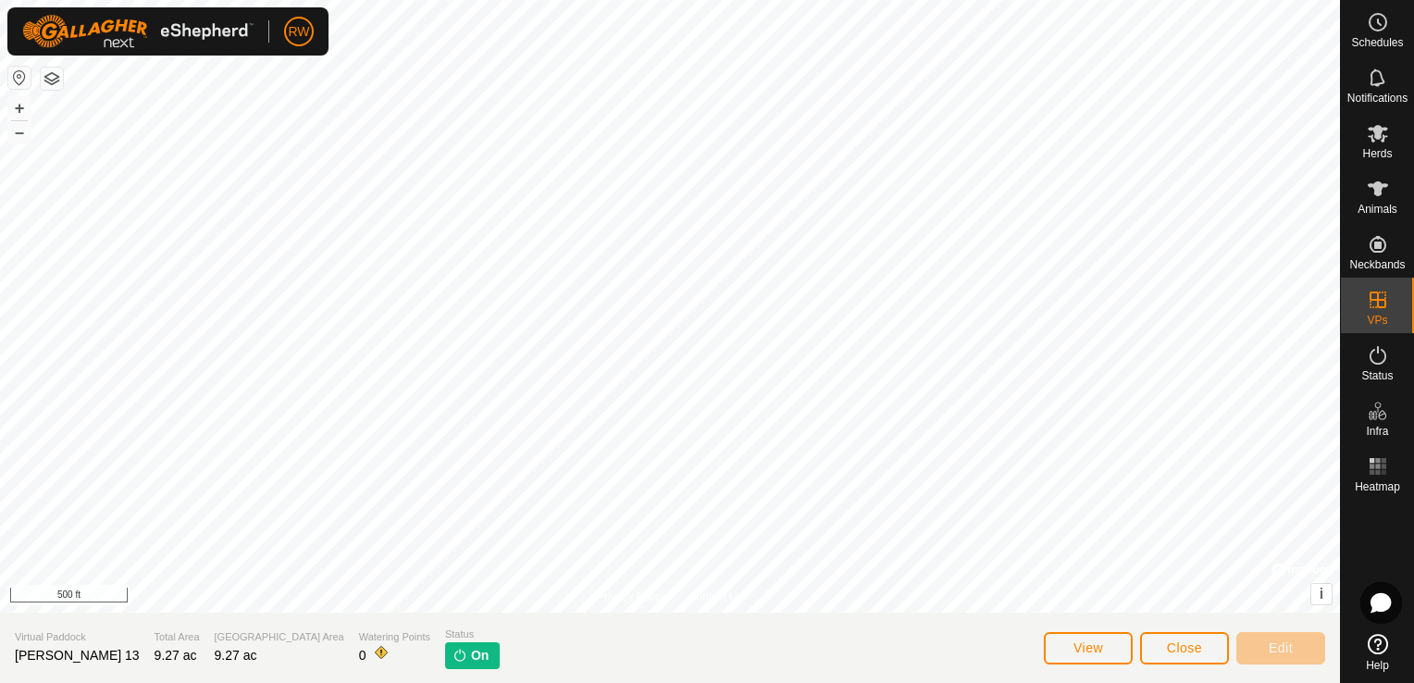
click at [471, 651] on span "On" at bounding box center [480, 655] width 18 height 19
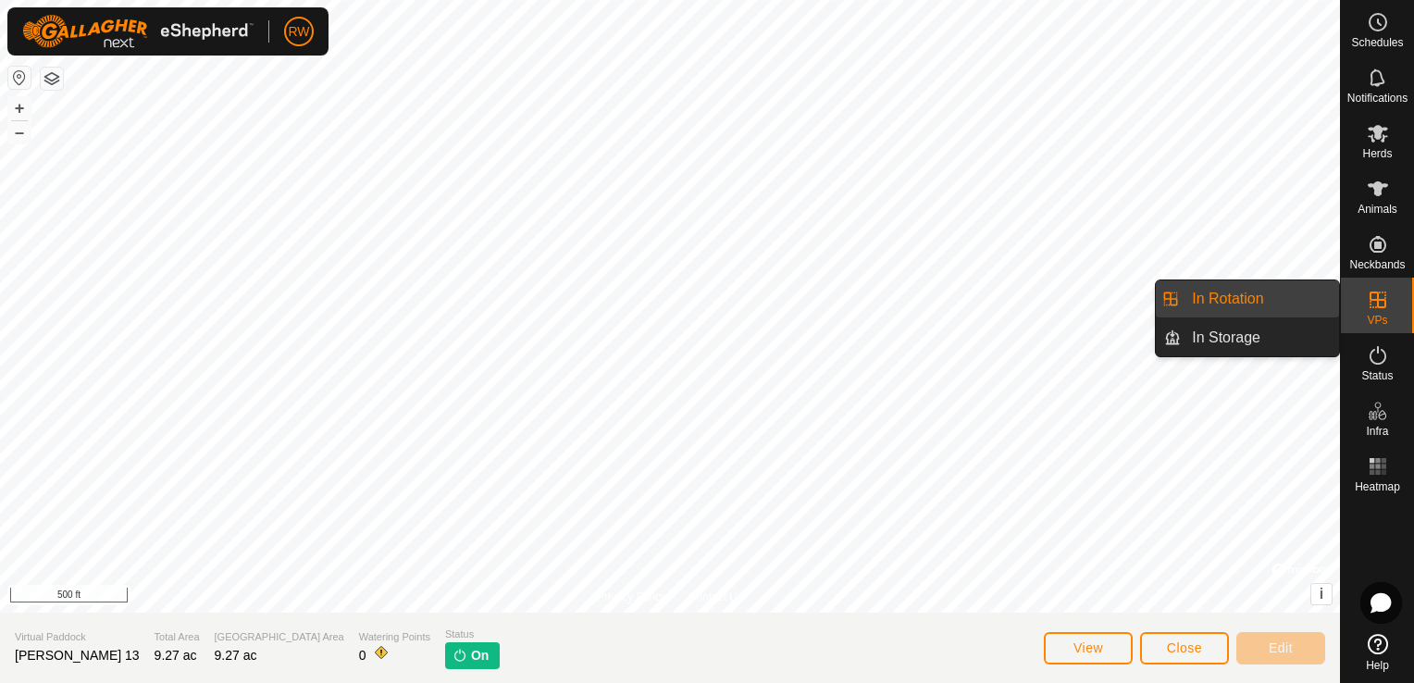
click at [1246, 302] on link "In Rotation" at bounding box center [1260, 298] width 158 height 37
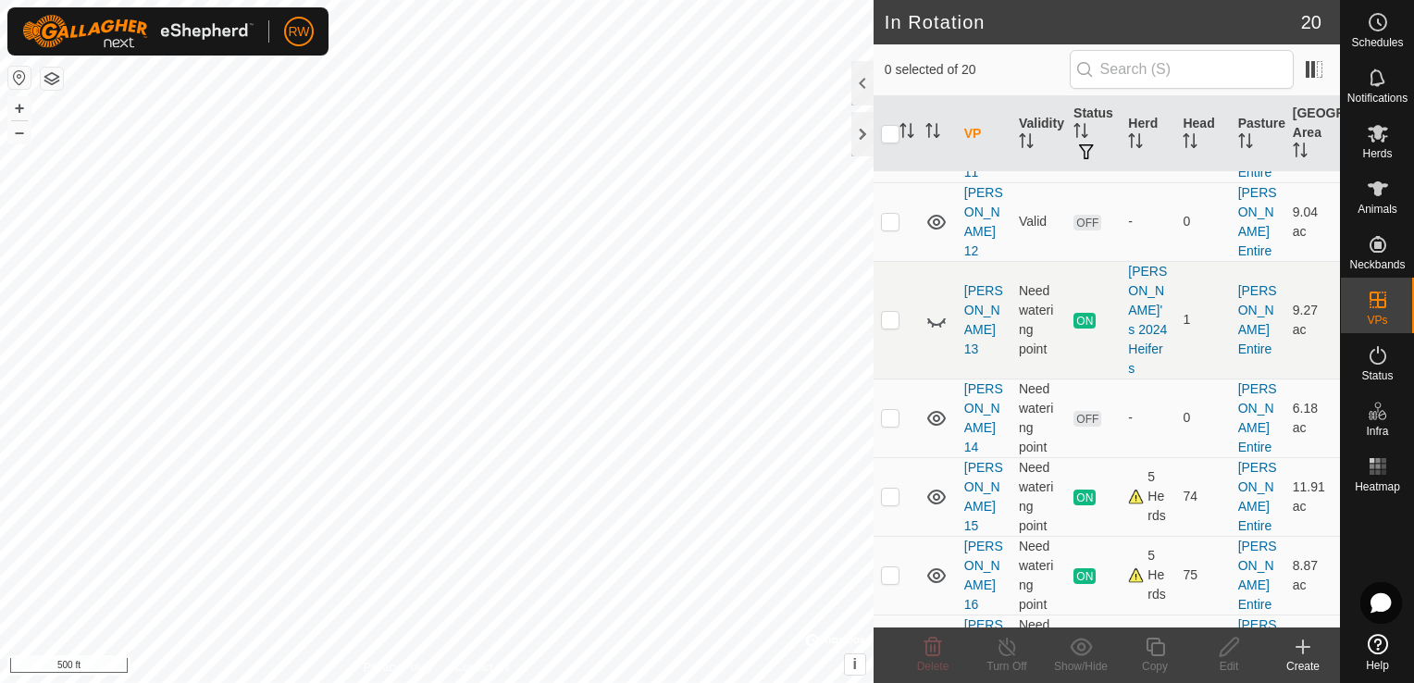
scroll to position [419, 0]
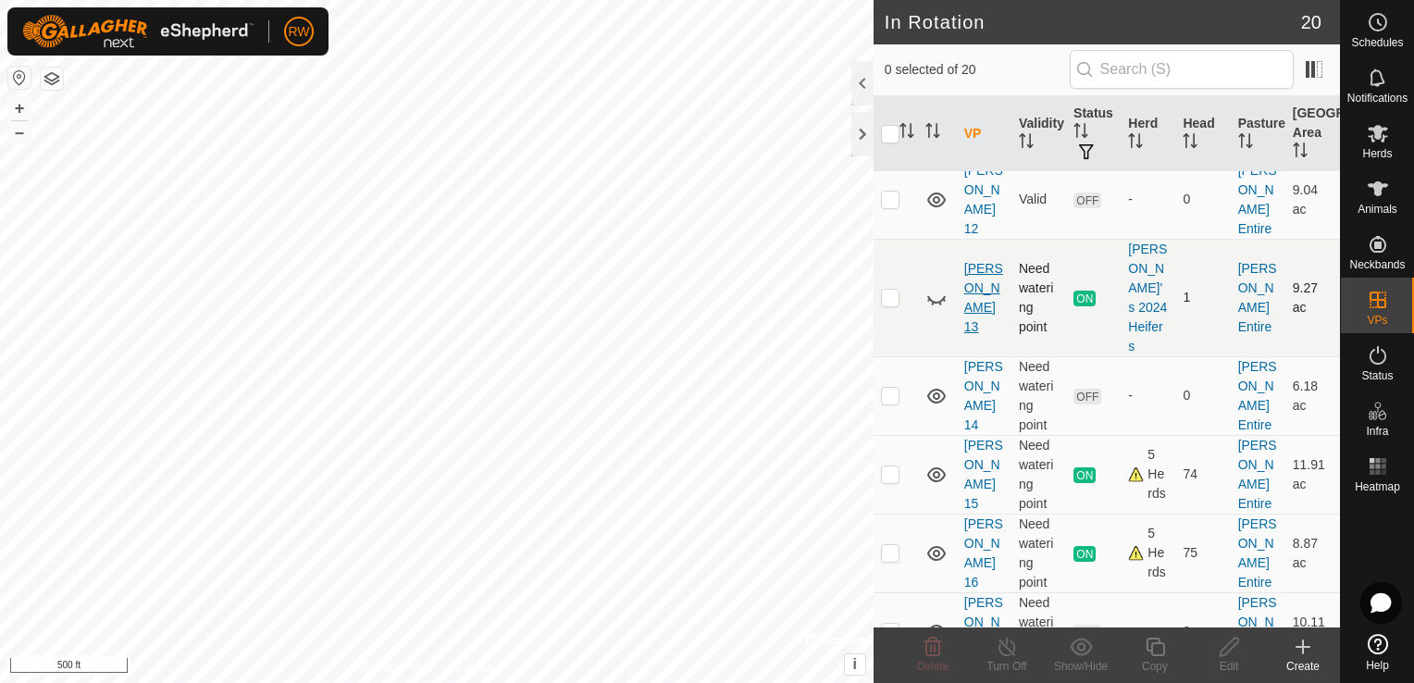
click at [986, 261] on link "[PERSON_NAME] 13" at bounding box center [983, 297] width 39 height 73
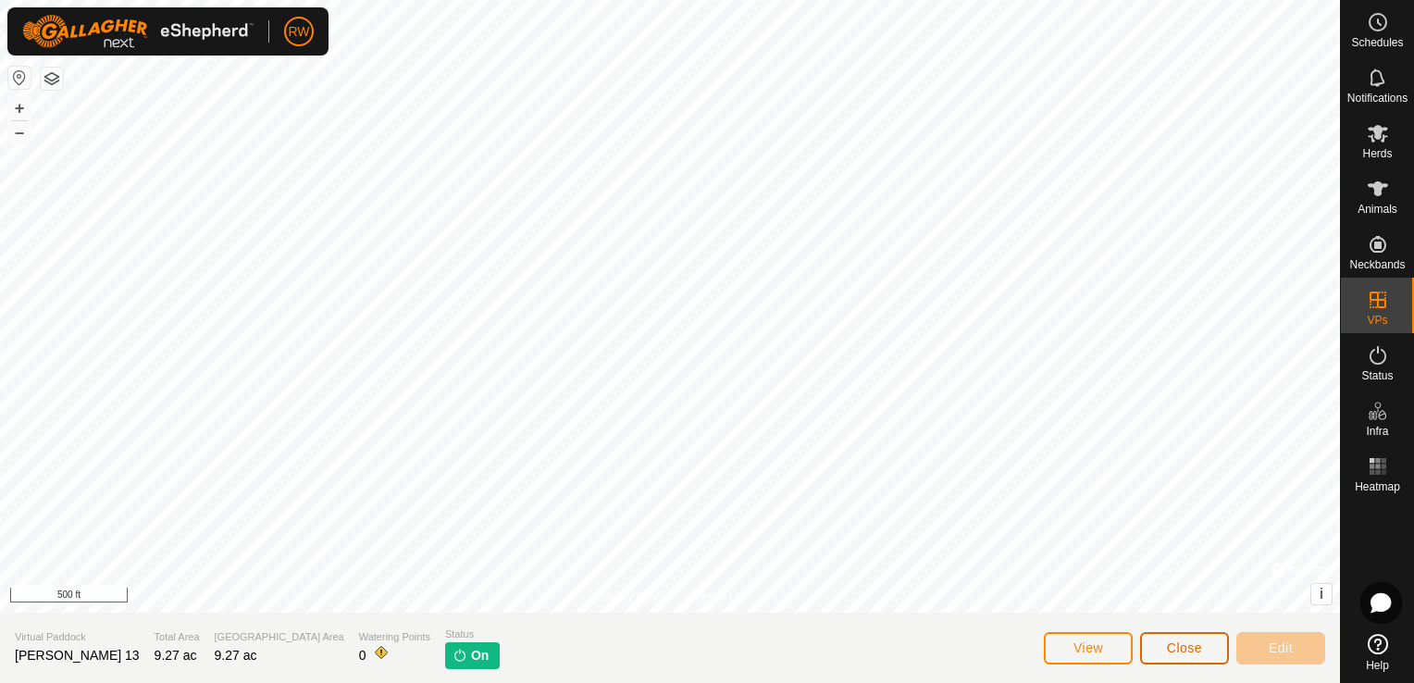
click at [1207, 652] on button "Close" at bounding box center [1184, 648] width 89 height 32
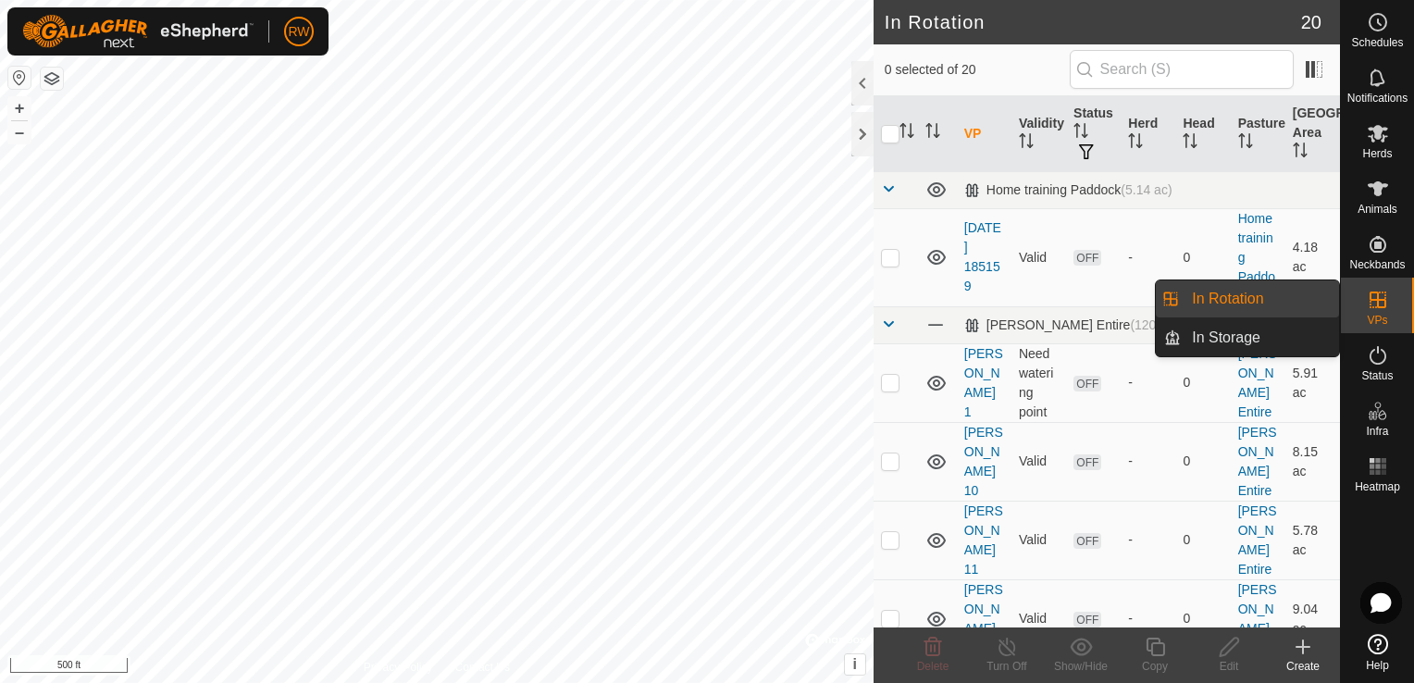
drag, startPoint x: 1329, startPoint y: 298, endPoint x: 1287, endPoint y: 298, distance: 41.6
click at [1287, 298] on link "In Rotation" at bounding box center [1260, 298] width 158 height 37
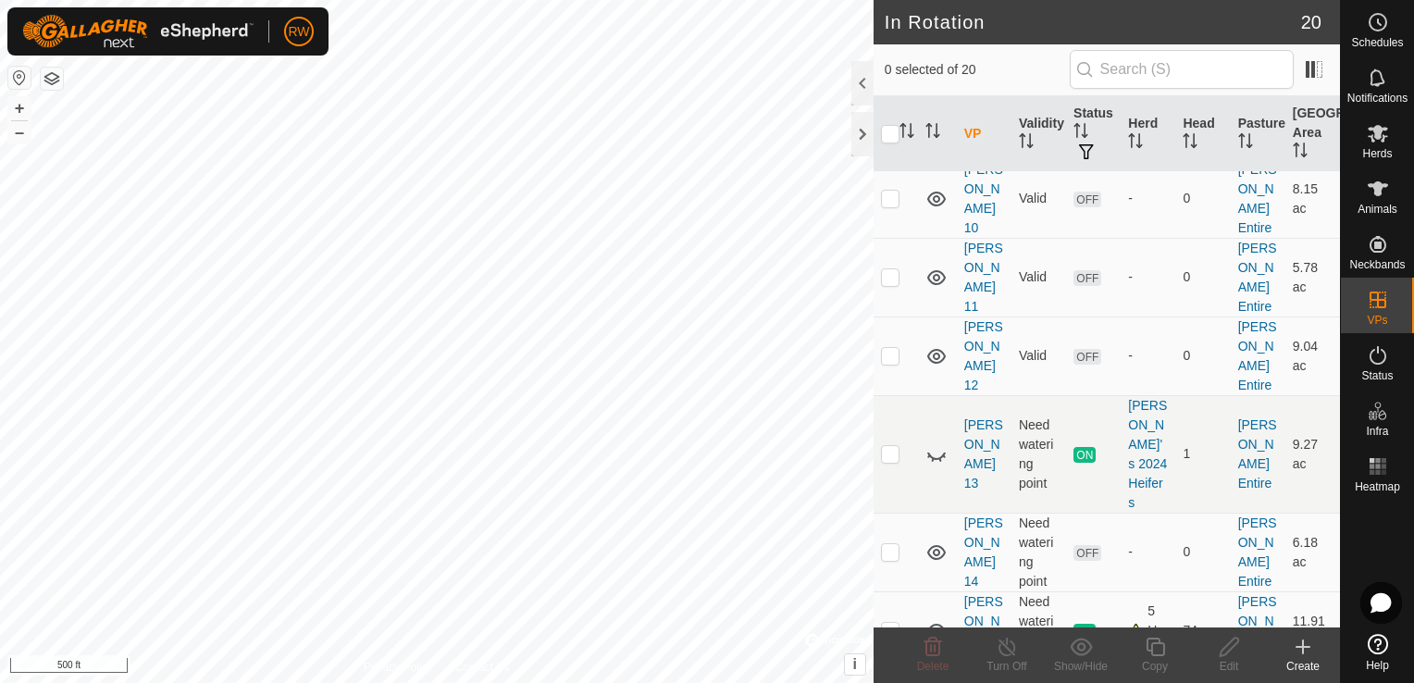
scroll to position [283, 0]
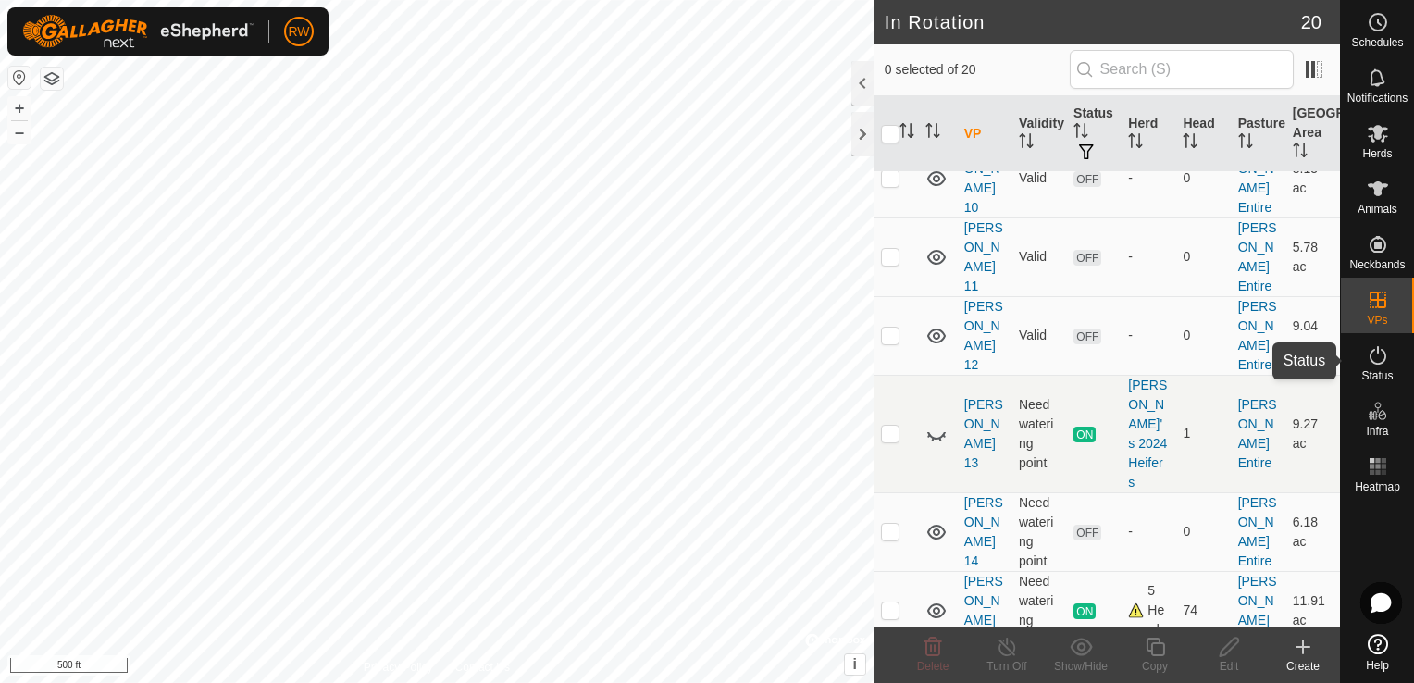
click at [1382, 355] on icon at bounding box center [1378, 355] width 22 height 22
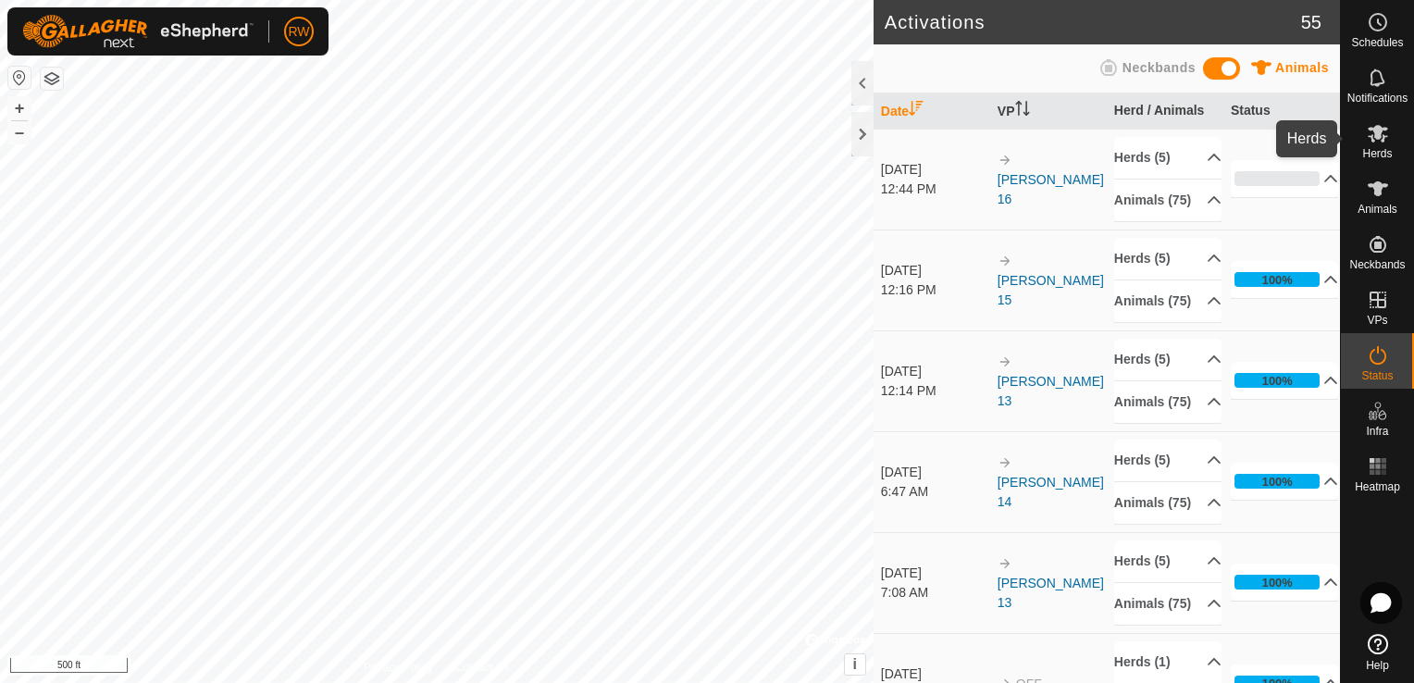
click at [1377, 135] on icon at bounding box center [1378, 134] width 20 height 18
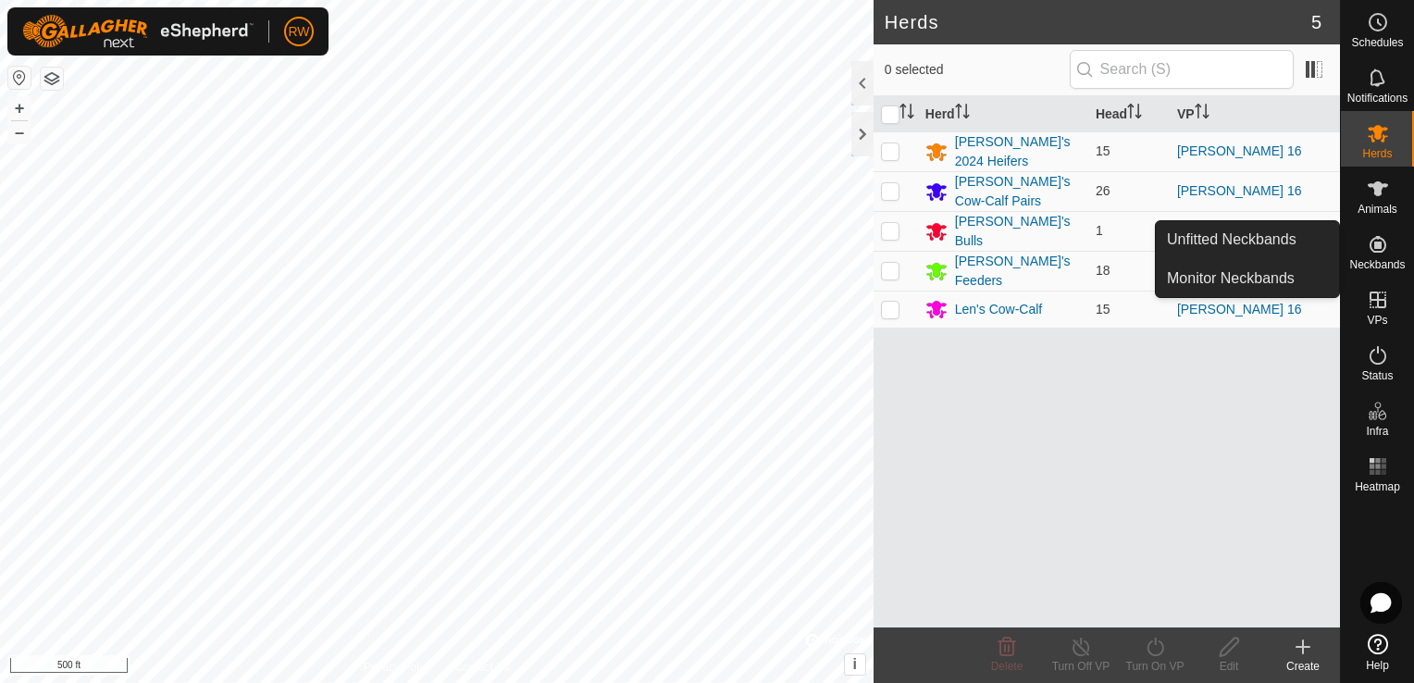
click at [1381, 238] on icon at bounding box center [1378, 244] width 17 height 17
click at [1277, 272] on link "Monitor Neckbands" at bounding box center [1247, 278] width 183 height 37
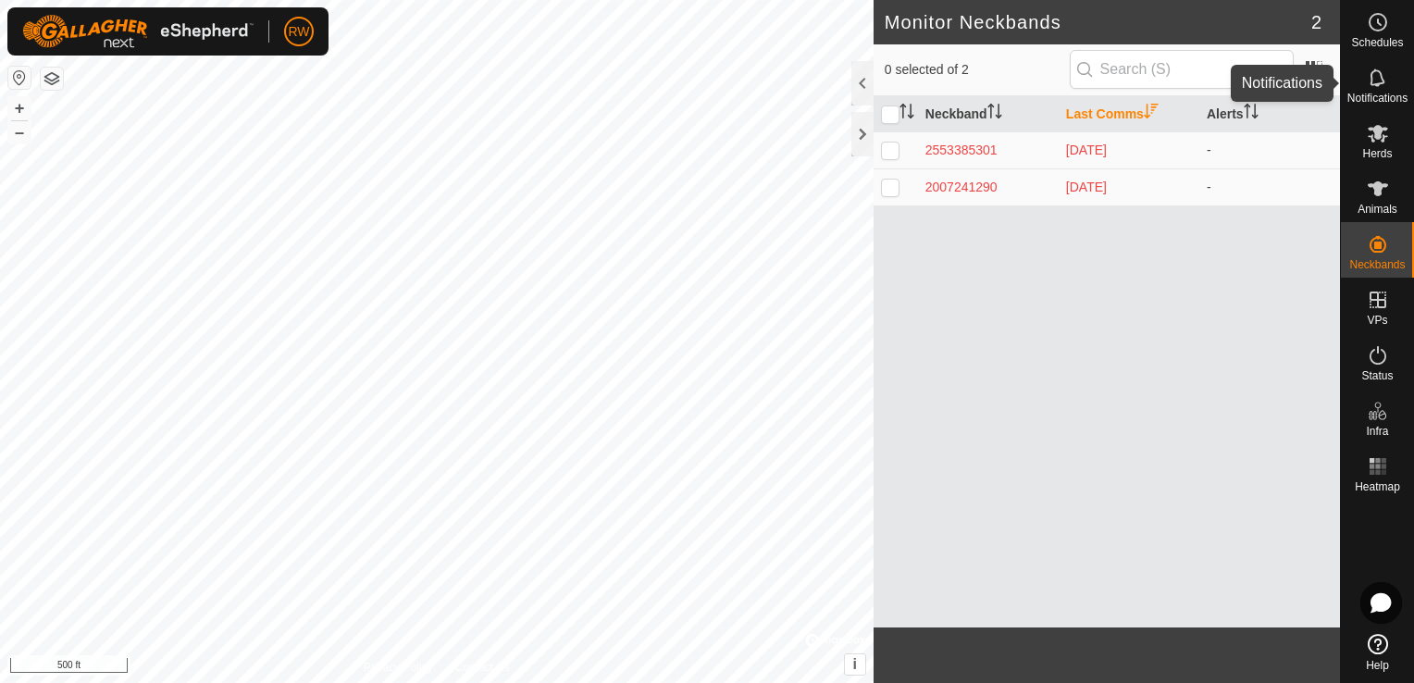
click at [1370, 72] on icon at bounding box center [1378, 78] width 22 height 22
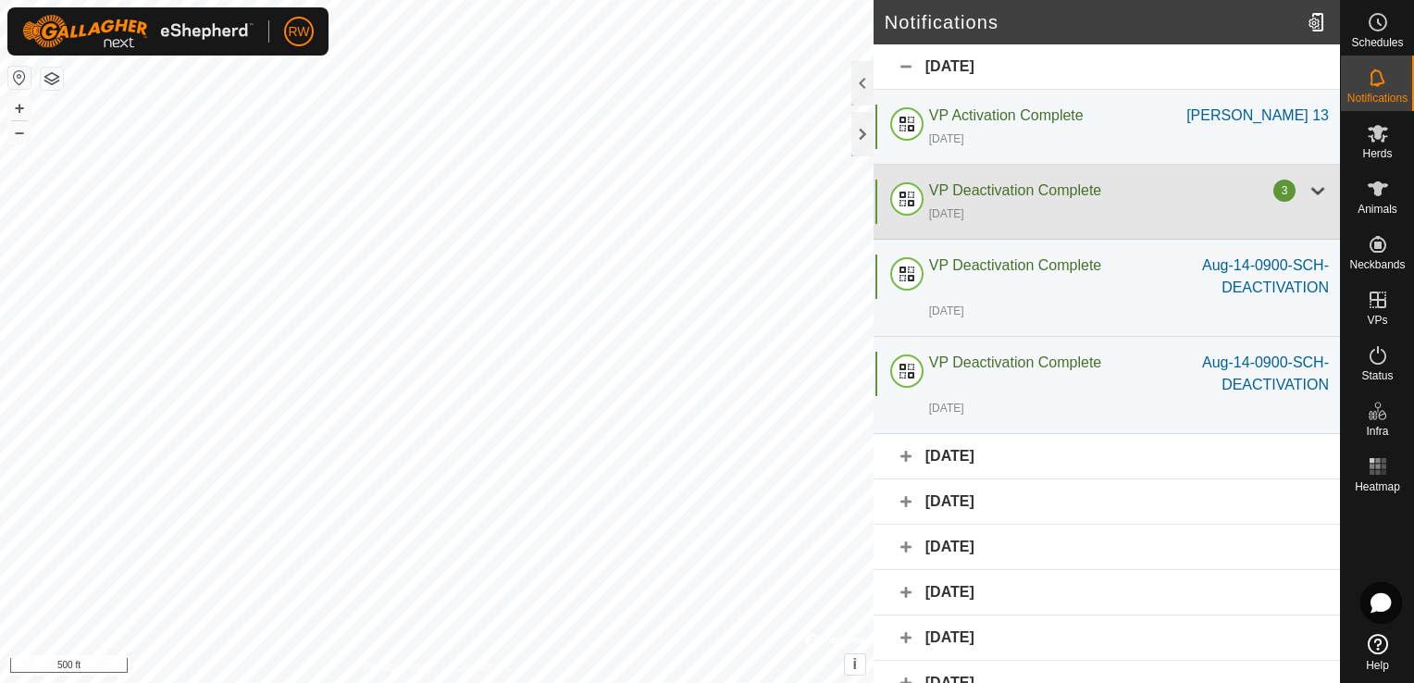
click at [1307, 187] on div at bounding box center [1318, 191] width 22 height 22
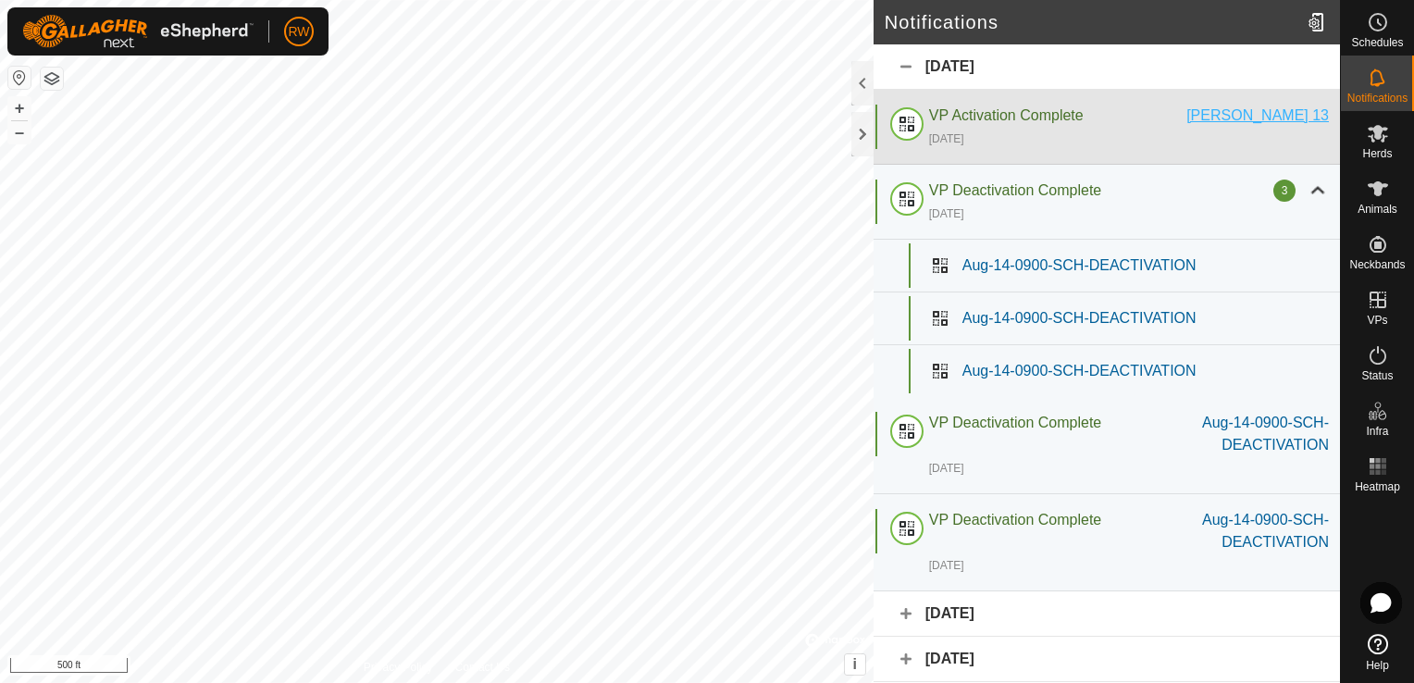
click at [1277, 115] on div "[PERSON_NAME] 13" at bounding box center [1257, 116] width 143 height 22
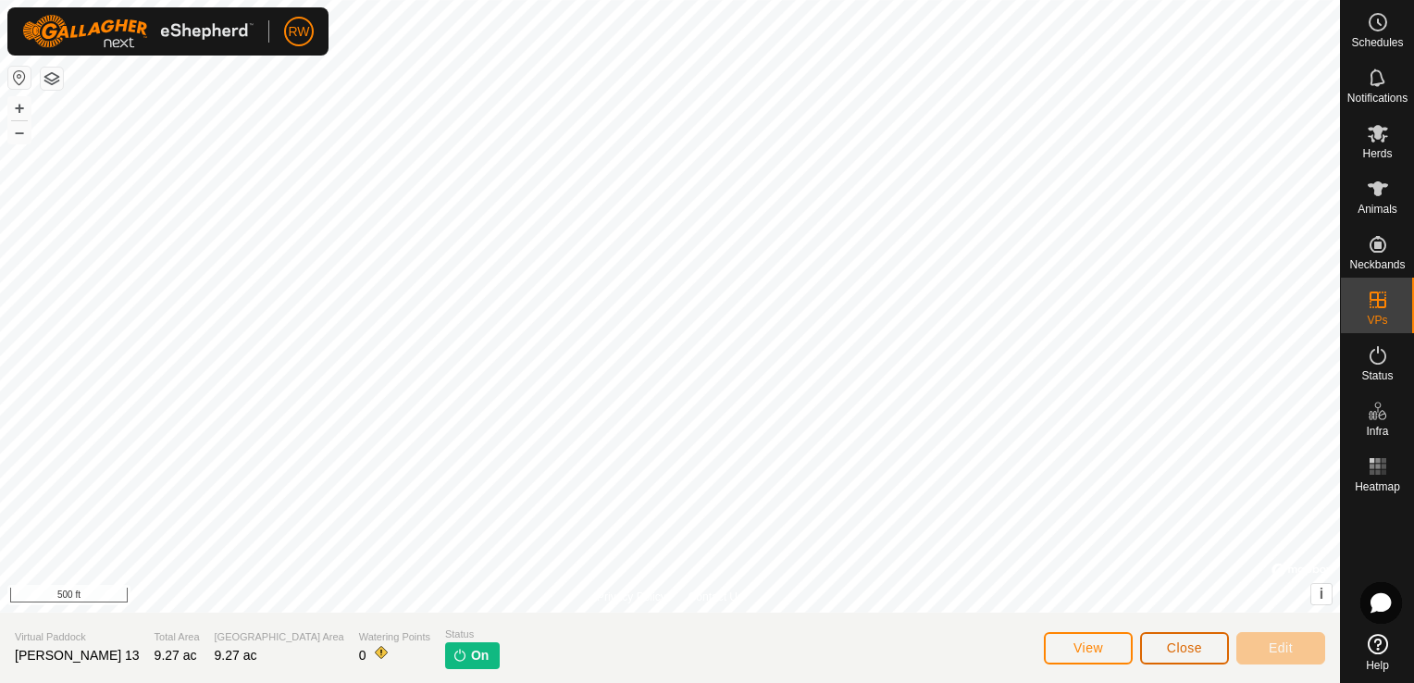
click at [1165, 645] on button "Close" at bounding box center [1184, 648] width 89 height 32
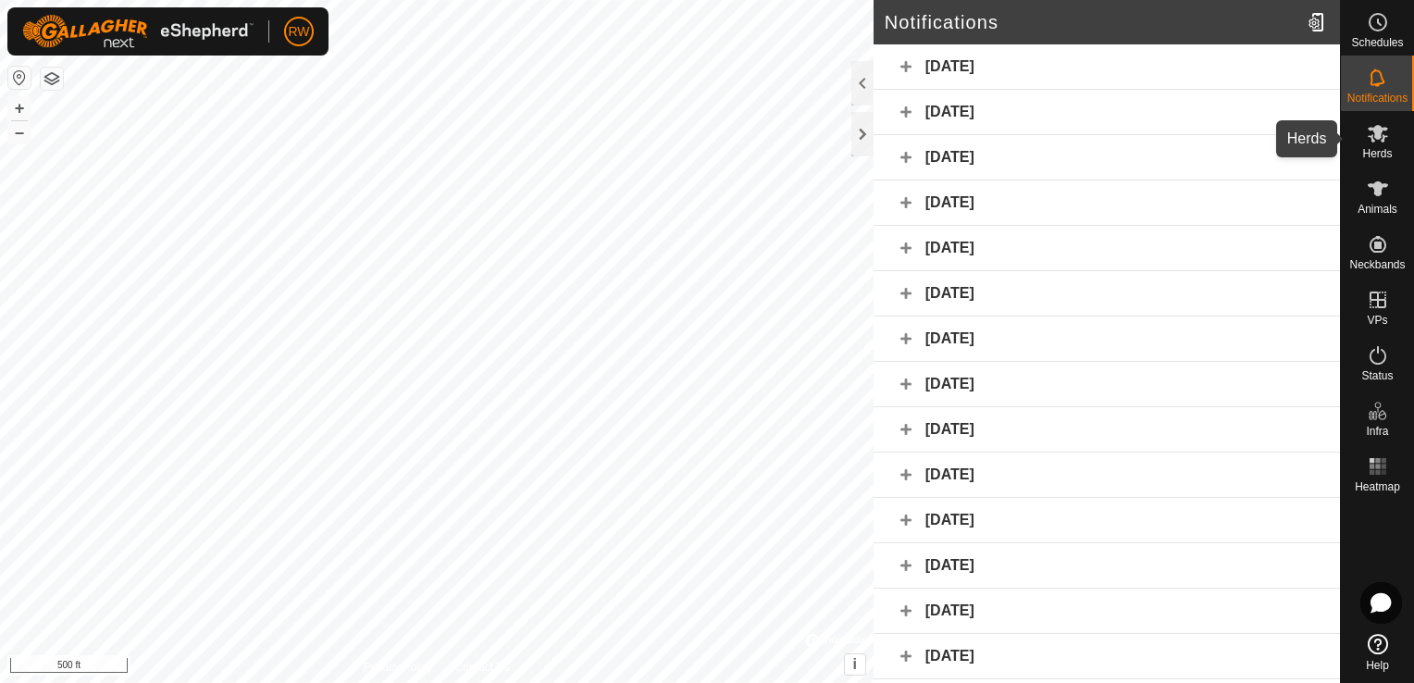
click at [1373, 130] on icon at bounding box center [1378, 134] width 20 height 18
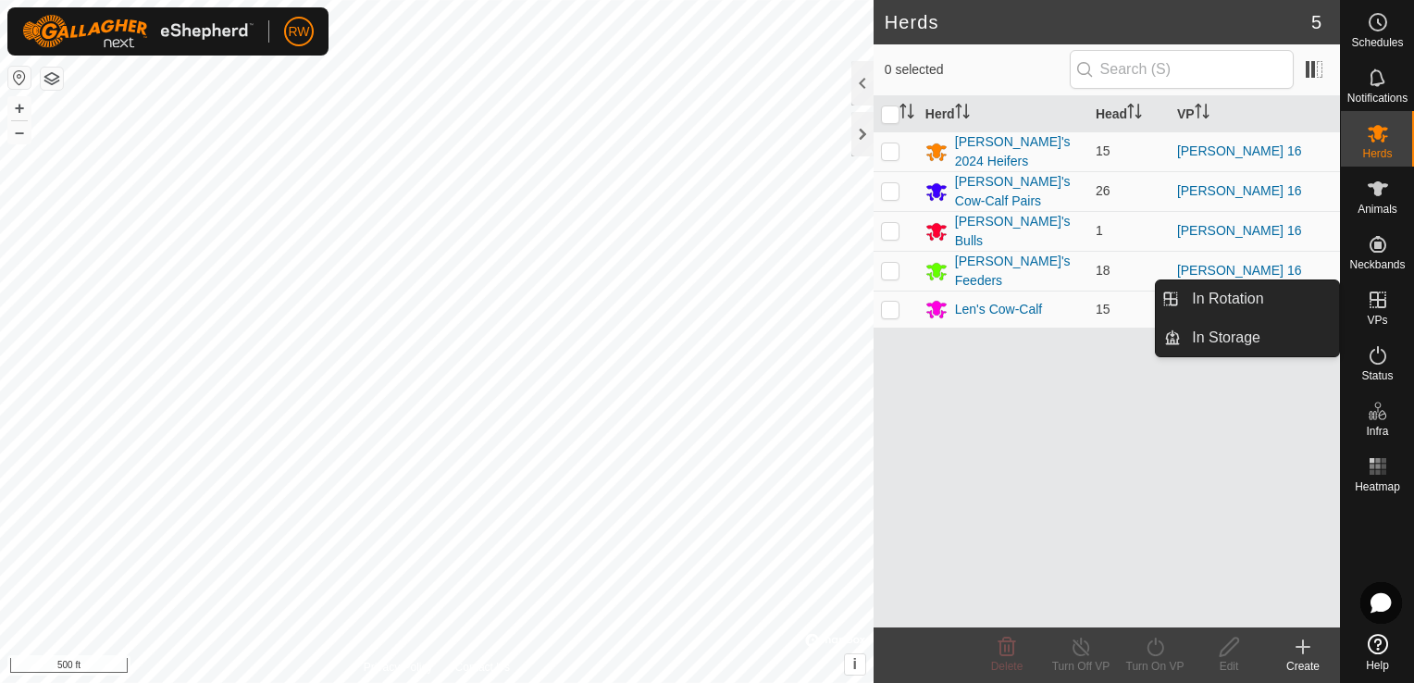
click at [1385, 291] on icon at bounding box center [1378, 300] width 22 height 22
click at [1262, 300] on link "In Rotation" at bounding box center [1260, 298] width 158 height 37
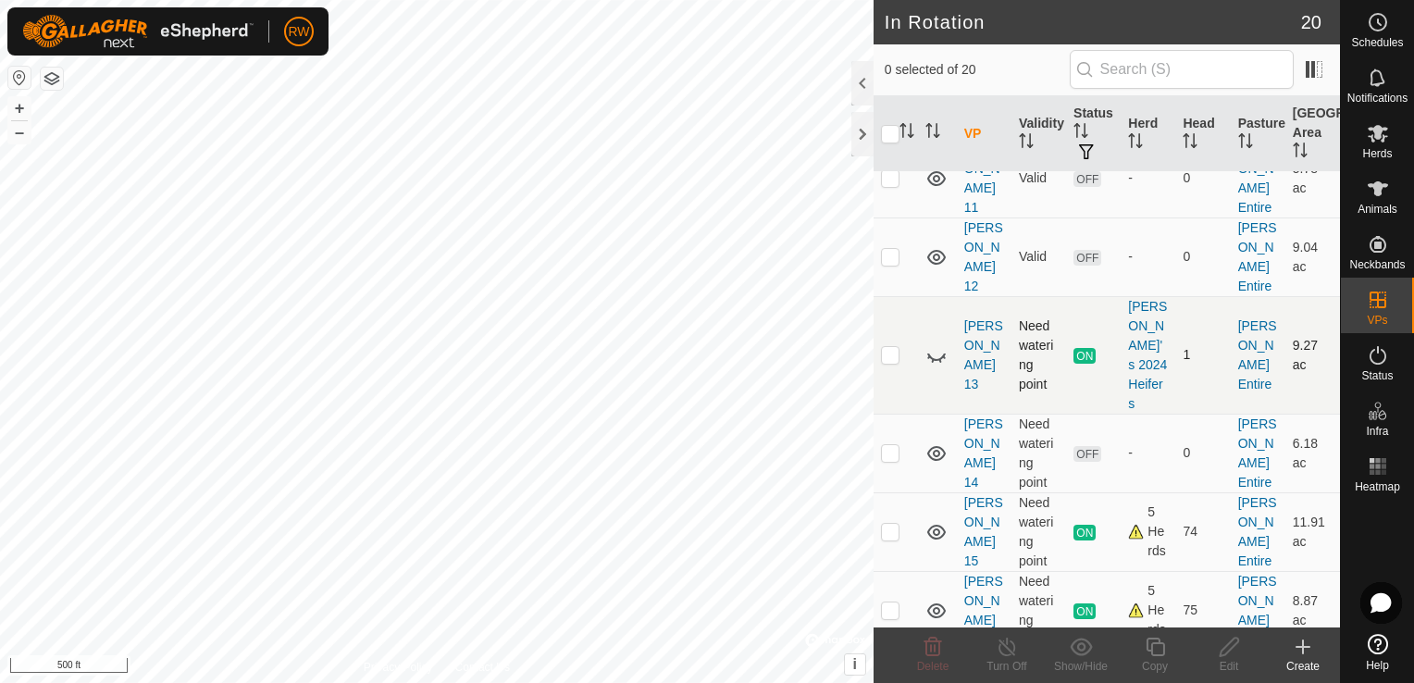
scroll to position [359, 0]
click at [1133, 300] on div "[PERSON_NAME]'s 2024 Heifers" at bounding box center [1148, 358] width 40 height 117
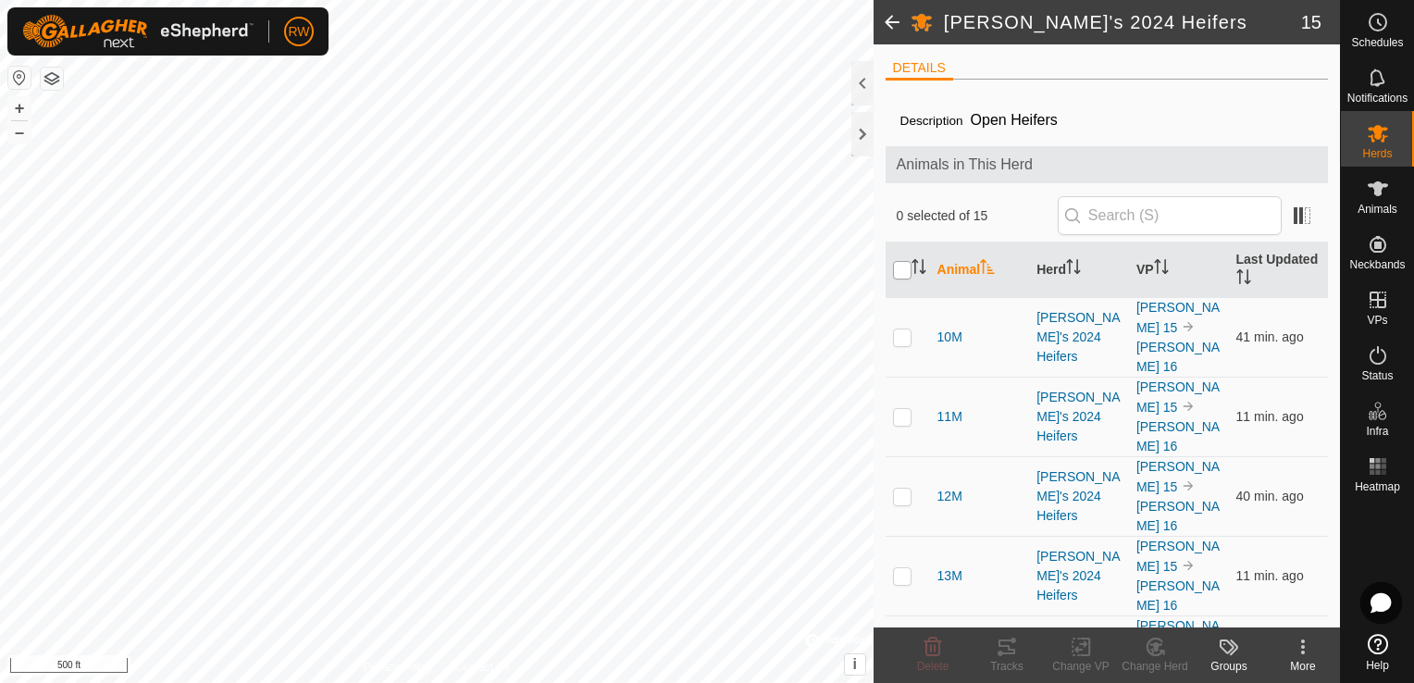
click at [899, 266] on input "checkbox" at bounding box center [902, 270] width 19 height 19
checkbox input "true"
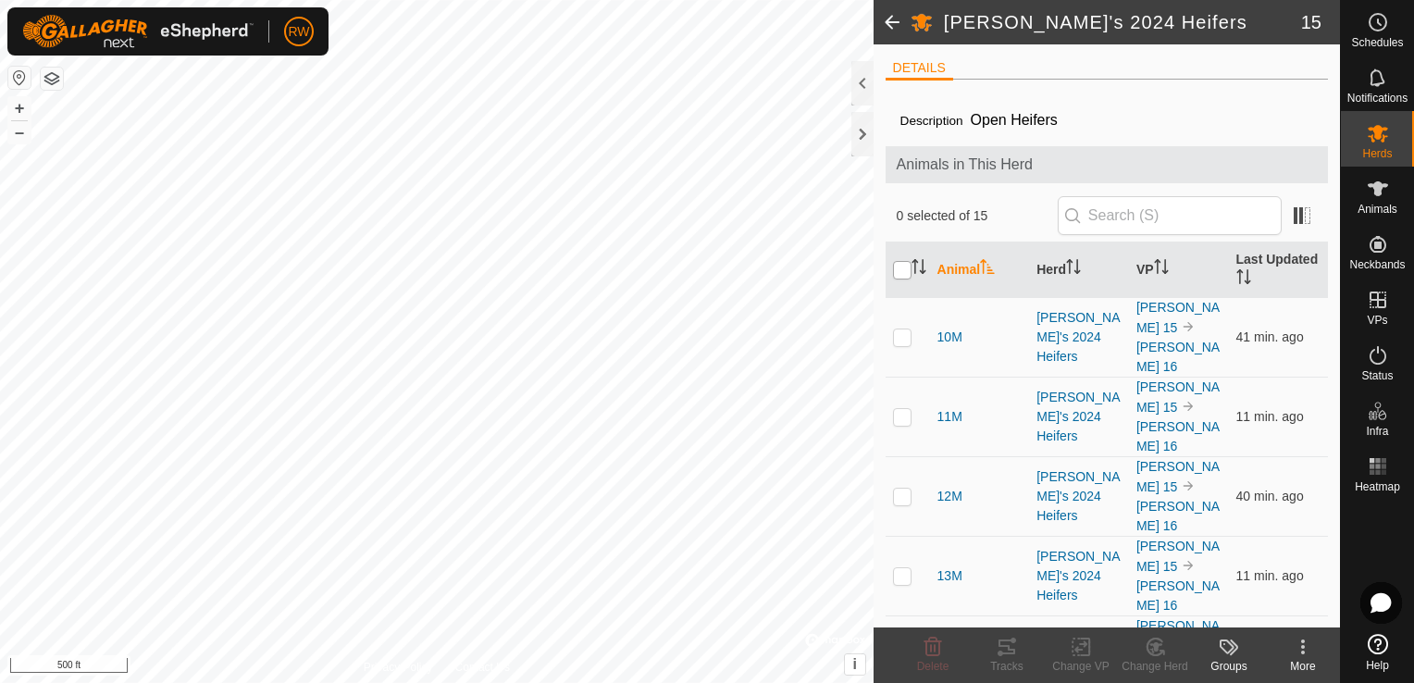
checkbox input "true"
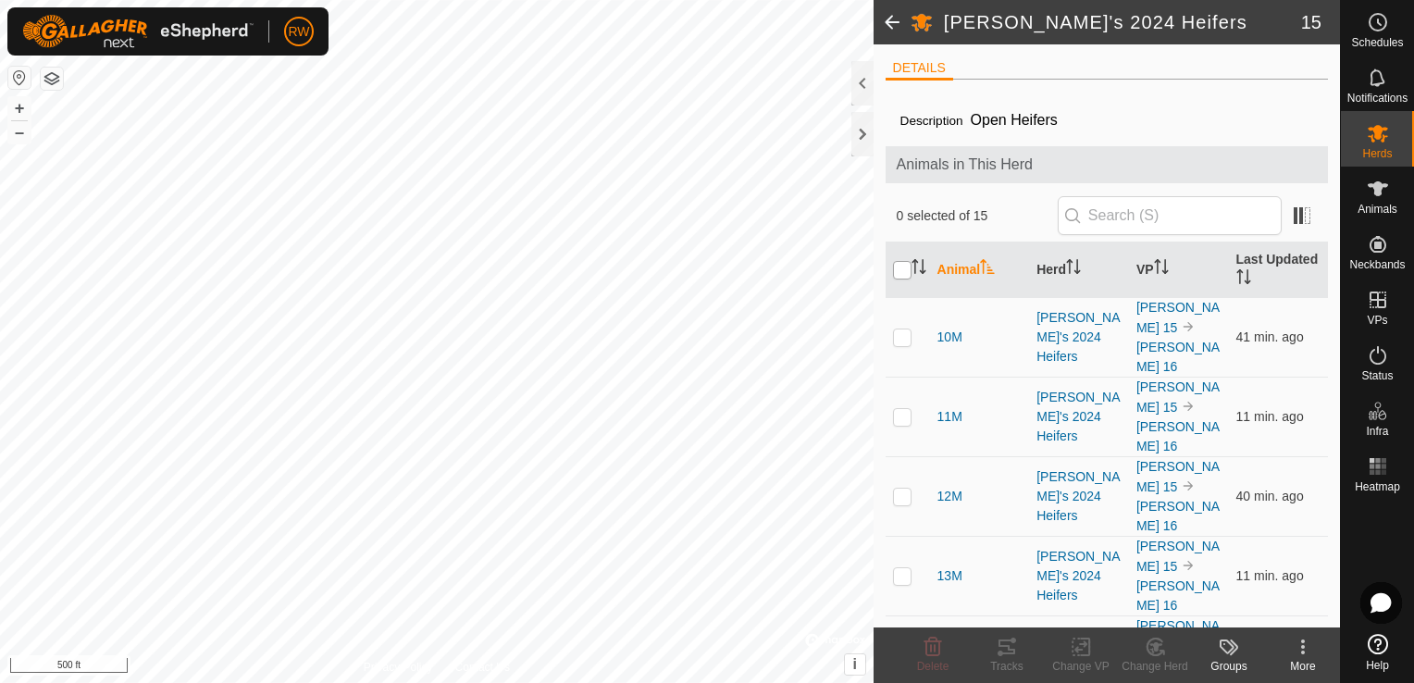
checkbox input "true"
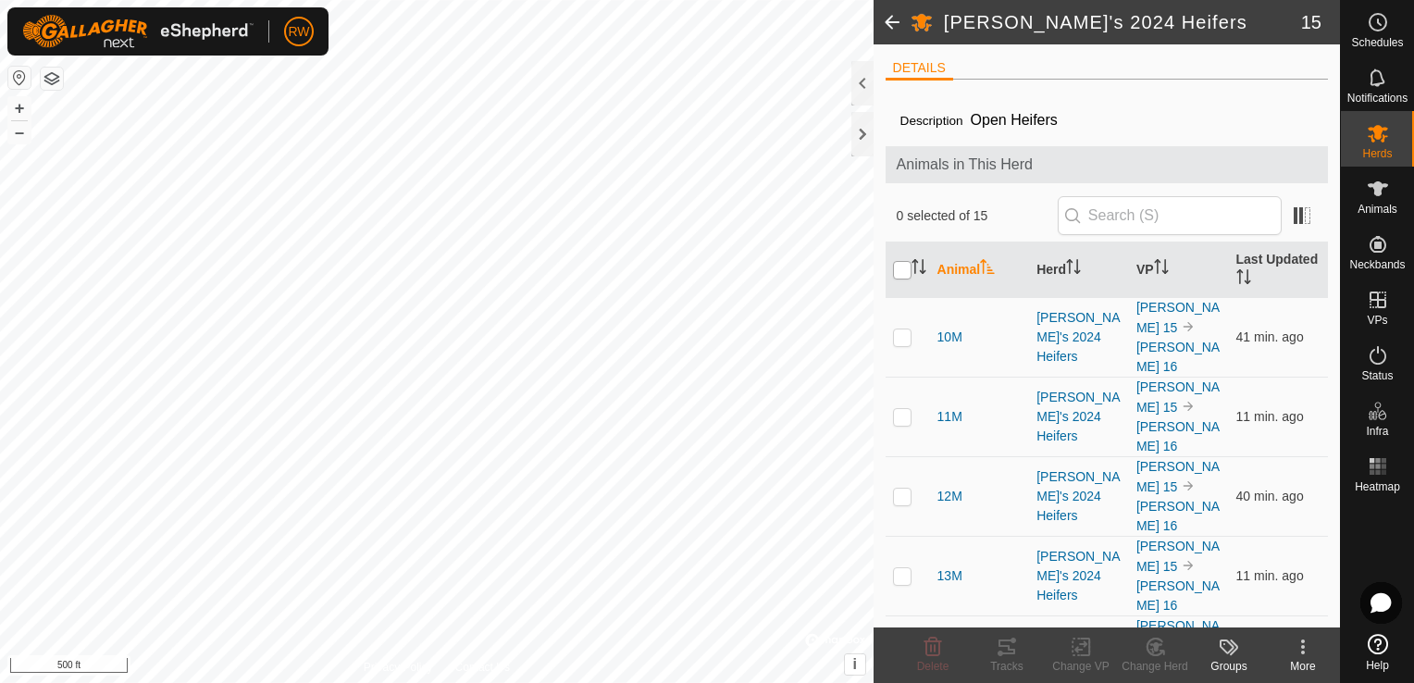
checkbox input "true"
click at [1077, 647] on icon at bounding box center [1080, 647] width 13 height 12
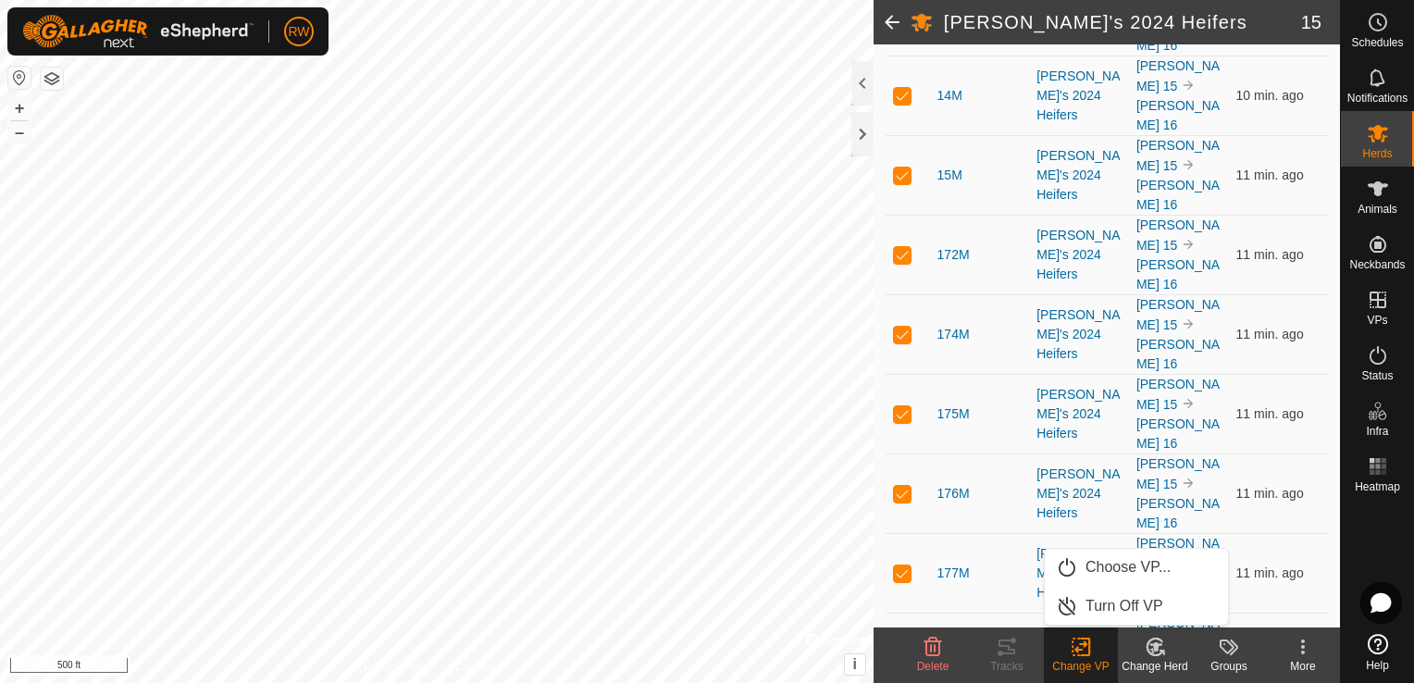
scroll to position [565, 0]
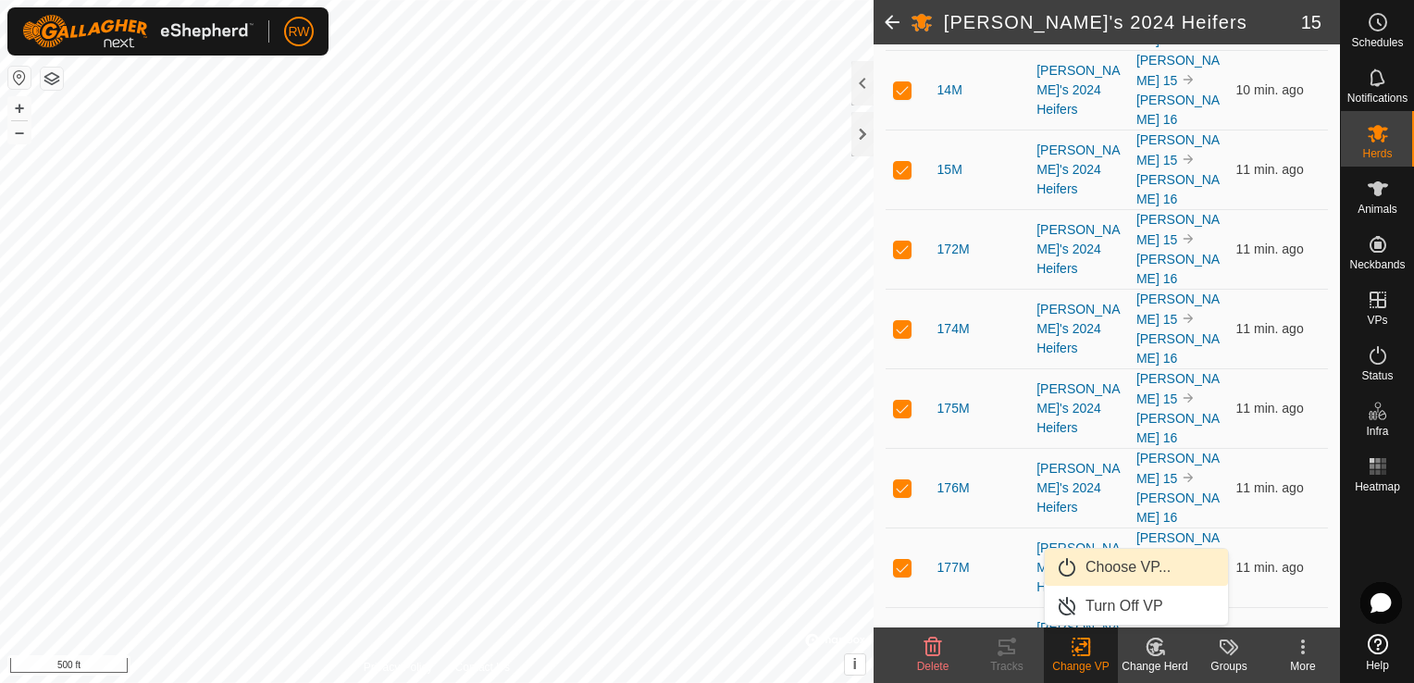
click at [1118, 564] on span "Choose VP..." at bounding box center [1127, 567] width 85 height 22
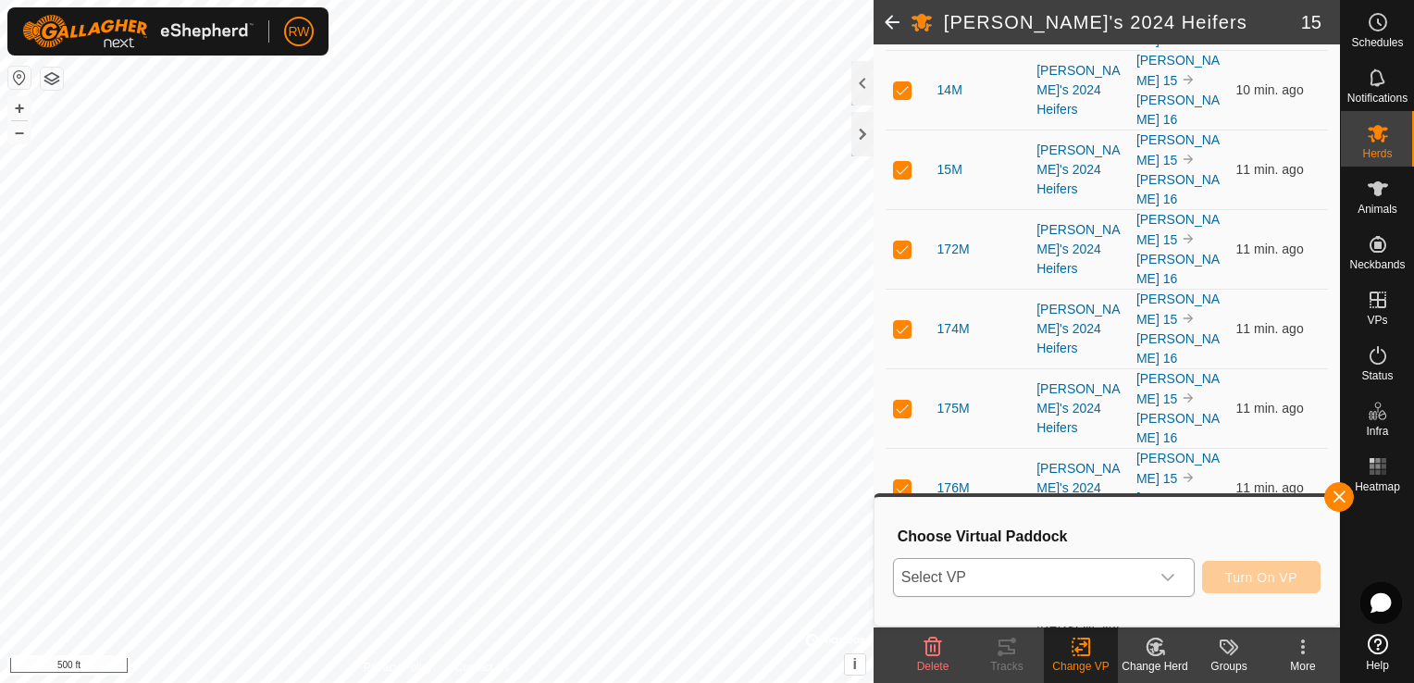
click at [1173, 579] on icon "dropdown trigger" at bounding box center [1167, 577] width 15 height 15
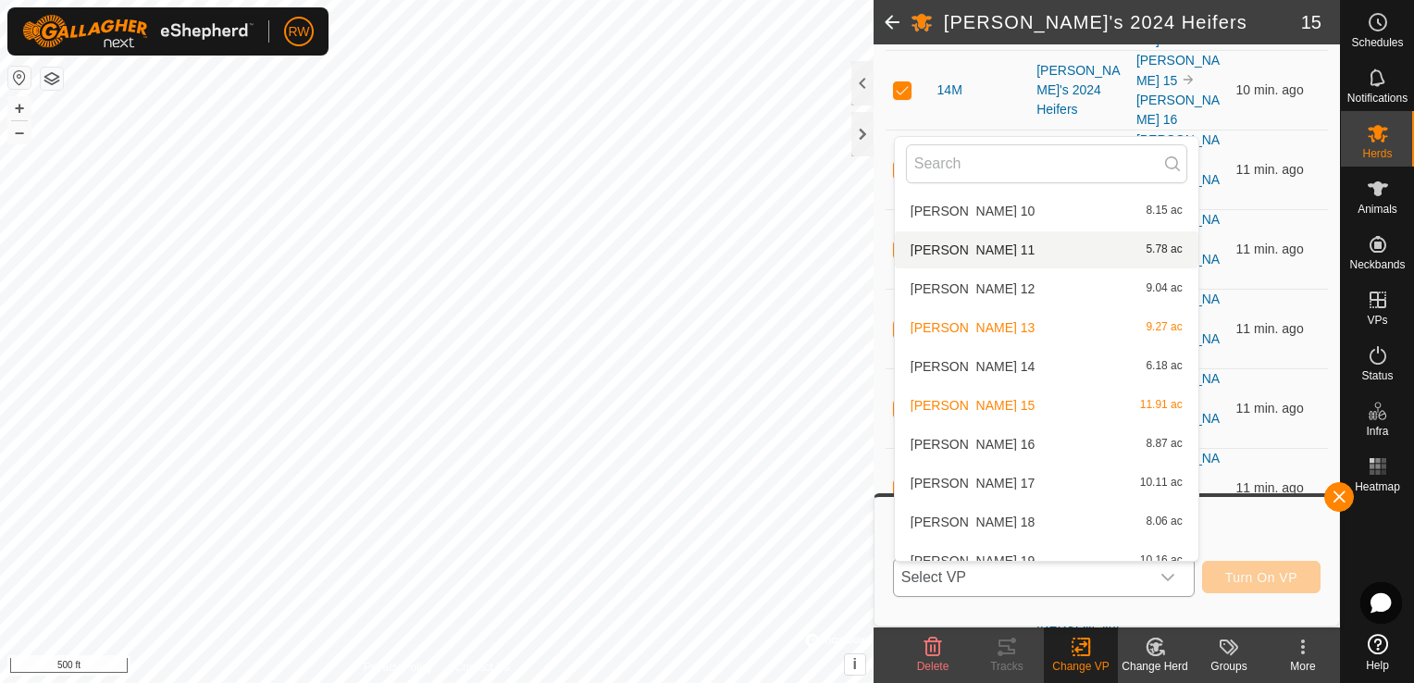
scroll to position [169, 0]
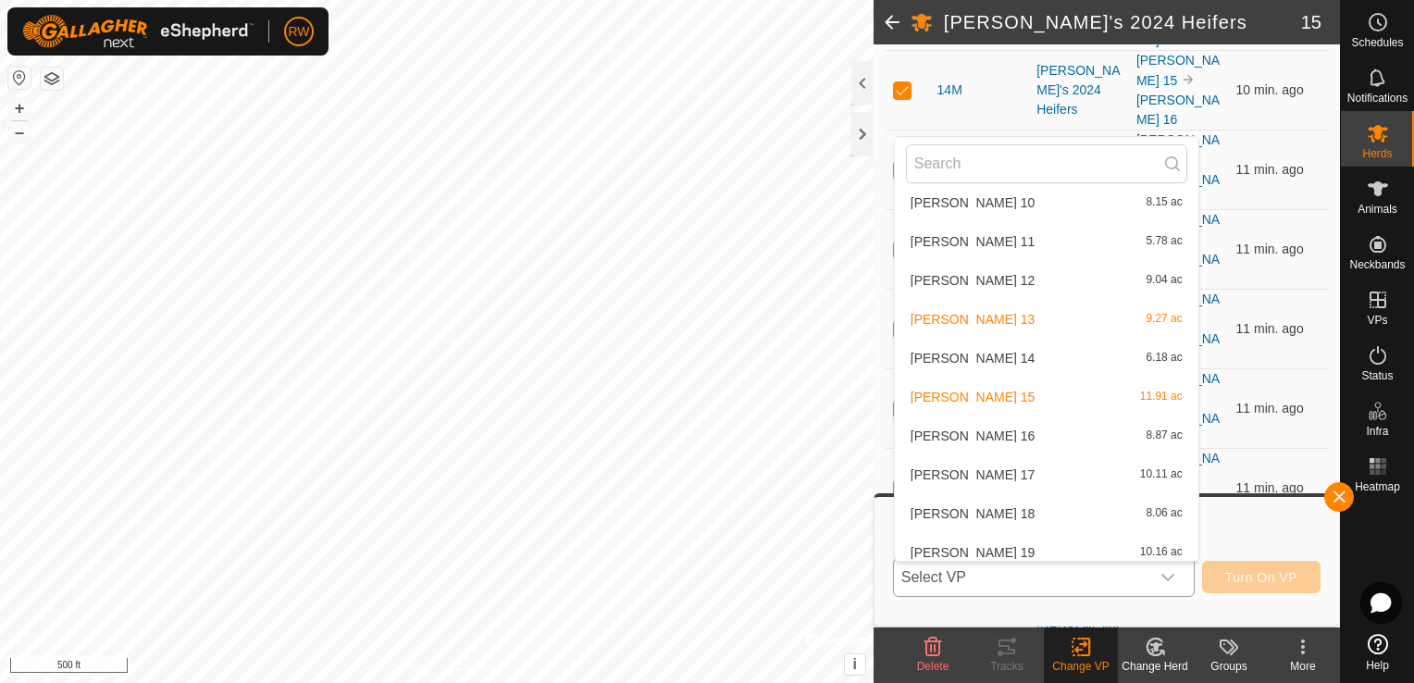
click at [986, 434] on li "[PERSON_NAME] 16 8.87 ac" at bounding box center [1047, 435] width 304 height 37
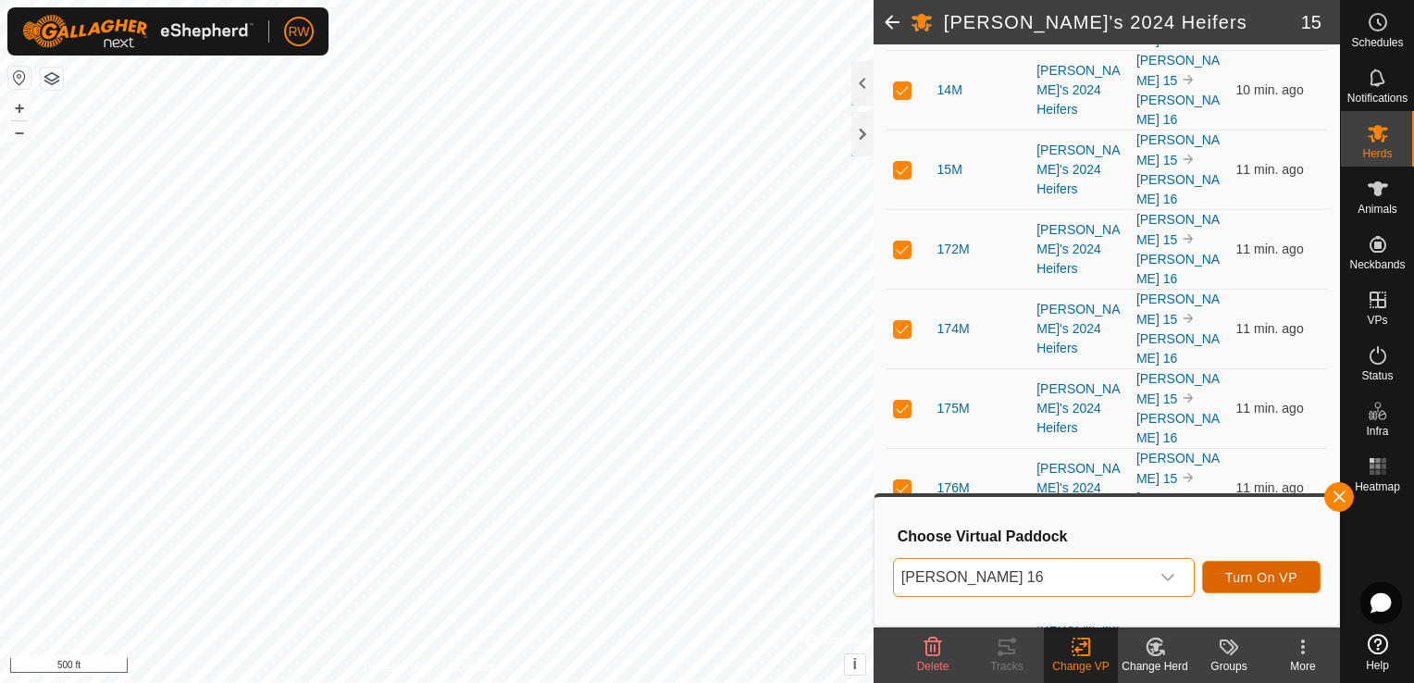
click at [1284, 579] on span "Turn On VP" at bounding box center [1261, 577] width 72 height 15
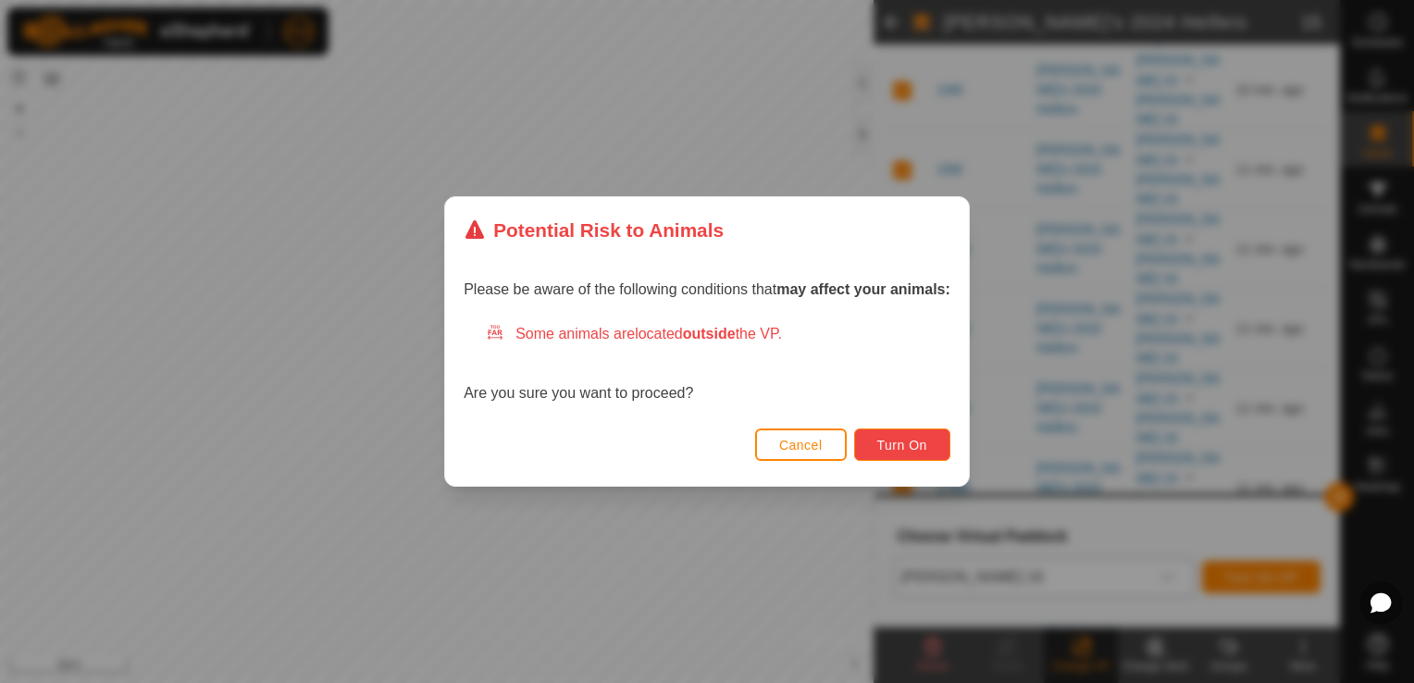
click at [880, 440] on span "Turn On" at bounding box center [902, 445] width 50 height 15
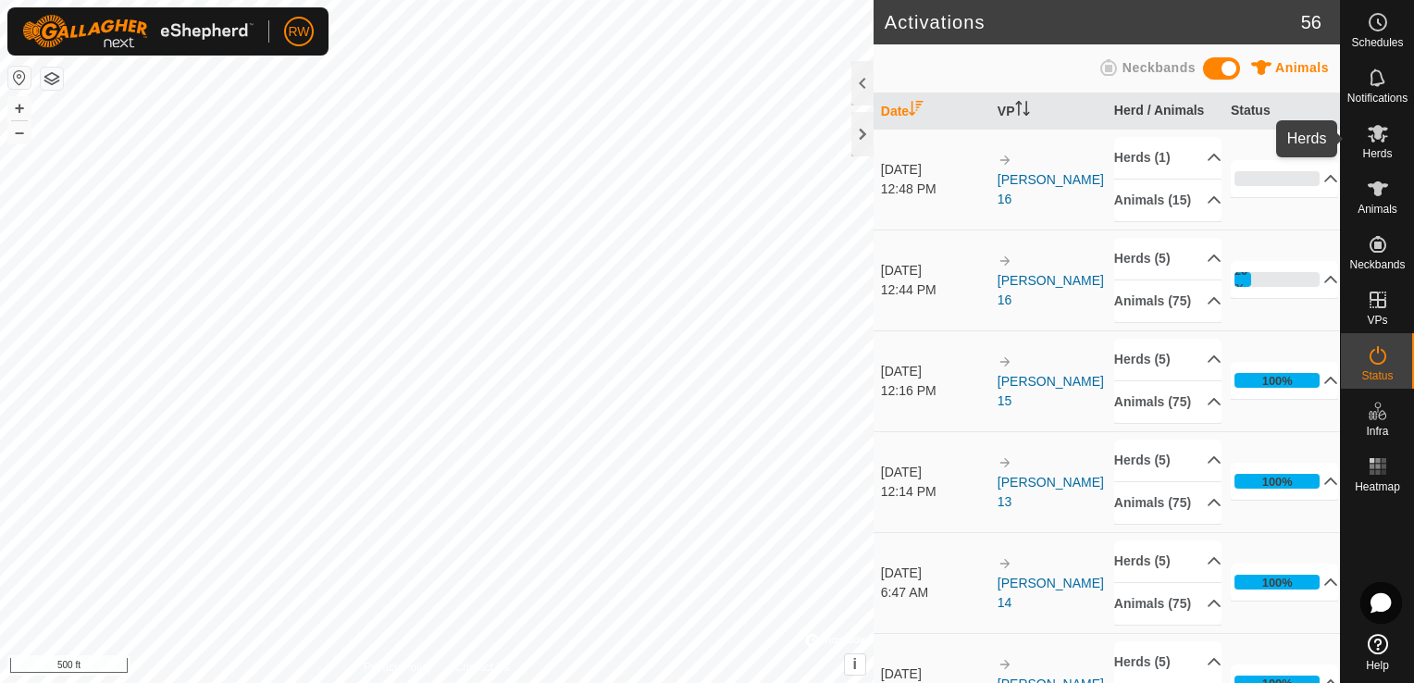
click at [1383, 143] on icon at bounding box center [1378, 133] width 22 height 22
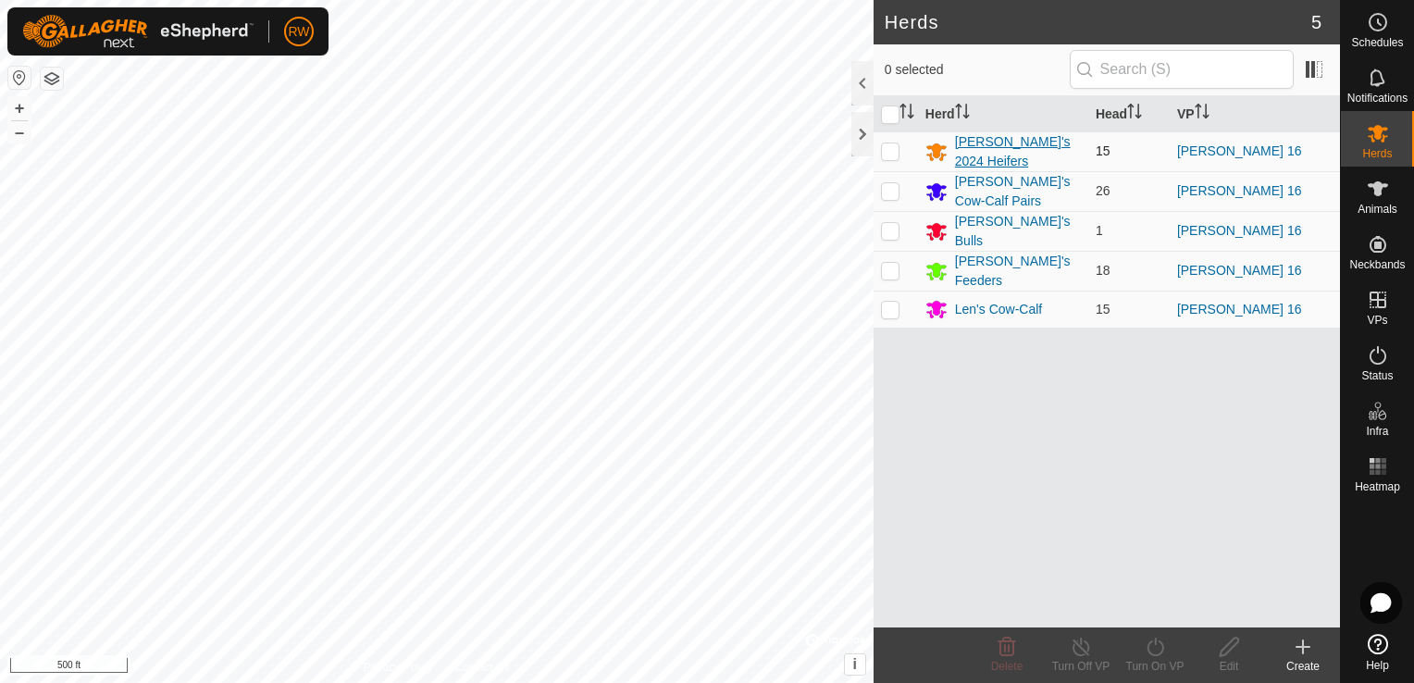
click at [985, 146] on div "[PERSON_NAME]'s 2024 Heifers" at bounding box center [1018, 151] width 126 height 39
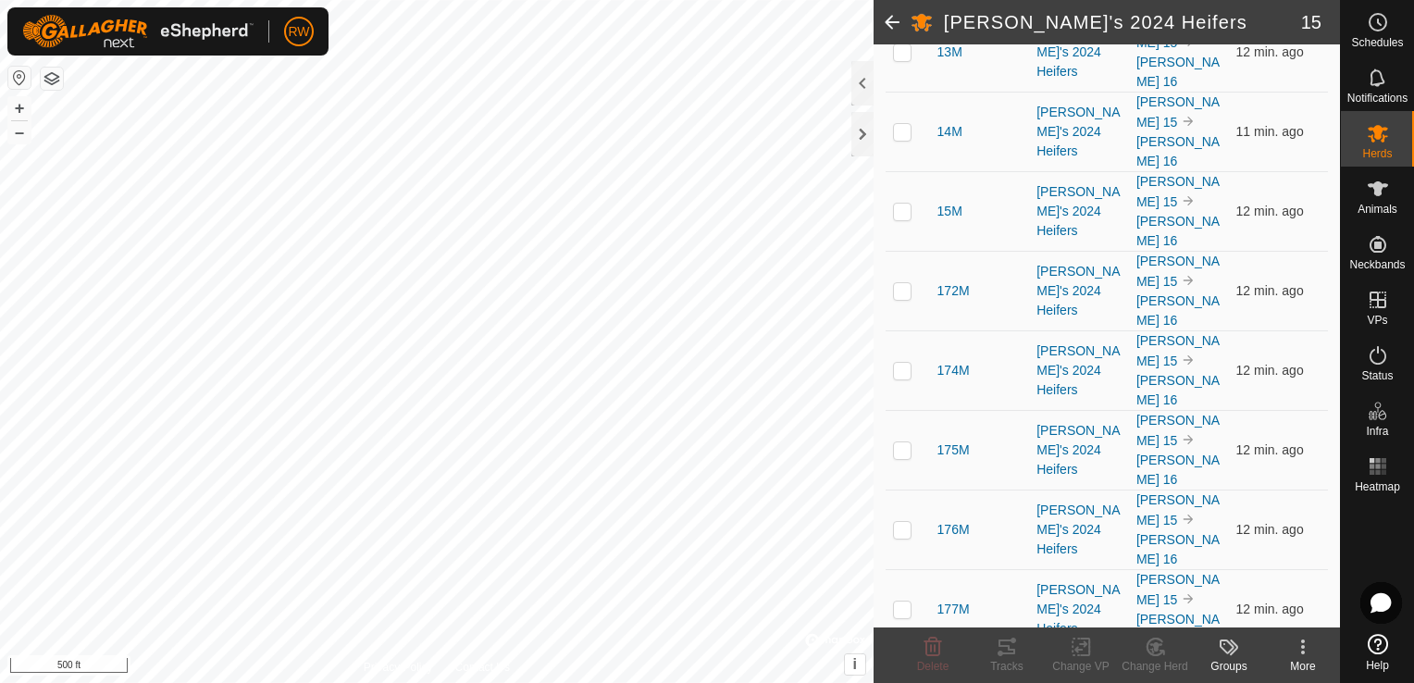
scroll to position [565, 0]
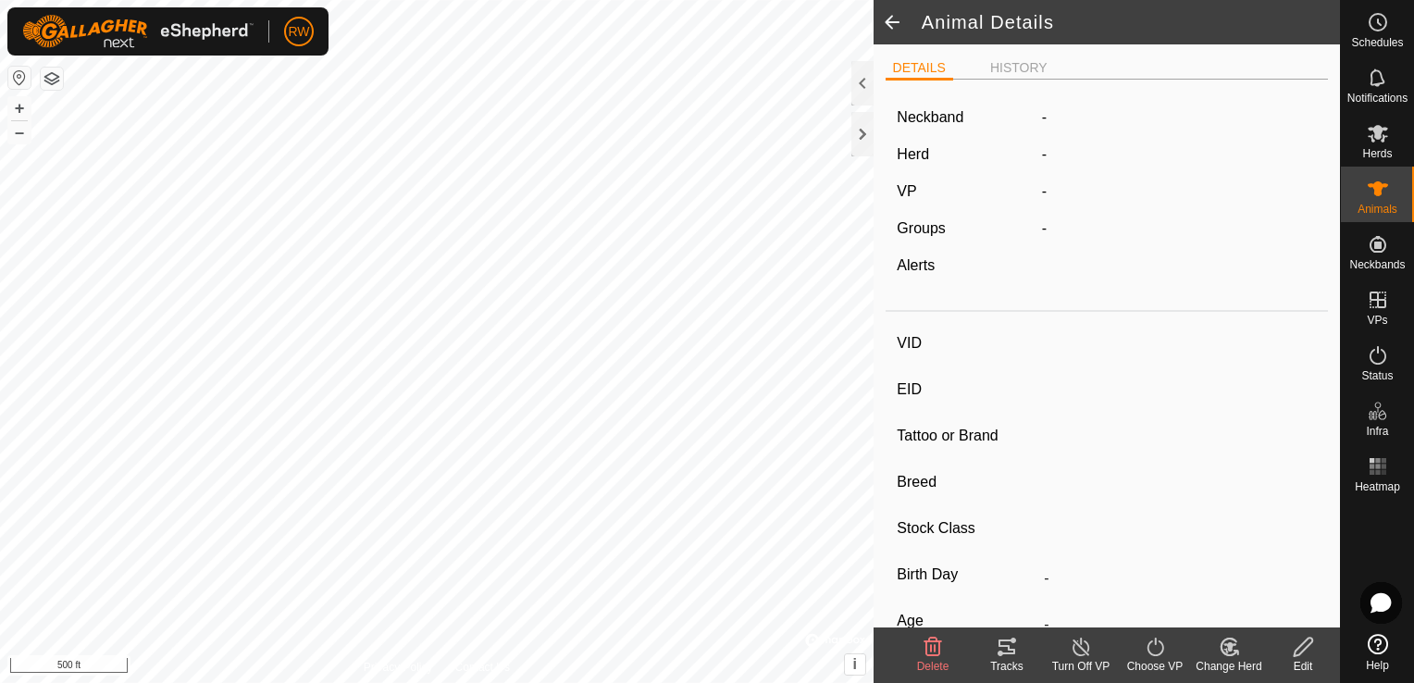
type input "8M"
type input "-"
type input "8M"
type input "-"
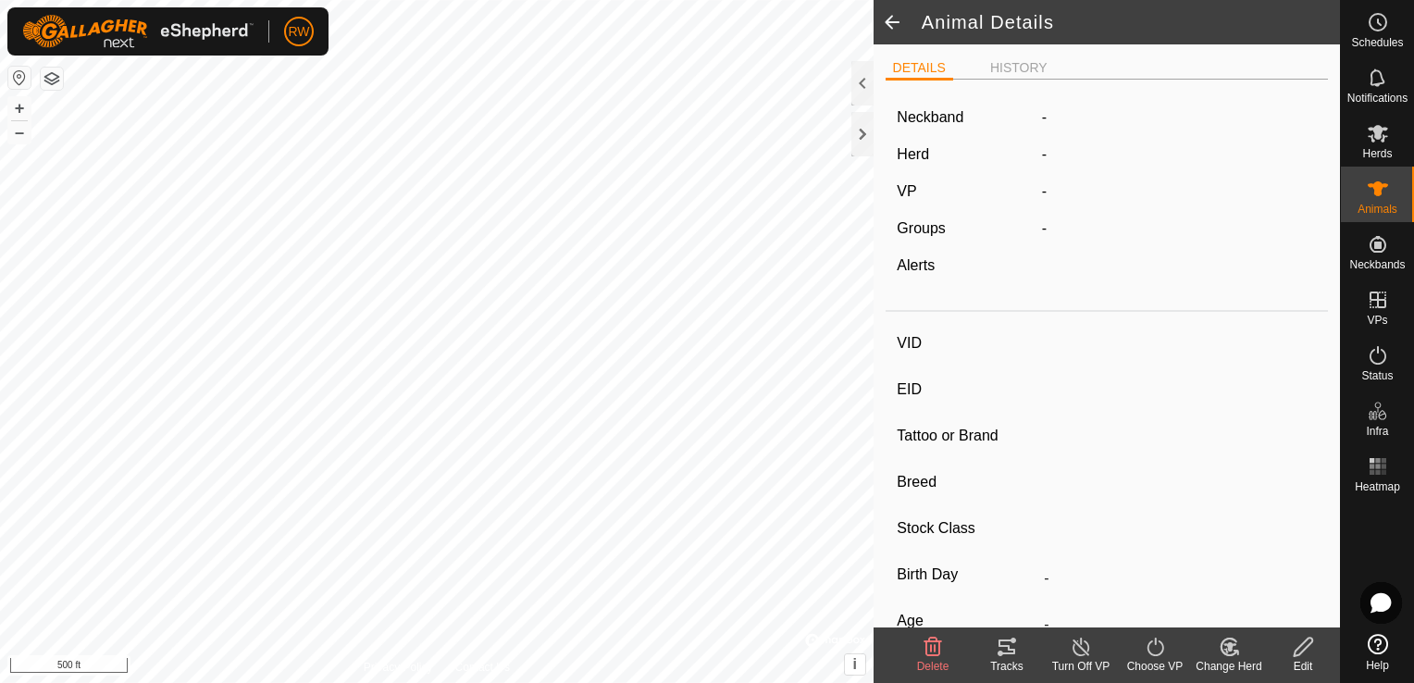
type input "0 kg"
type input "-"
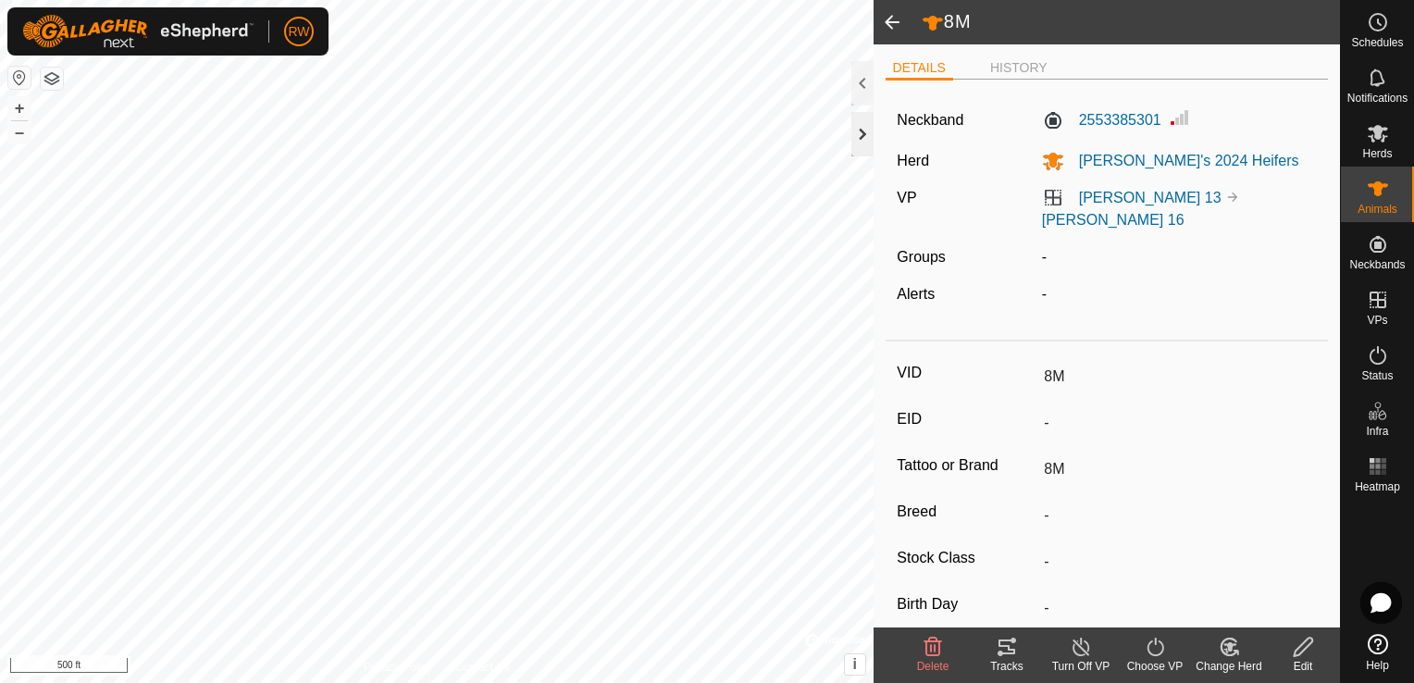
click at [862, 131] on div at bounding box center [862, 134] width 22 height 44
